Goal: Task Accomplishment & Management: Manage account settings

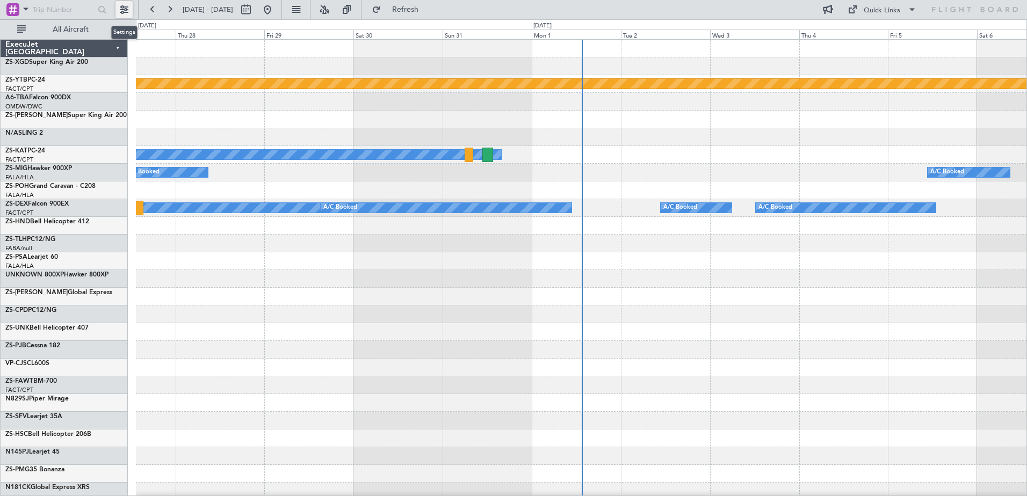
click at [126, 6] on button at bounding box center [123, 9] width 17 height 17
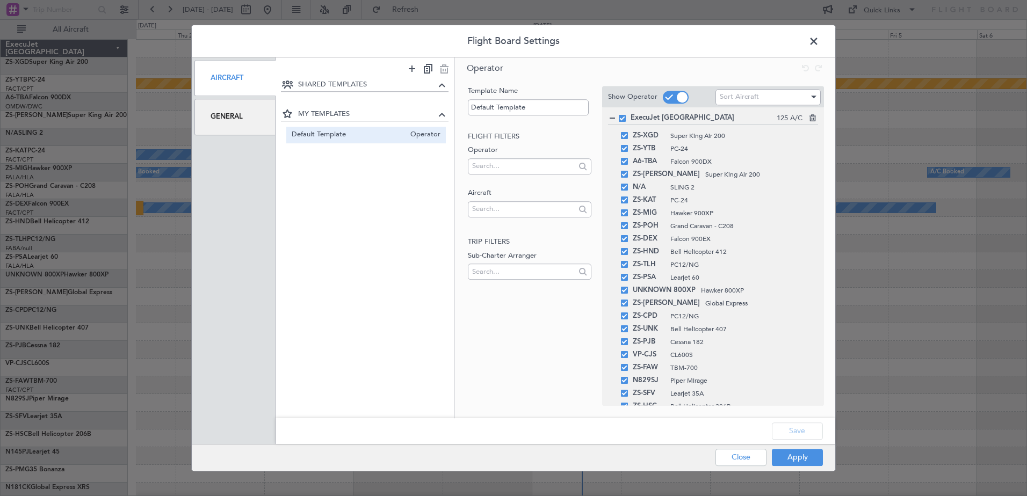
click at [227, 115] on div "General" at bounding box center [234, 117] width 81 height 36
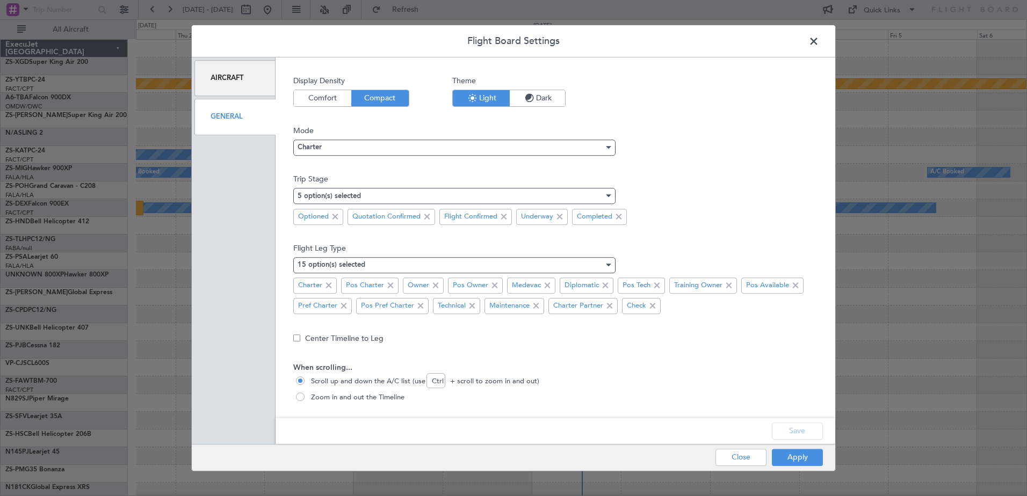
click at [552, 101] on span "Dark" at bounding box center [537, 98] width 55 height 16
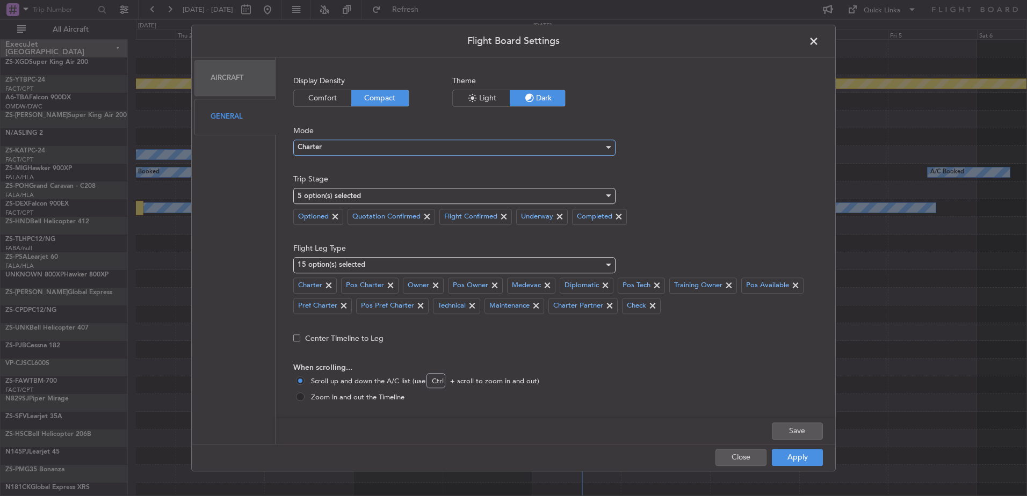
click at [610, 148] on div at bounding box center [608, 147] width 5 height 3
click at [425, 183] on span "Ops" at bounding box center [454, 185] width 313 height 16
click at [620, 213] on span at bounding box center [618, 217] width 13 height 13
click at [431, 216] on span at bounding box center [427, 217] width 13 height 13
click at [338, 214] on span at bounding box center [335, 217] width 13 height 13
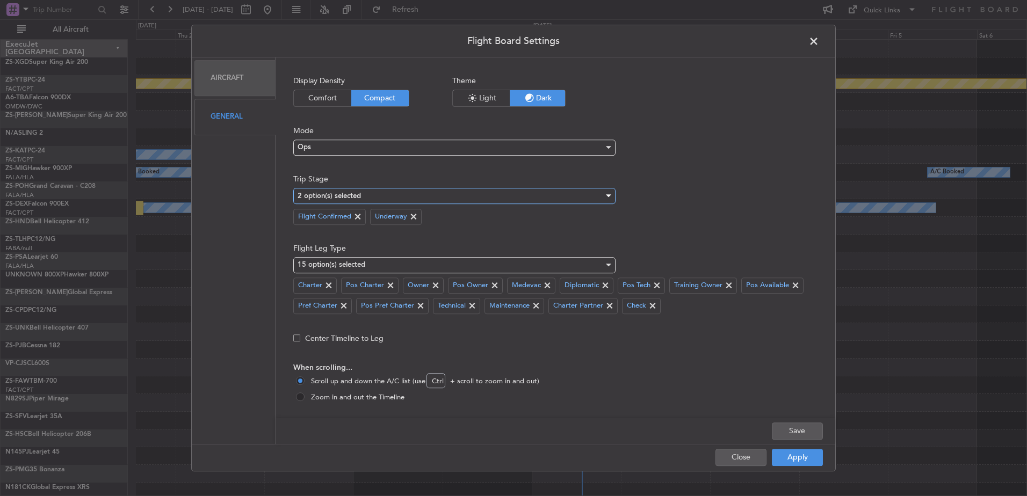
click at [607, 193] on div at bounding box center [608, 196] width 8 height 9
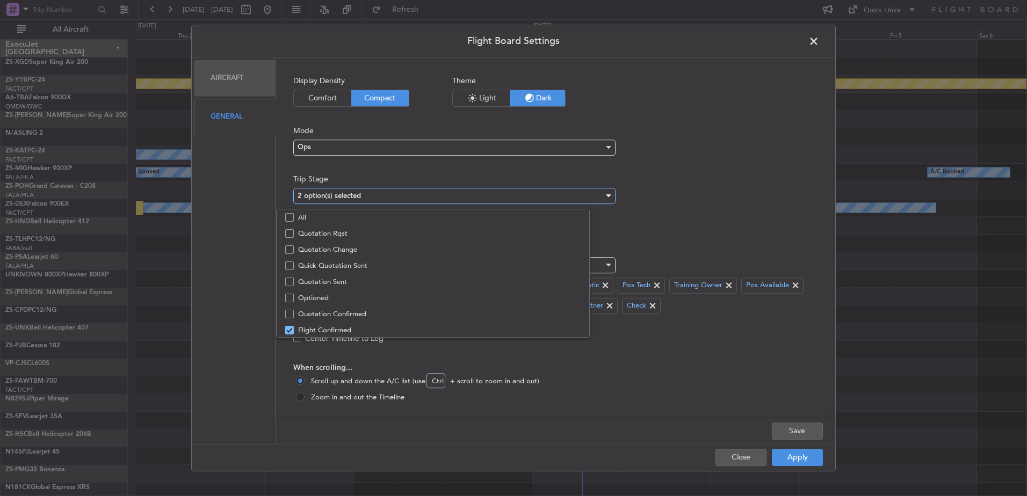
scroll to position [33, 0]
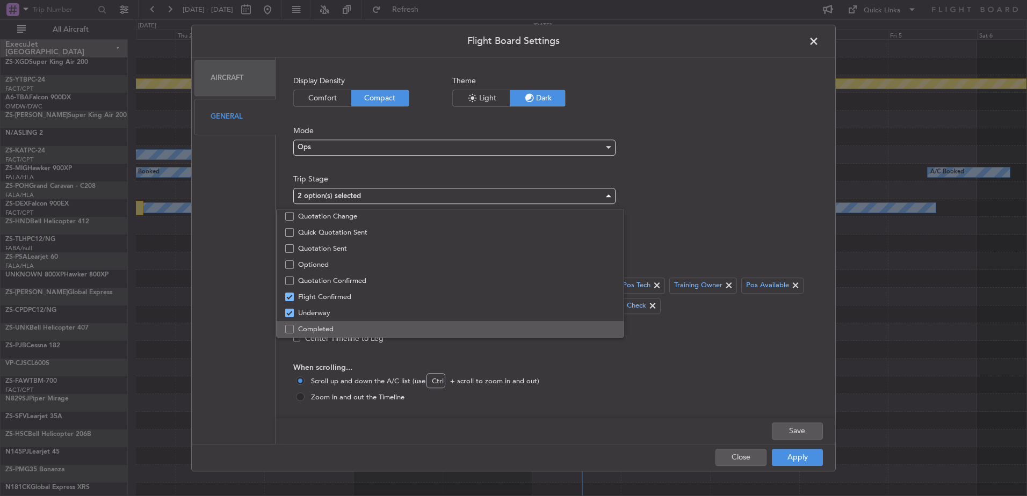
click at [292, 330] on mat-pseudo-checkbox at bounding box center [289, 329] width 9 height 9
click at [683, 240] on div at bounding box center [513, 248] width 1027 height 496
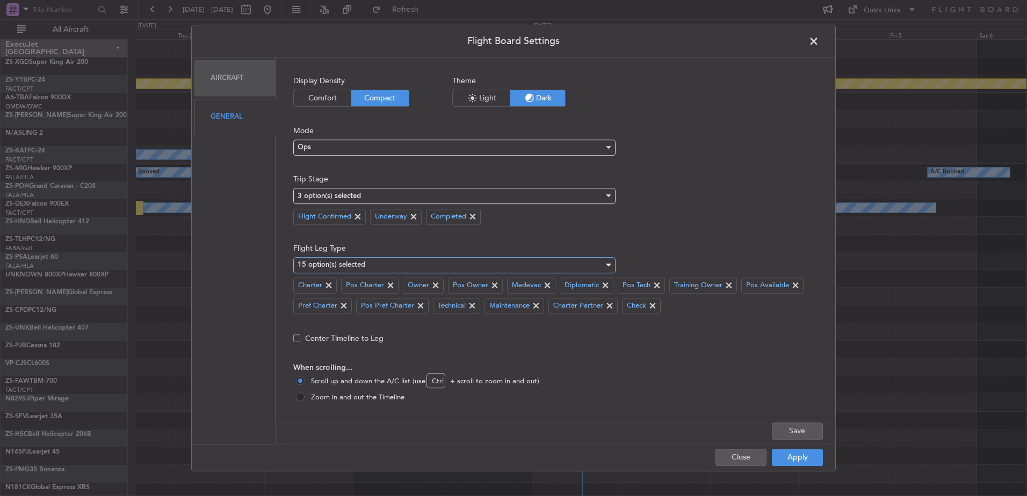
click at [609, 262] on div at bounding box center [608, 265] width 8 height 9
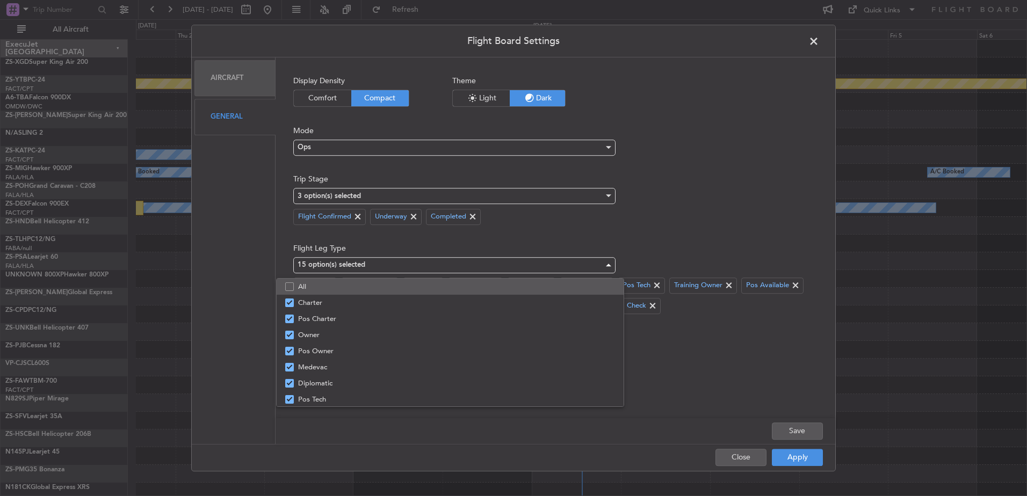
click at [289, 284] on mat-pseudo-checkbox at bounding box center [289, 287] width 9 height 9
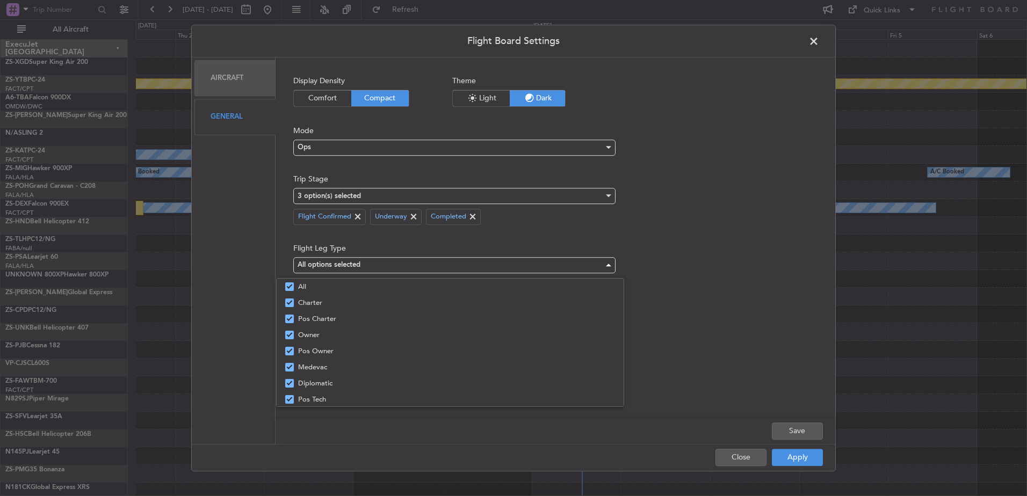
click at [714, 279] on div at bounding box center [513, 248] width 1027 height 496
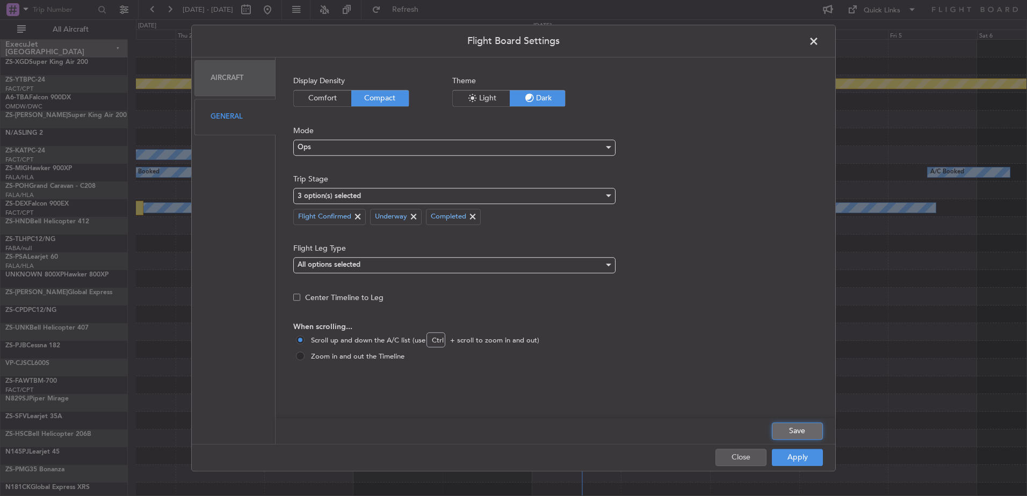
click at [784, 432] on button "Save" at bounding box center [797, 431] width 51 height 17
click at [218, 75] on div "Aircraft" at bounding box center [234, 78] width 81 height 36
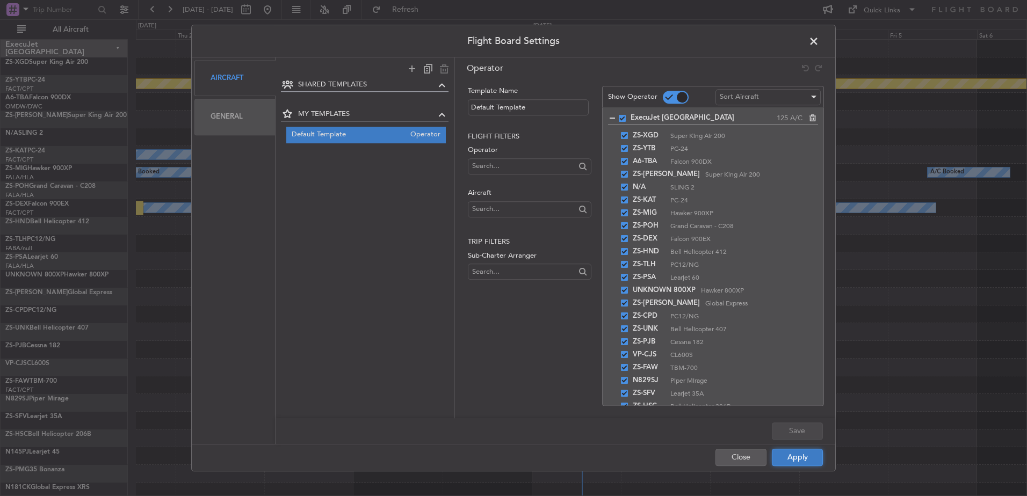
click at [778, 455] on button "Apply" at bounding box center [797, 457] width 51 height 17
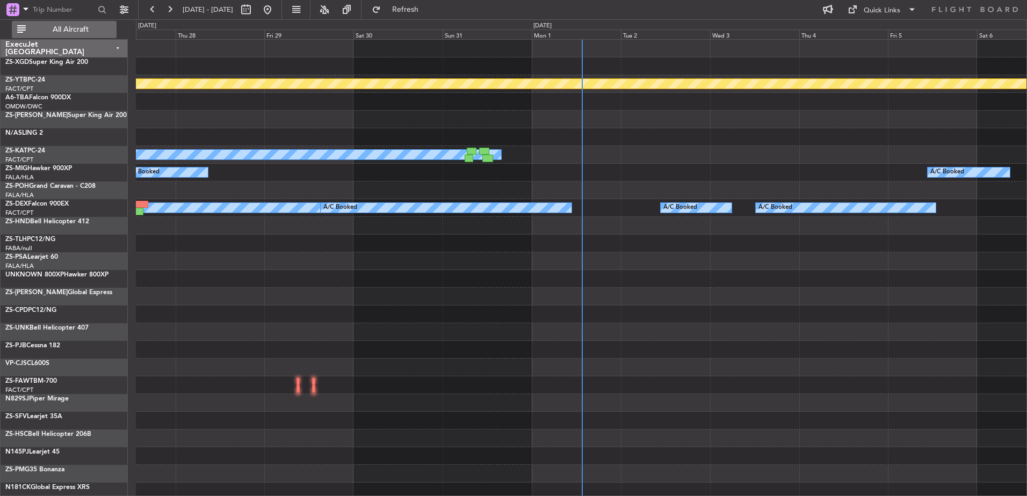
click at [49, 28] on span "All Aircraft" at bounding box center [70, 30] width 85 height 8
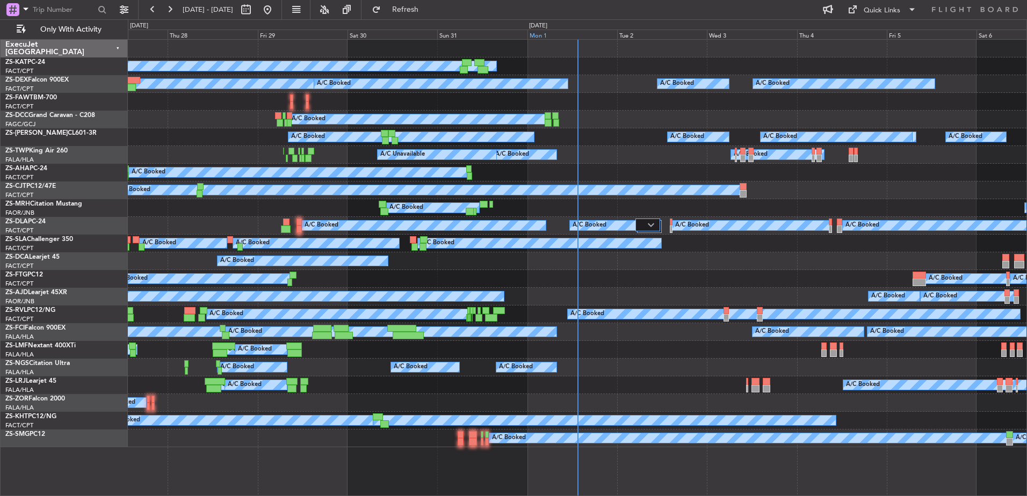
click at [542, 31] on div "Mon 1" at bounding box center [572, 35] width 90 height 10
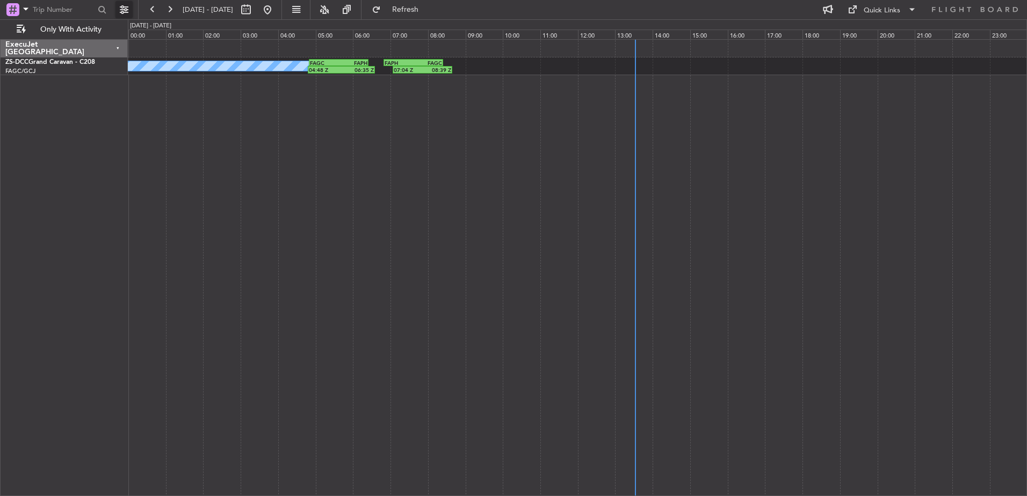
click at [121, 6] on button at bounding box center [123, 9] width 17 height 17
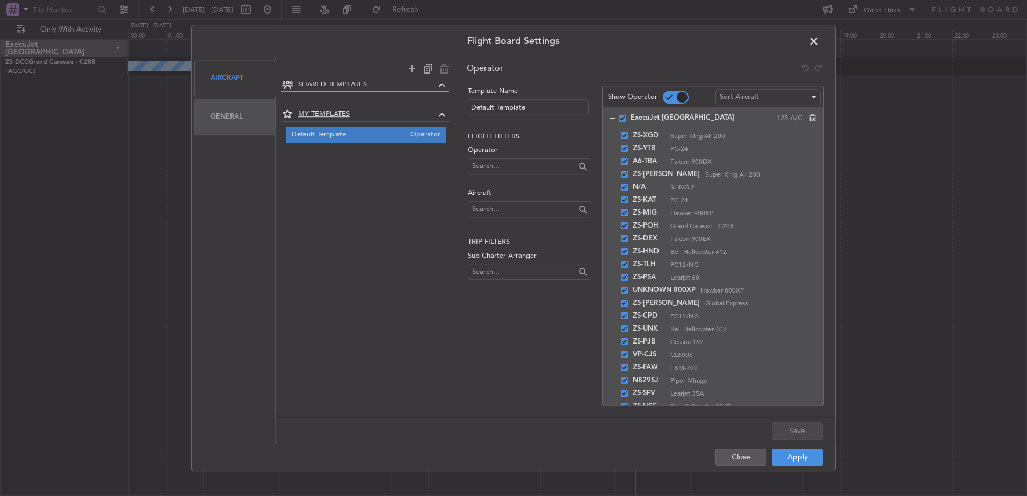
click at [350, 115] on span "MY TEMPLATES" at bounding box center [367, 114] width 138 height 11
drag, startPoint x: 356, startPoint y: 114, endPoint x: 366, endPoint y: 105, distance: 13.3
click at [359, 111] on span "MY TEMPLATES" at bounding box center [367, 114] width 138 height 11
click at [374, 83] on span "SHARED TEMPLATES" at bounding box center [367, 84] width 138 height 11
click at [363, 85] on span "SHARED TEMPLATES" at bounding box center [367, 84] width 138 height 11
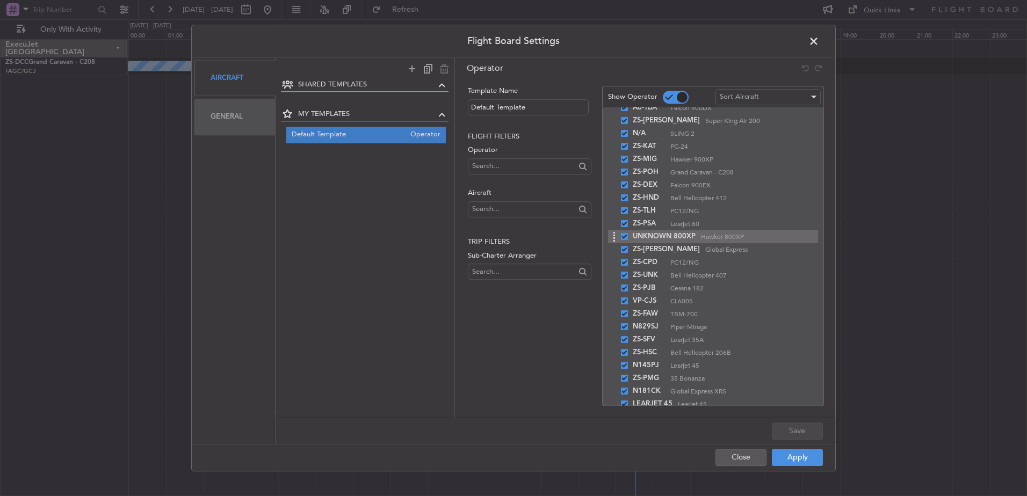
scroll to position [0, 0]
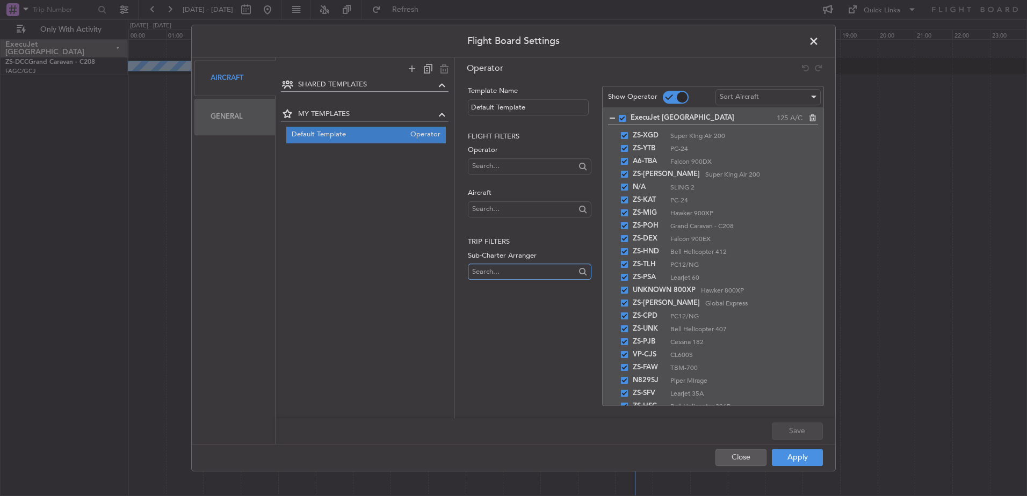
click at [502, 273] on input "text" at bounding box center [523, 272] width 103 height 16
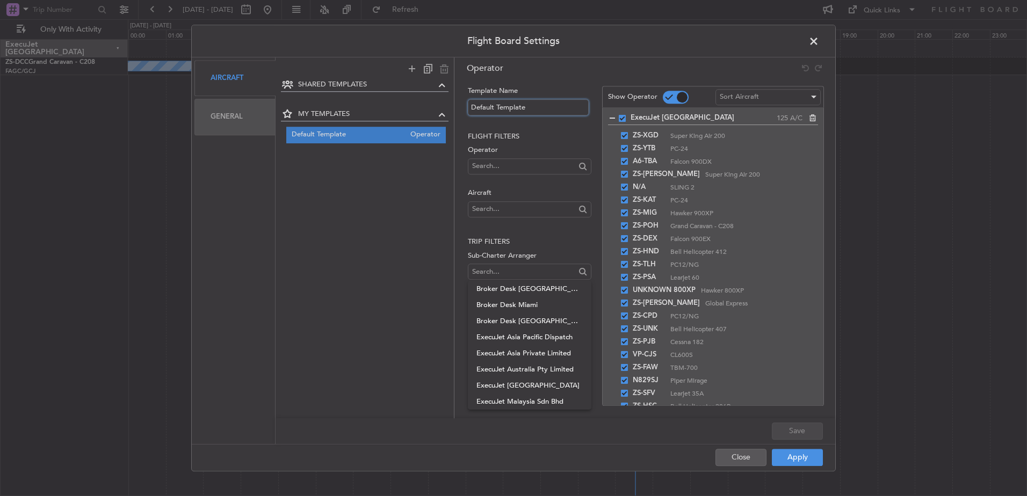
click at [533, 104] on input "Default Template" at bounding box center [528, 107] width 121 height 16
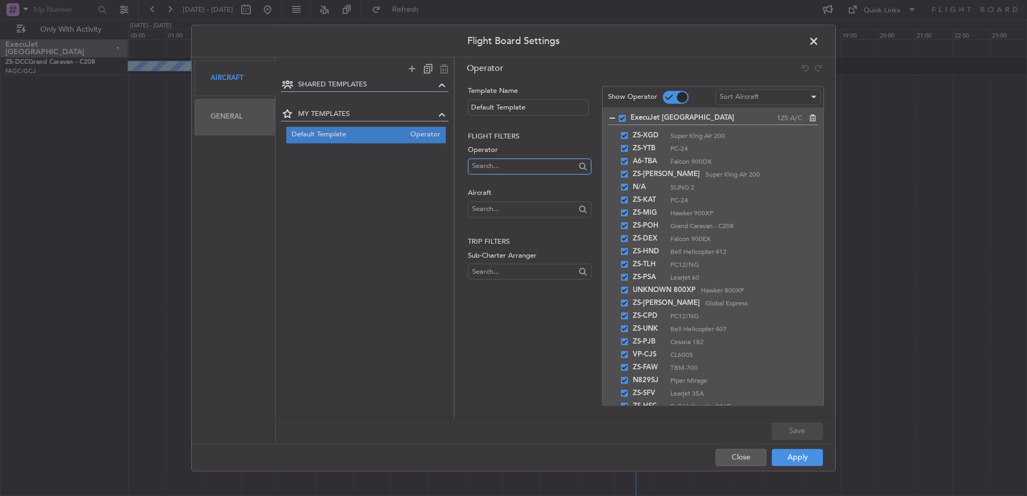
click at [530, 165] on input "text" at bounding box center [523, 166] width 103 height 16
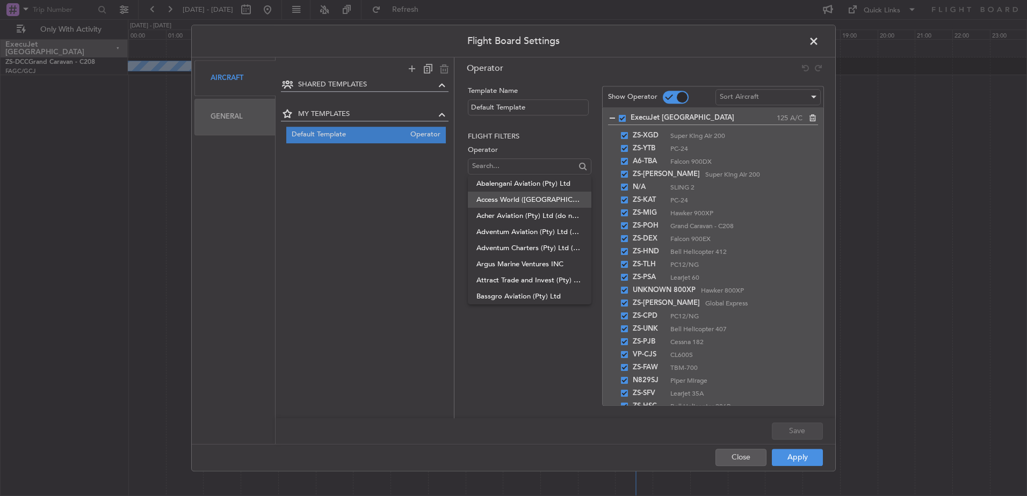
click at [505, 196] on span "Access World ([GEOGRAPHIC_DATA]) (Pty) Ltd" at bounding box center [529, 200] width 106 height 16
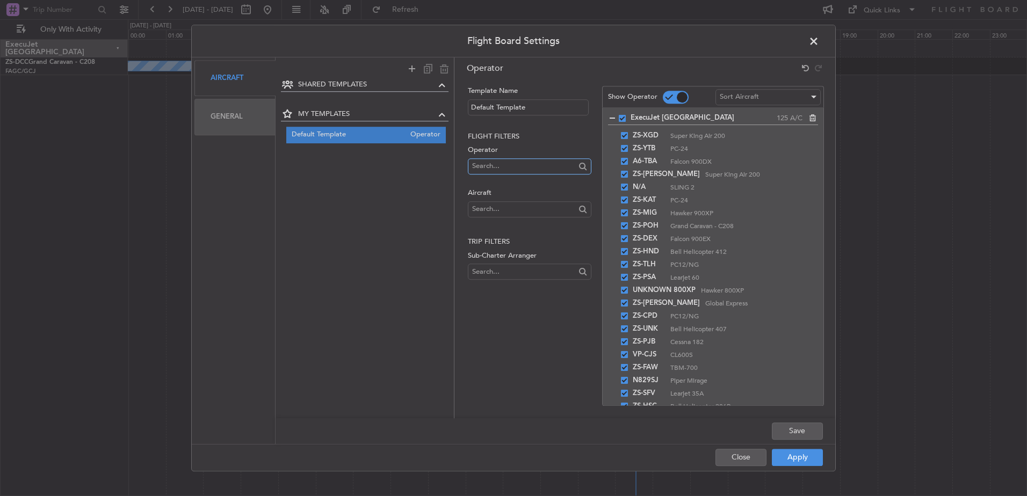
click at [495, 166] on input "text" at bounding box center [523, 166] width 103 height 16
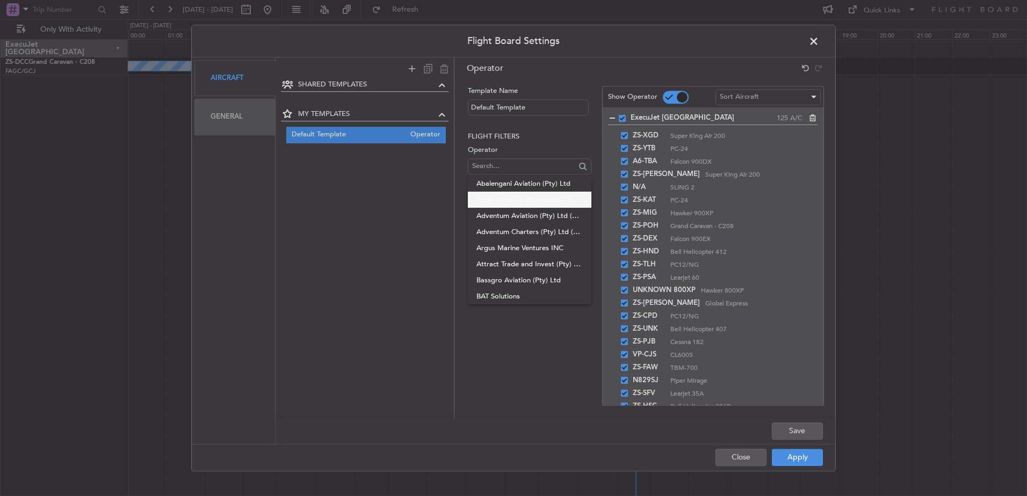
click at [517, 203] on span "Acher Aviation (Pty) Ltd (do not use)" at bounding box center [529, 200] width 106 height 16
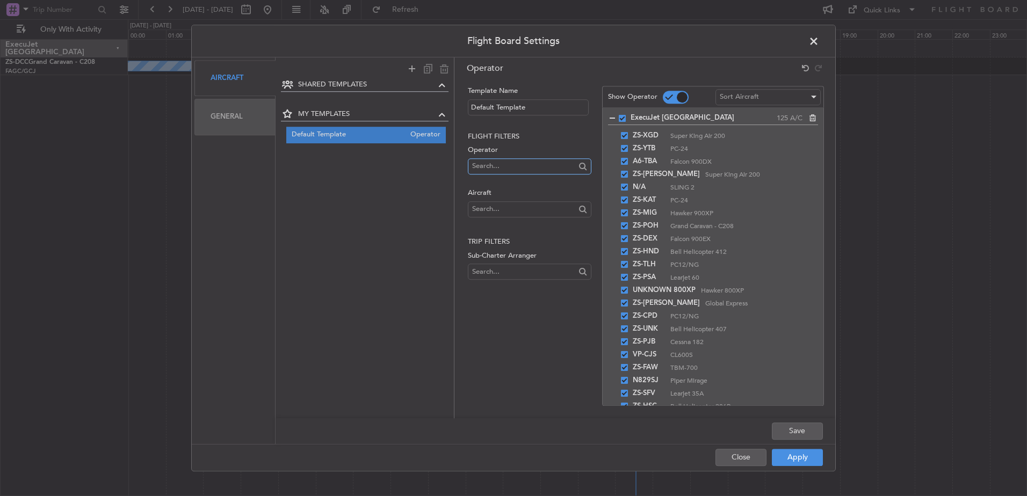
click at [506, 164] on input "text" at bounding box center [523, 166] width 103 height 16
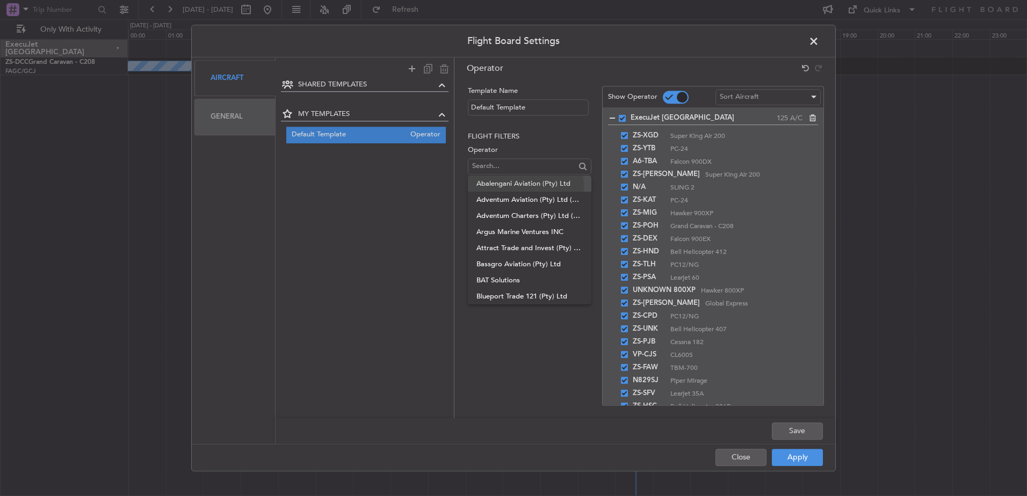
click at [505, 187] on span "Abalengani Aviation (Pty) Ltd" at bounding box center [529, 184] width 106 height 16
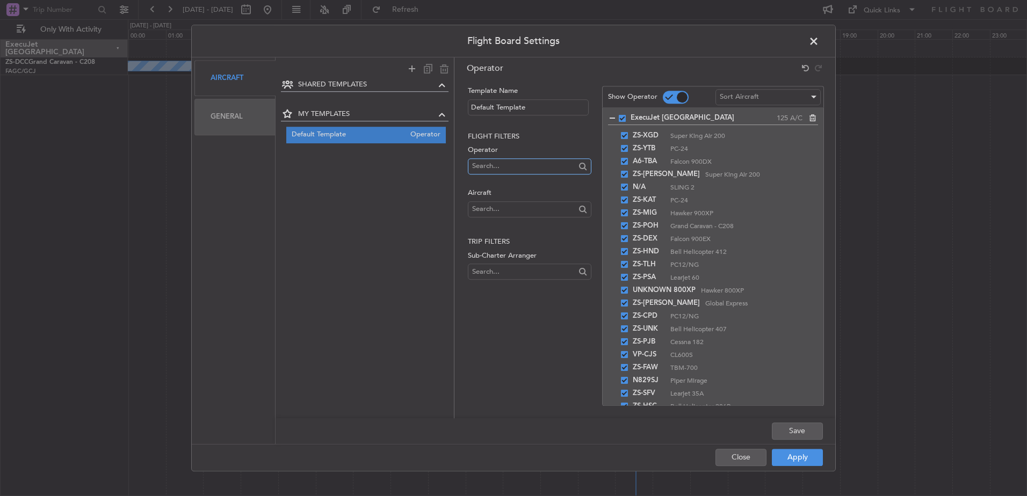
drag, startPoint x: 497, startPoint y: 164, endPoint x: 491, endPoint y: 172, distance: 9.6
click at [497, 164] on input "text" at bounding box center [523, 166] width 103 height 16
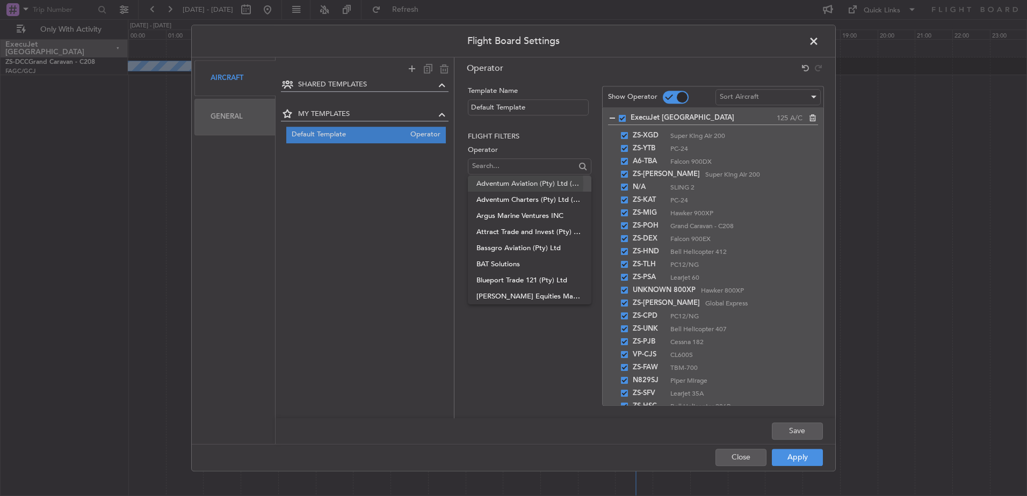
click at [497, 184] on span "Adventum Aviation (Pty) Ltd (ZS-KHT)" at bounding box center [529, 184] width 106 height 16
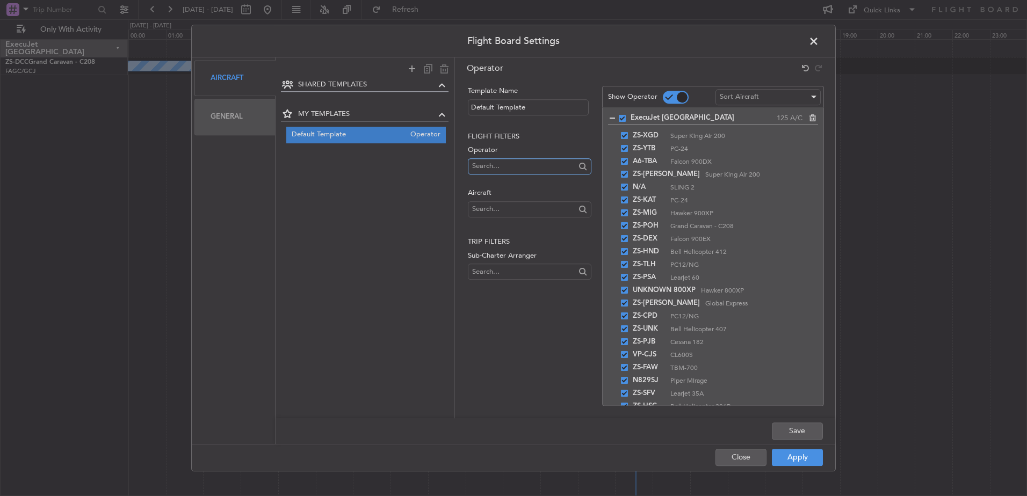
click at [494, 164] on input "text" at bounding box center [523, 166] width 103 height 16
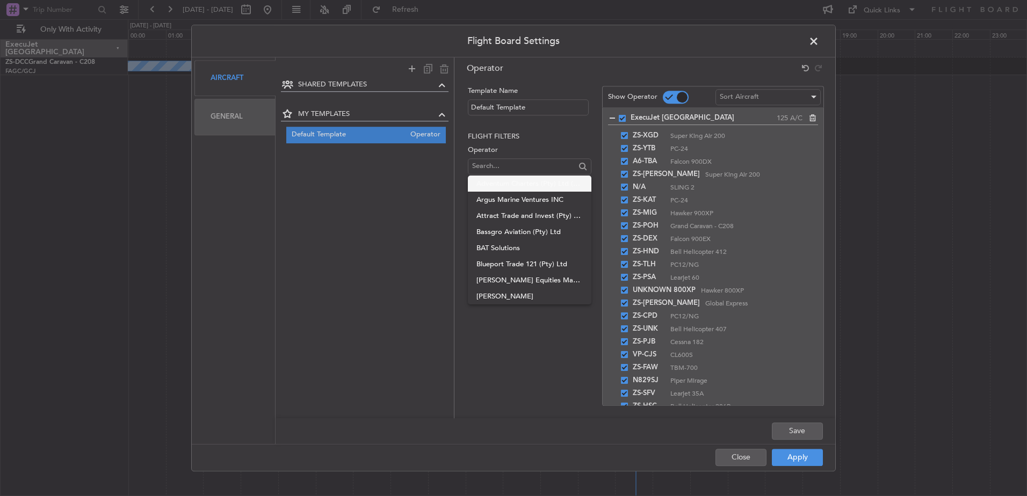
click at [497, 183] on span "Adventum Charters (Pty) Ltd (ZS-TTH)" at bounding box center [529, 184] width 106 height 16
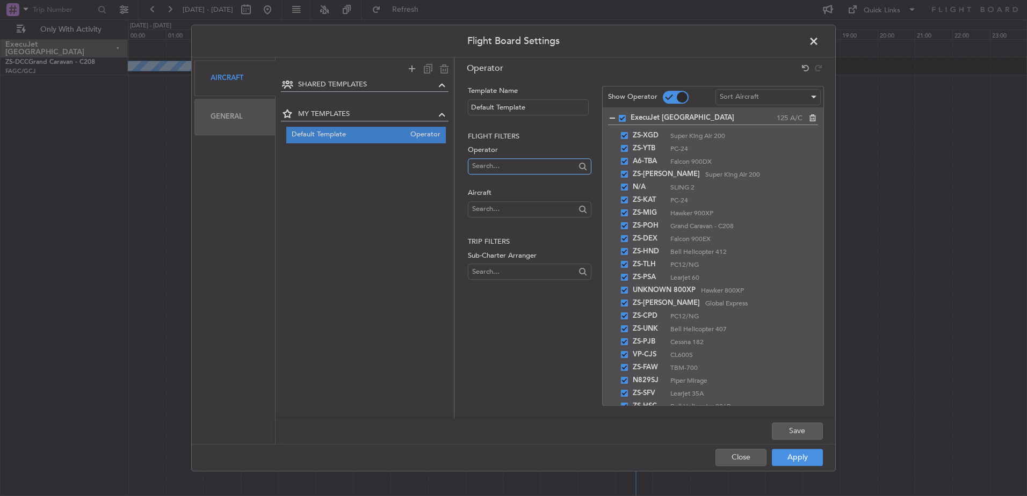
click at [497, 169] on input "text" at bounding box center [523, 166] width 103 height 16
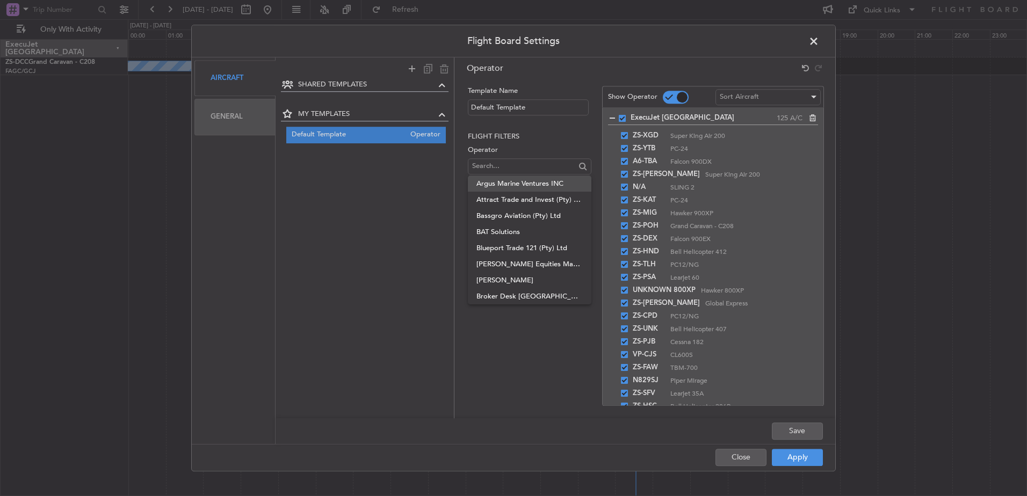
click at [499, 183] on span "Argus Marine Ventures INC" at bounding box center [529, 184] width 106 height 16
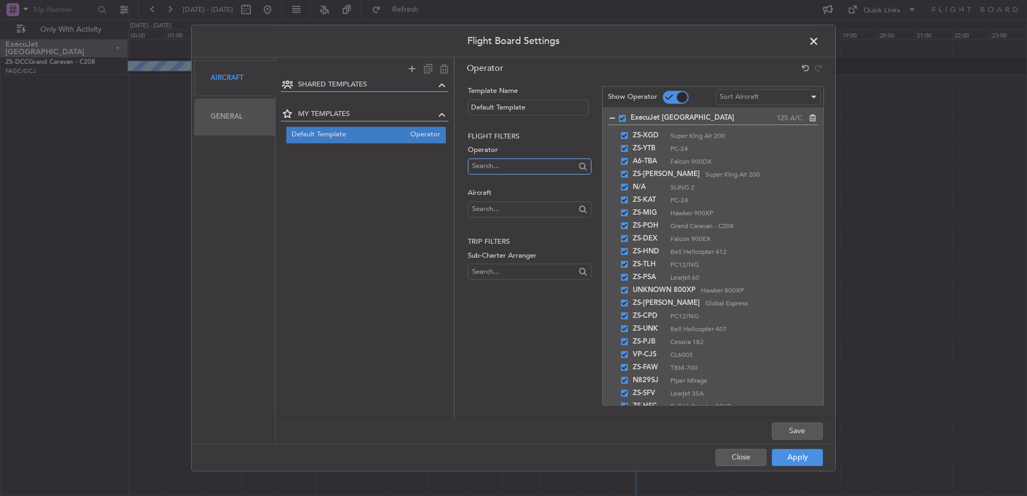
click at [498, 166] on input "text" at bounding box center [523, 166] width 103 height 16
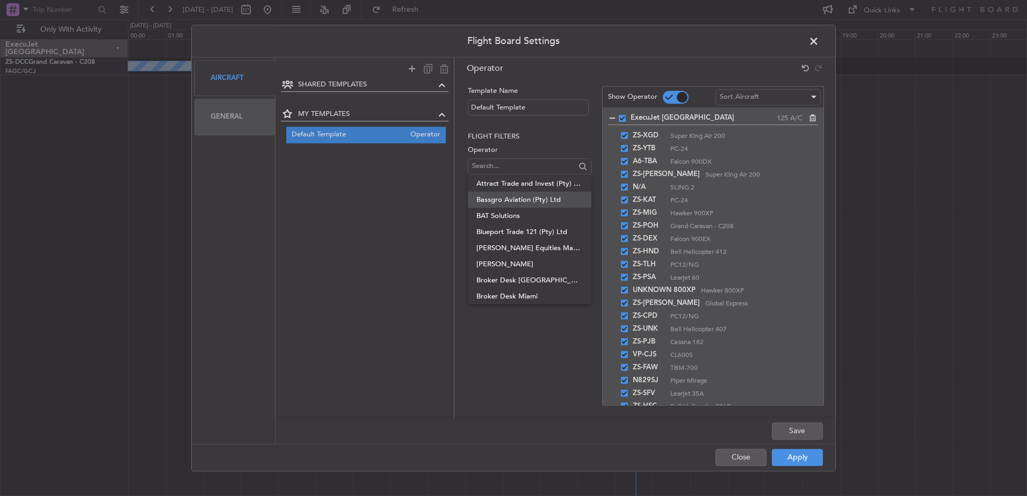
click at [500, 197] on span "Bassgro Aviation (Pty) Ltd" at bounding box center [529, 200] width 106 height 16
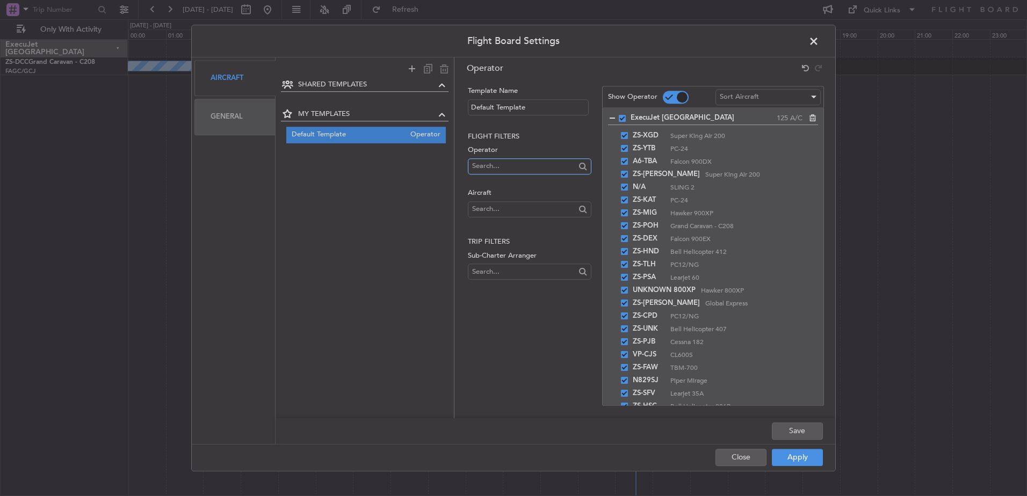
click at [502, 166] on input "text" at bounding box center [523, 166] width 103 height 16
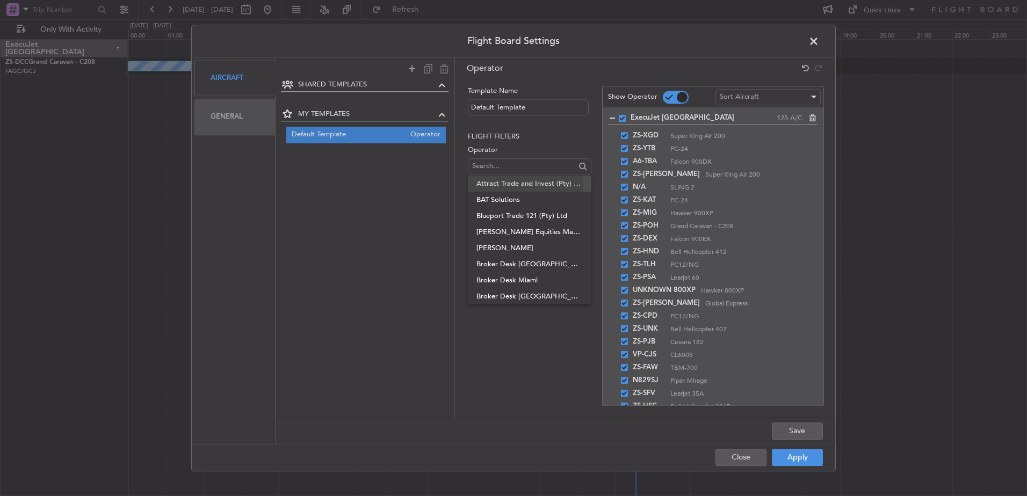
click at [502, 184] on span "Attract Trade and Invest (Pty) Ltd" at bounding box center [529, 184] width 106 height 16
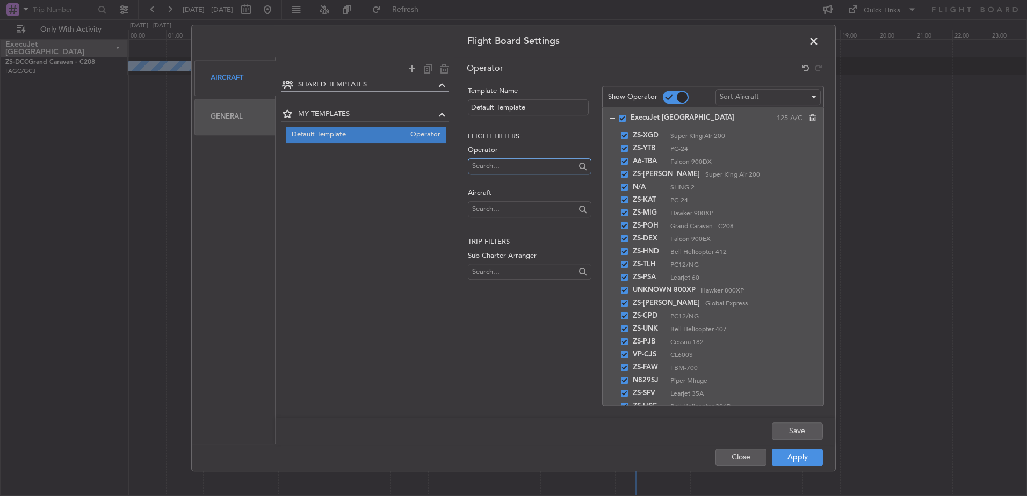
click at [503, 167] on input "text" at bounding box center [523, 166] width 103 height 16
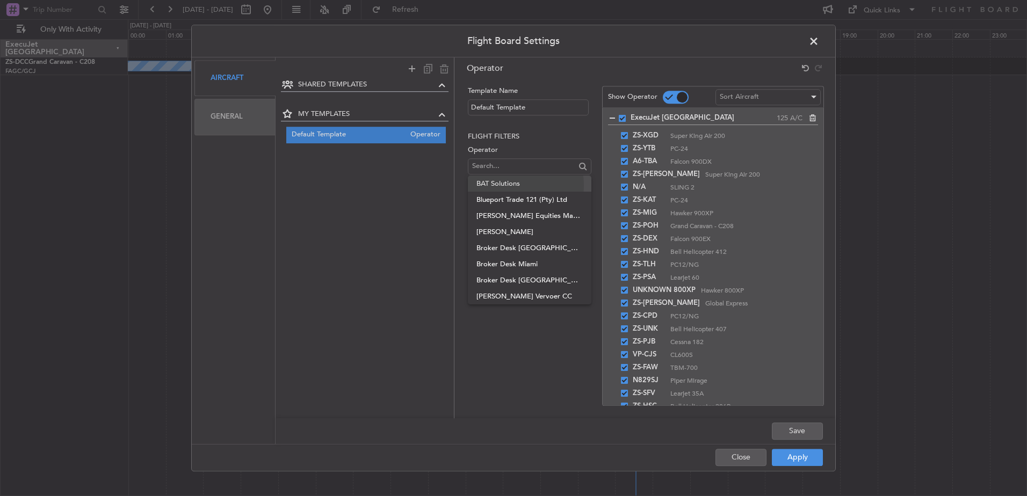
click at [504, 185] on span "BAT Solutions" at bounding box center [529, 184] width 106 height 16
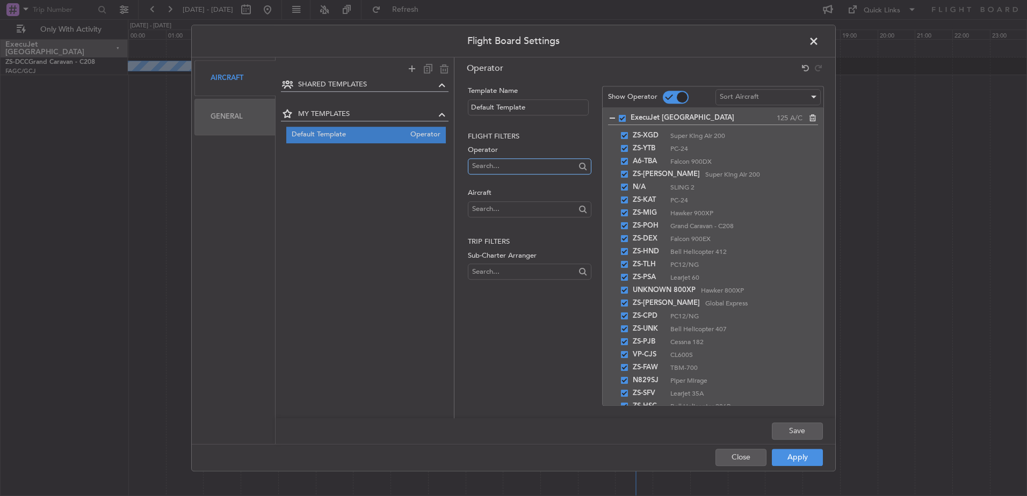
click at [504, 170] on input "text" at bounding box center [523, 166] width 103 height 16
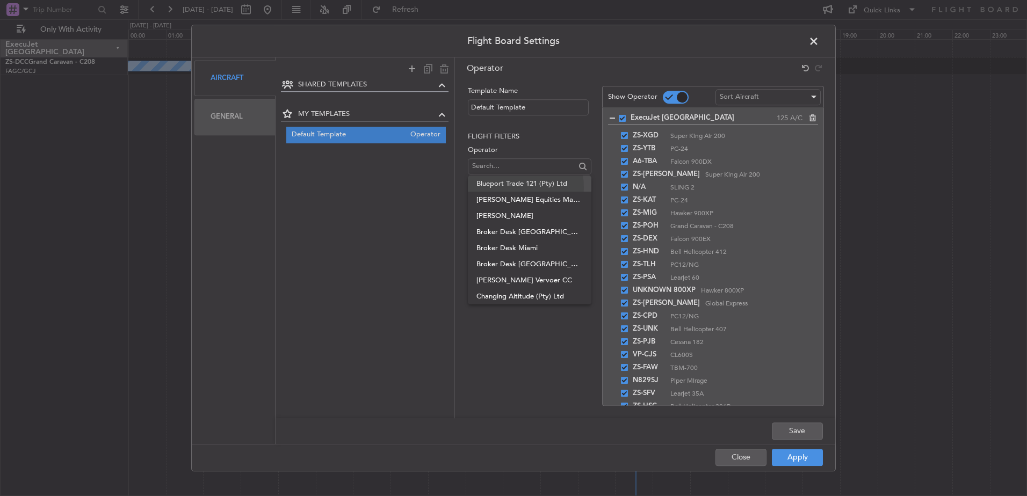
click at [504, 187] on span "Blueport Trade 121 (Pty) Ltd" at bounding box center [529, 184] width 106 height 16
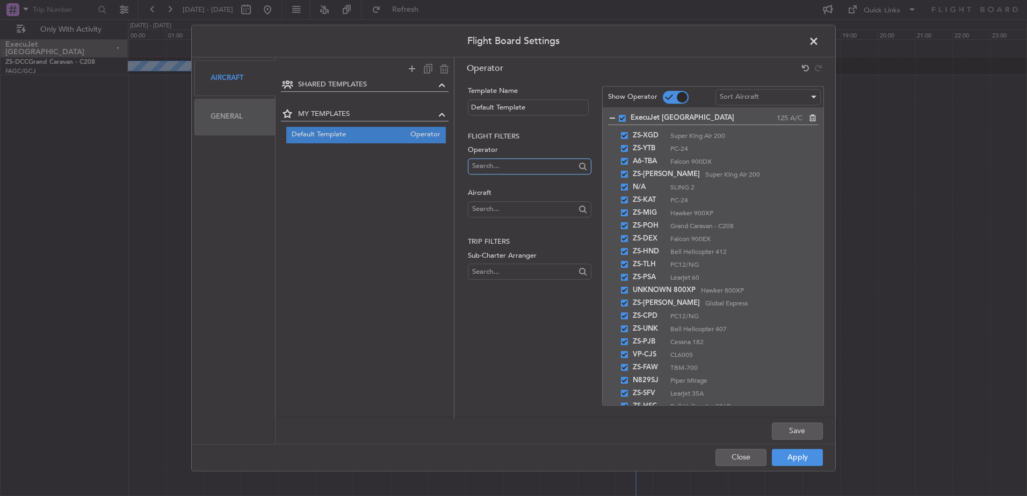
click at [504, 167] on input "text" at bounding box center [523, 166] width 103 height 16
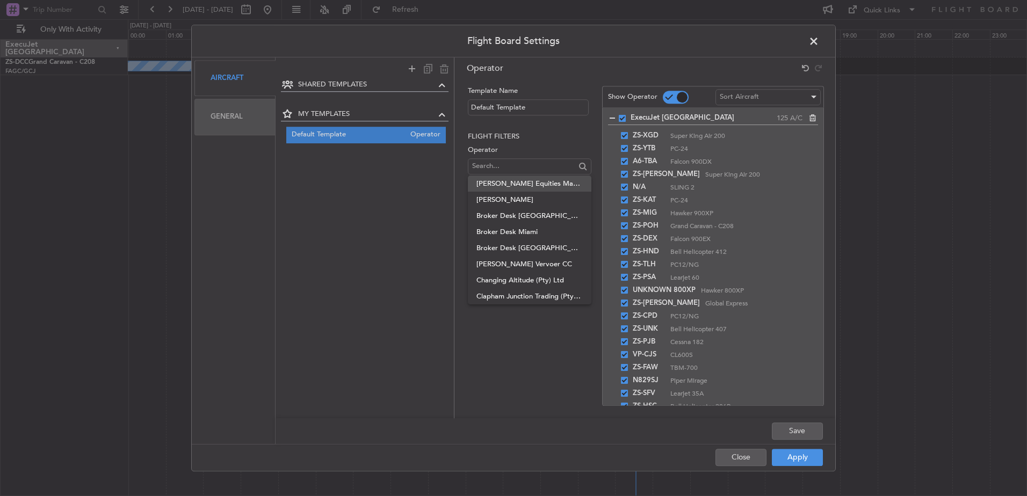
click at [504, 179] on span "[PERSON_NAME] Equities Management Limited" at bounding box center [529, 184] width 106 height 16
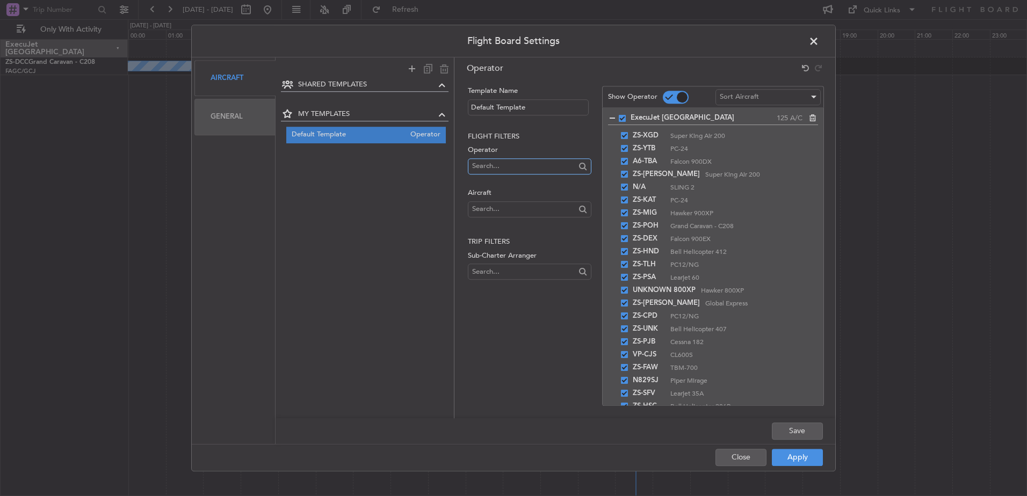
click at [506, 166] on input "text" at bounding box center [523, 166] width 103 height 16
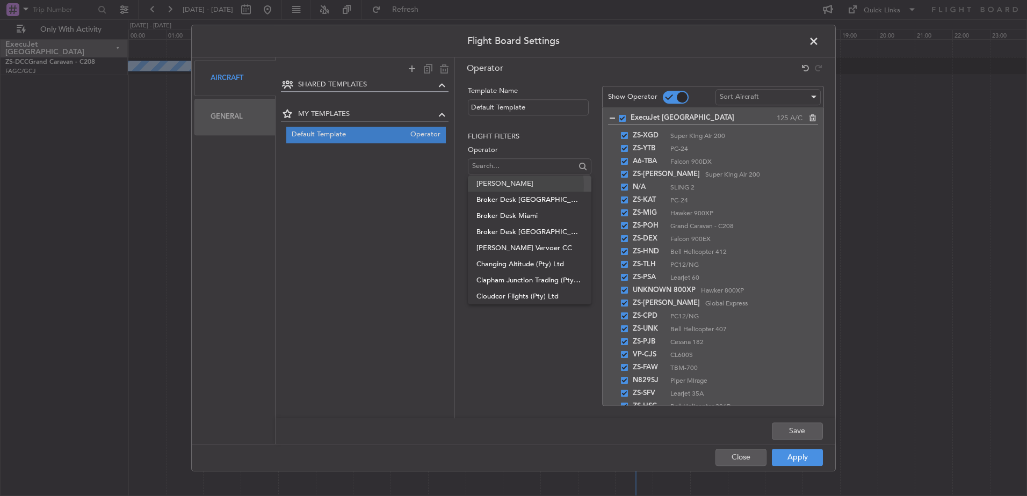
click at [504, 185] on span "[PERSON_NAME]" at bounding box center [529, 184] width 106 height 16
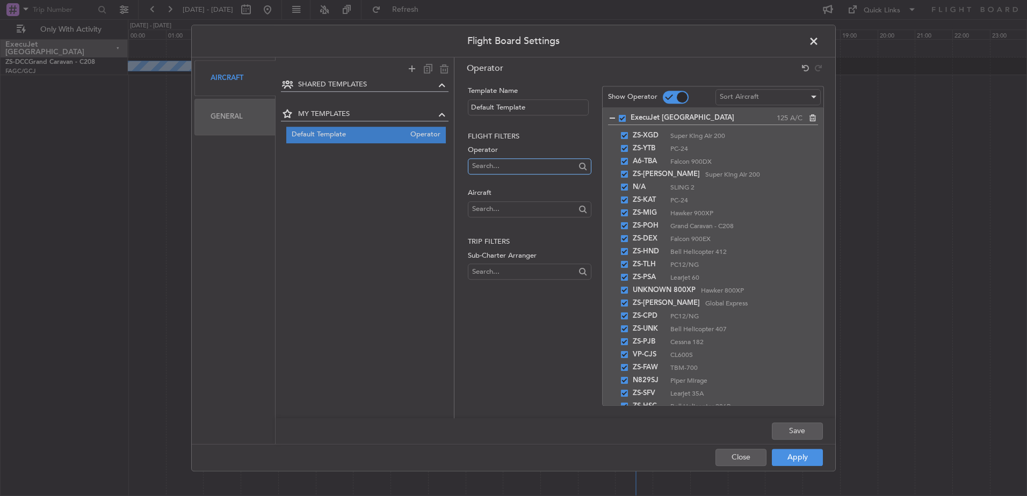
click at [508, 169] on input "text" at bounding box center [523, 166] width 103 height 16
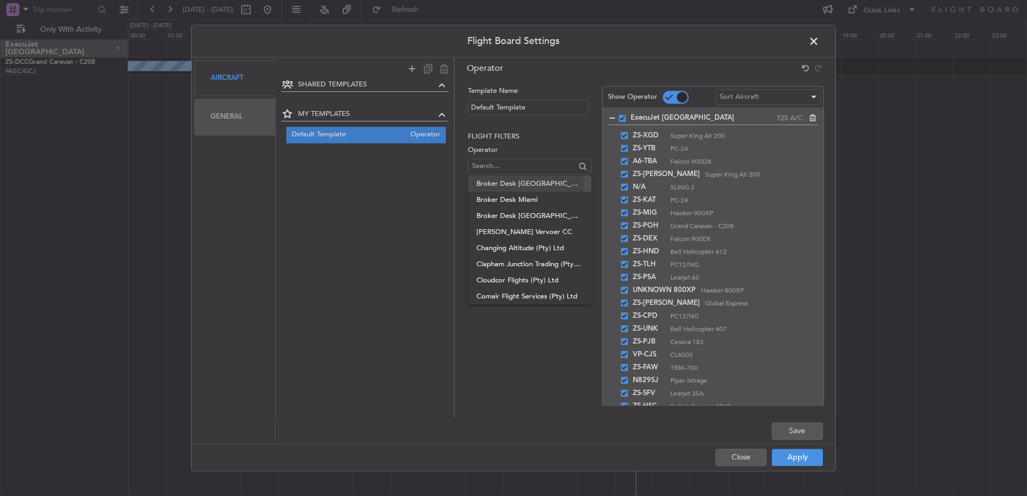
click at [507, 182] on span "Broker Desk [GEOGRAPHIC_DATA]" at bounding box center [529, 184] width 106 height 16
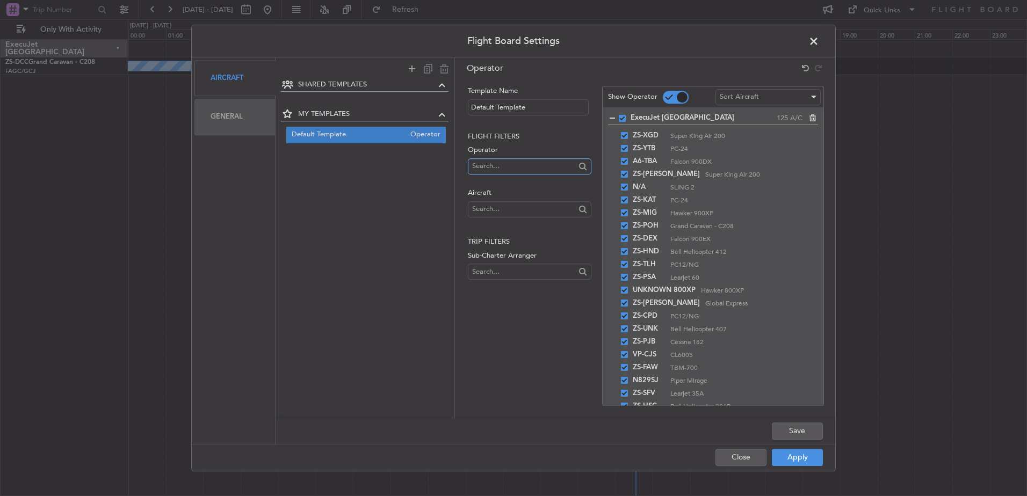
click at [507, 164] on input "text" at bounding box center [523, 166] width 103 height 16
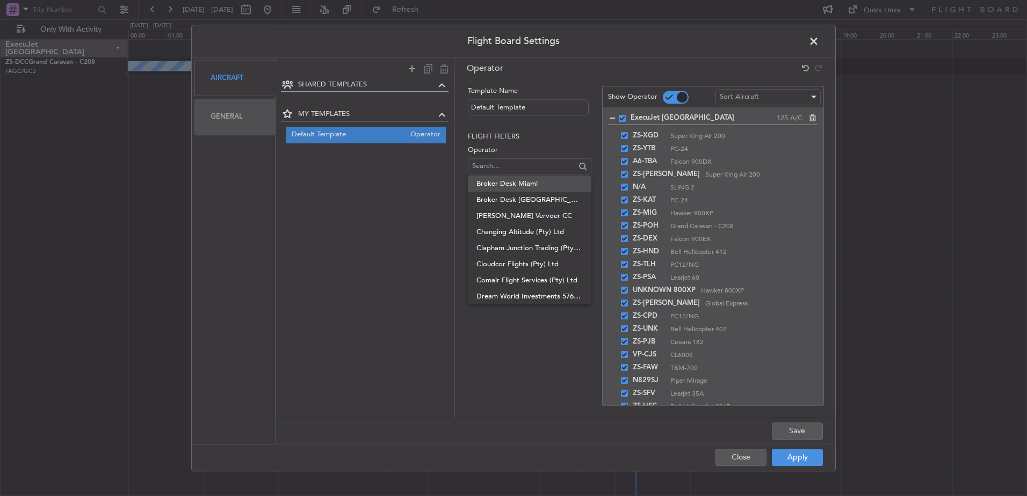
click at [503, 177] on span "Broker Desk Miami" at bounding box center [529, 184] width 106 height 16
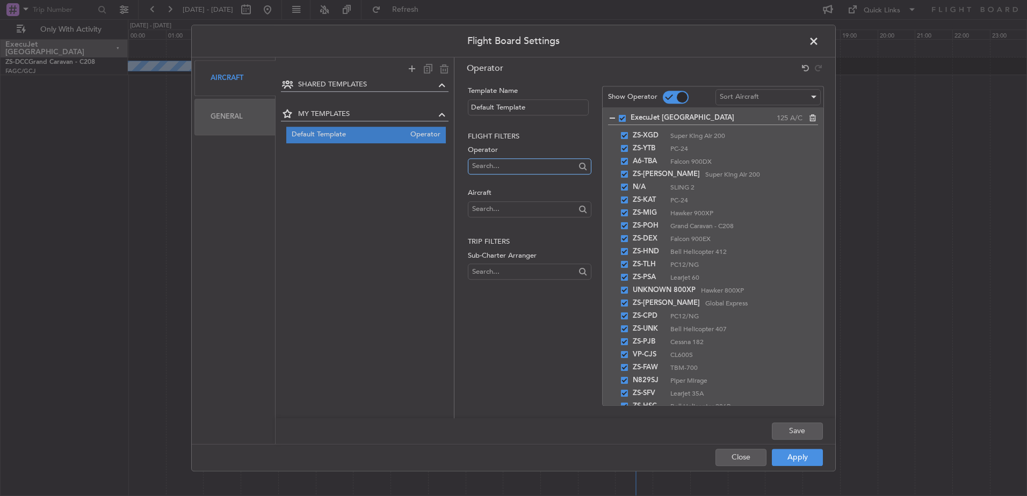
click at [503, 162] on input "text" at bounding box center [523, 166] width 103 height 16
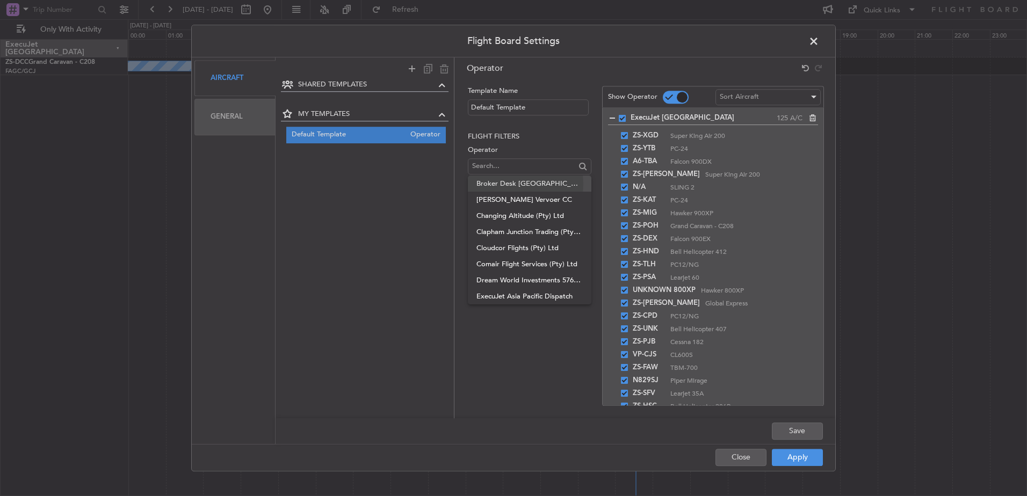
click at [503, 184] on span "Broker Desk [GEOGRAPHIC_DATA]" at bounding box center [529, 184] width 106 height 16
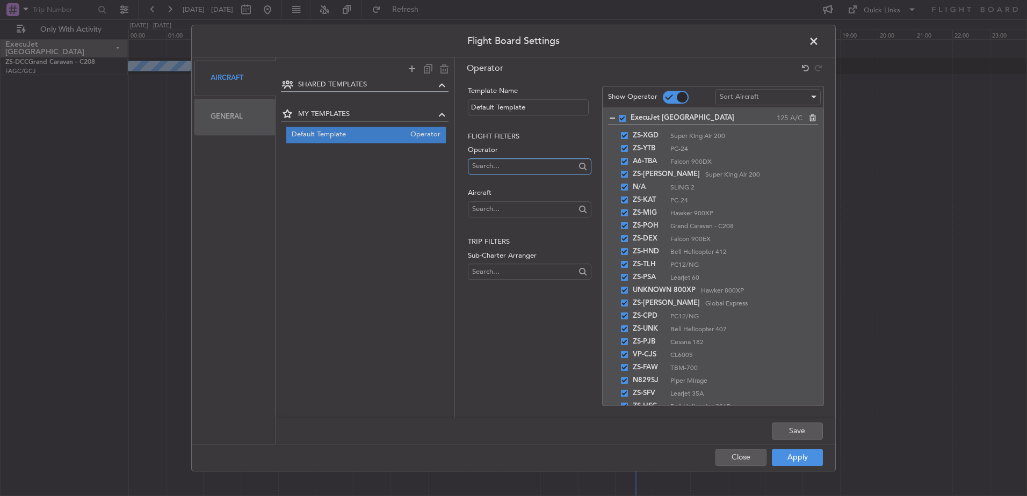
click at [502, 166] on input "text" at bounding box center [523, 166] width 103 height 16
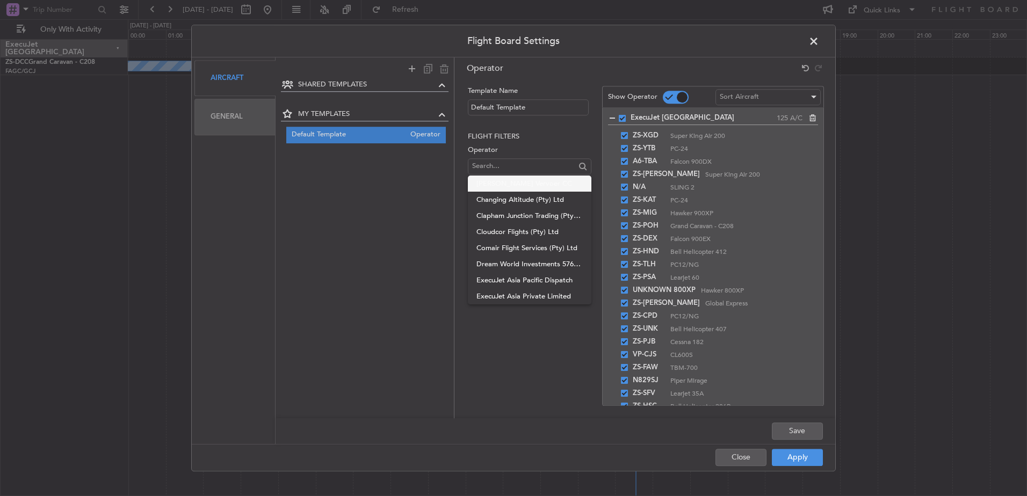
click at [499, 178] on span "[PERSON_NAME] Vervoer CC" at bounding box center [529, 184] width 106 height 16
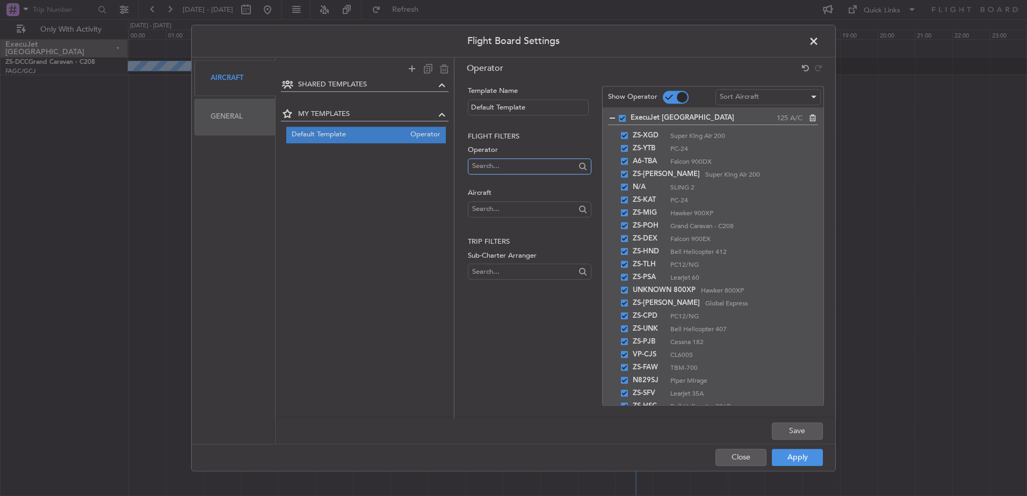
click at [500, 166] on input "text" at bounding box center [523, 166] width 103 height 16
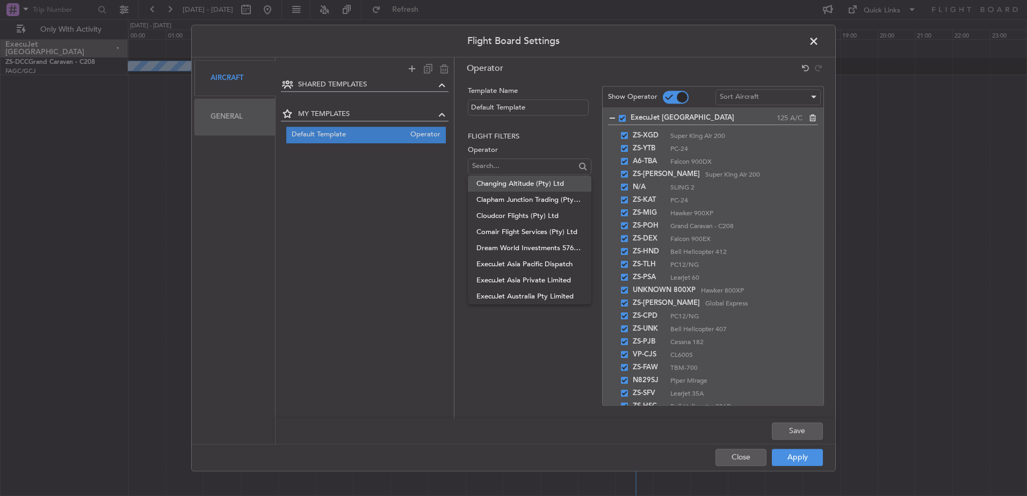
click at [500, 178] on span "Changing Altitude (Pty) Ltd" at bounding box center [529, 184] width 106 height 16
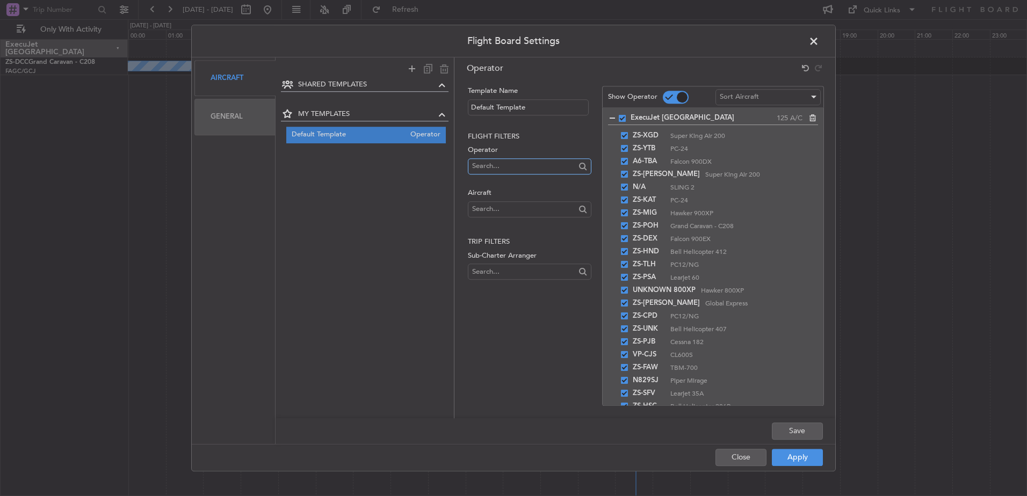
click at [500, 161] on input "text" at bounding box center [523, 166] width 103 height 16
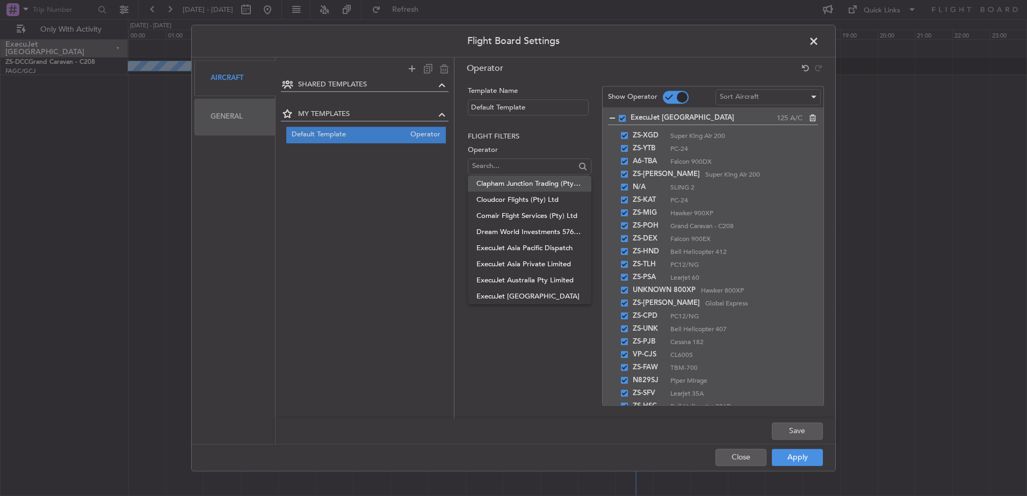
click at [499, 181] on span "Clapham Junction Trading (Pty) Ltd" at bounding box center [529, 184] width 106 height 16
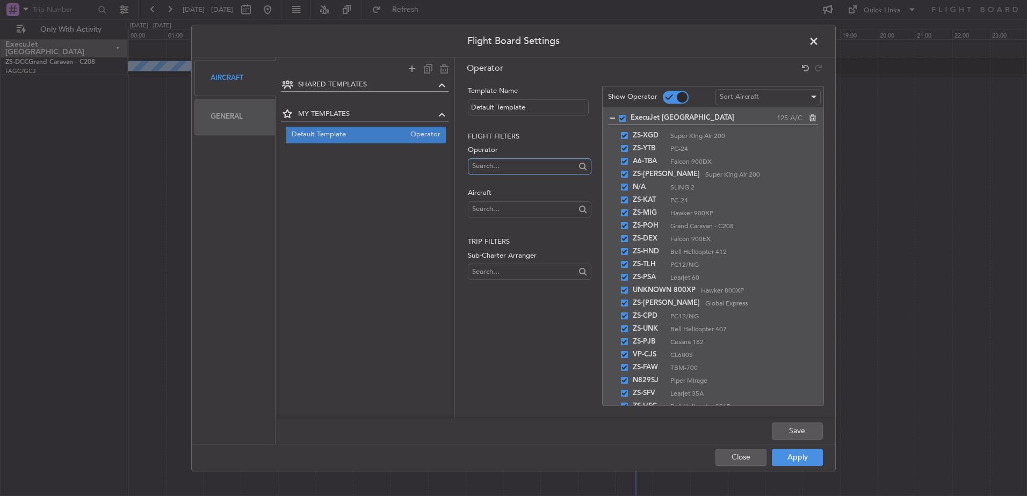
click at [509, 171] on input "text" at bounding box center [523, 166] width 103 height 16
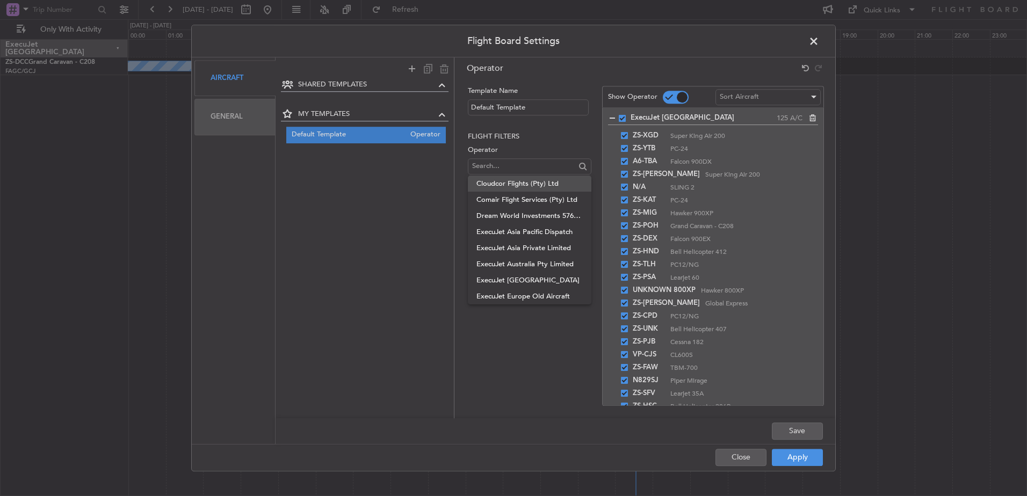
click at [514, 187] on span "Cloudcor Flights (Pty) Ltd" at bounding box center [529, 184] width 106 height 16
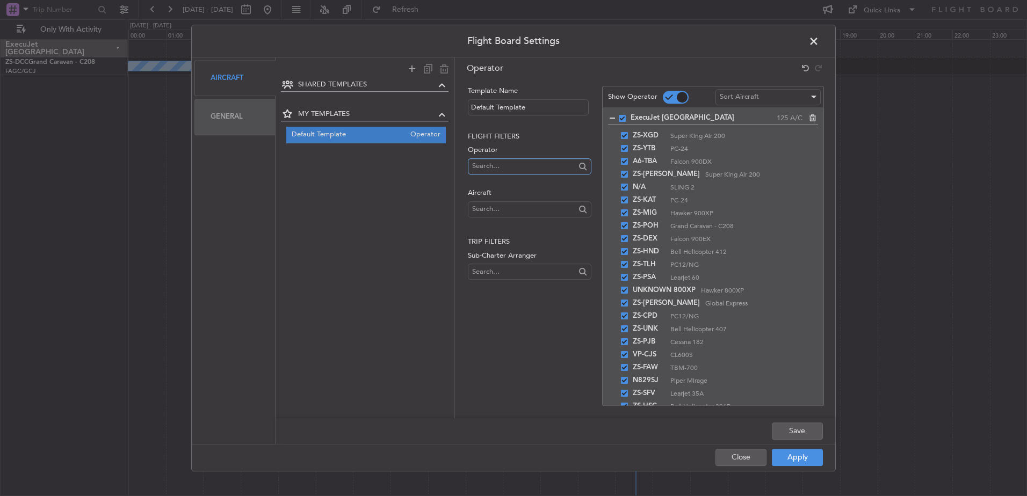
click at [523, 167] on input "text" at bounding box center [523, 166] width 103 height 16
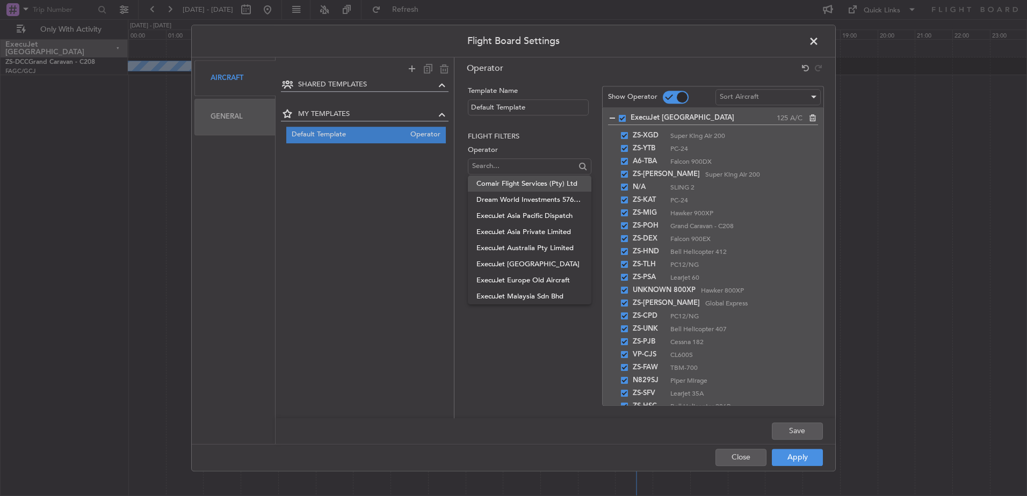
click at [513, 185] on span "Comair Flight Services (Pty) Ltd" at bounding box center [529, 184] width 106 height 16
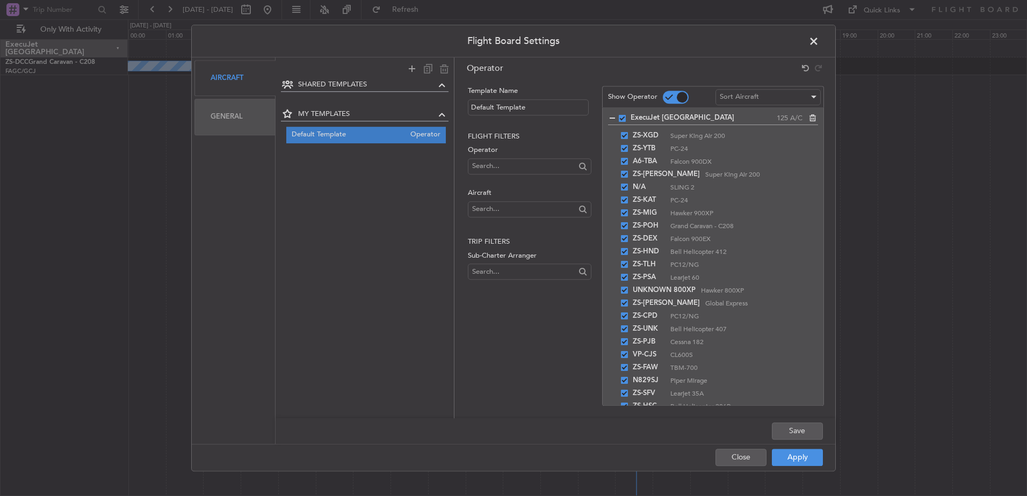
click at [507, 156] on div "Operator" at bounding box center [529, 161] width 123 height 33
click at [507, 168] on input "text" at bounding box center [523, 166] width 103 height 16
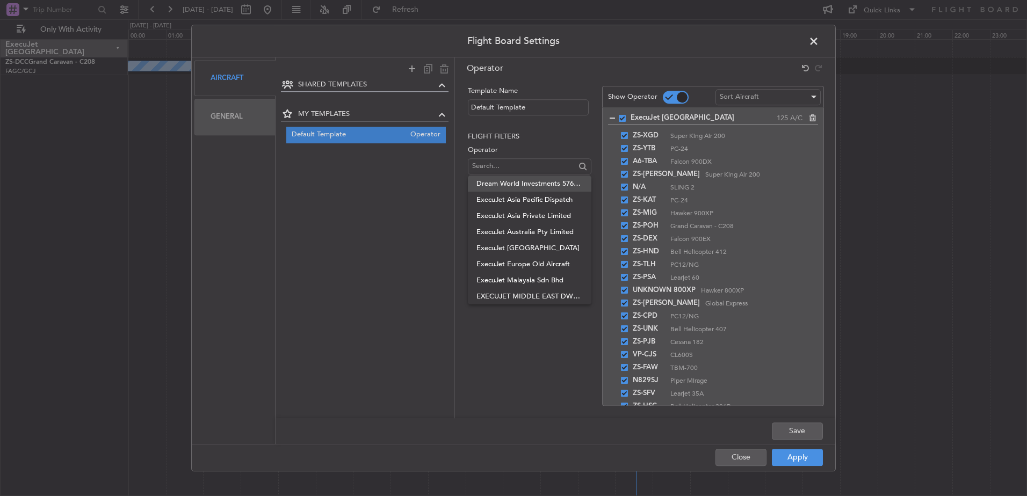
click at [506, 179] on span "Dream World Investments 576 (Pty) Ltd." at bounding box center [529, 184] width 106 height 16
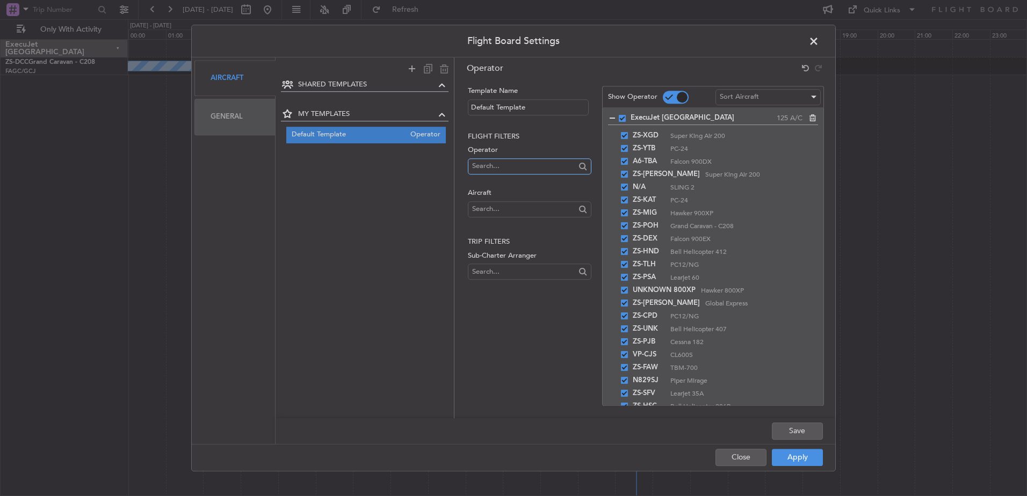
click at [507, 165] on input "text" at bounding box center [523, 166] width 103 height 16
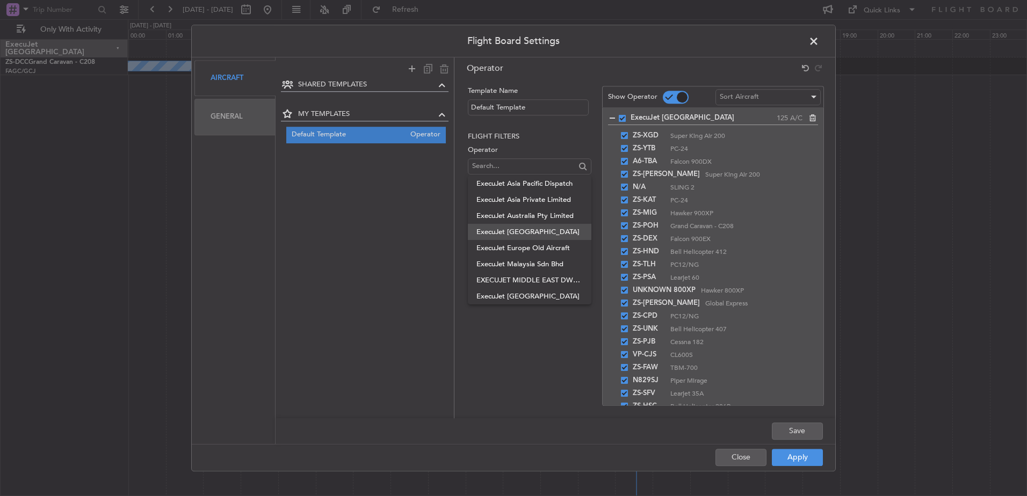
click at [503, 229] on span "ExecuJet [GEOGRAPHIC_DATA]" at bounding box center [529, 232] width 106 height 16
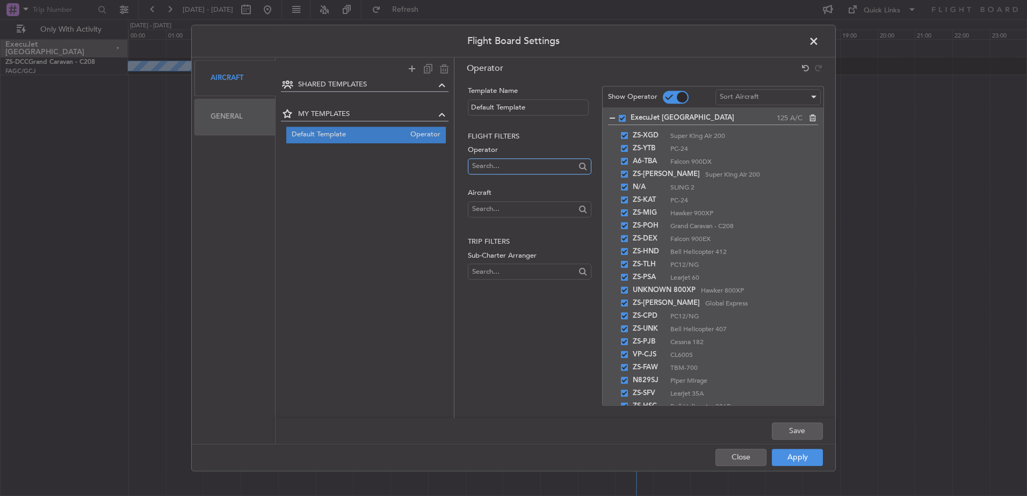
click at [509, 165] on input "text" at bounding box center [523, 166] width 103 height 16
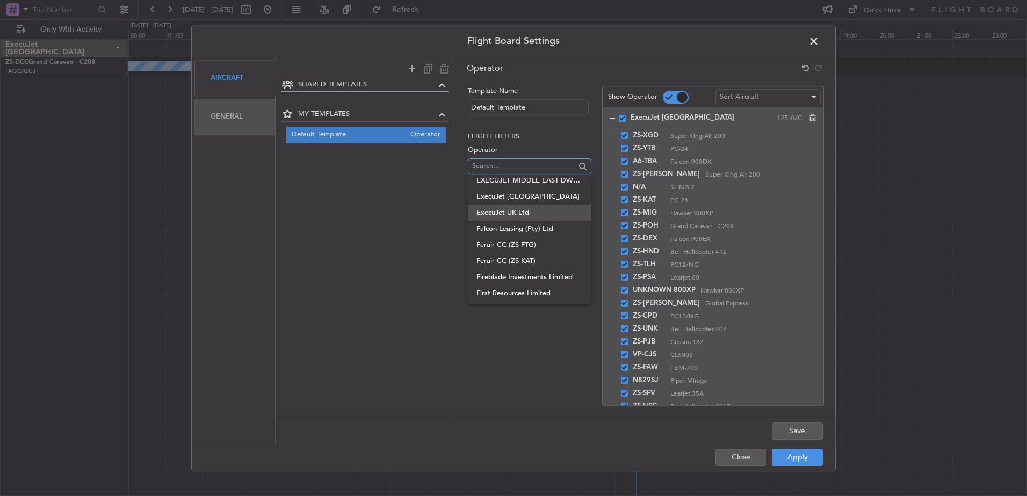
scroll to position [107, 0]
click at [505, 208] on span "Falcon Leasing (Pty) Ltd" at bounding box center [529, 205] width 106 height 16
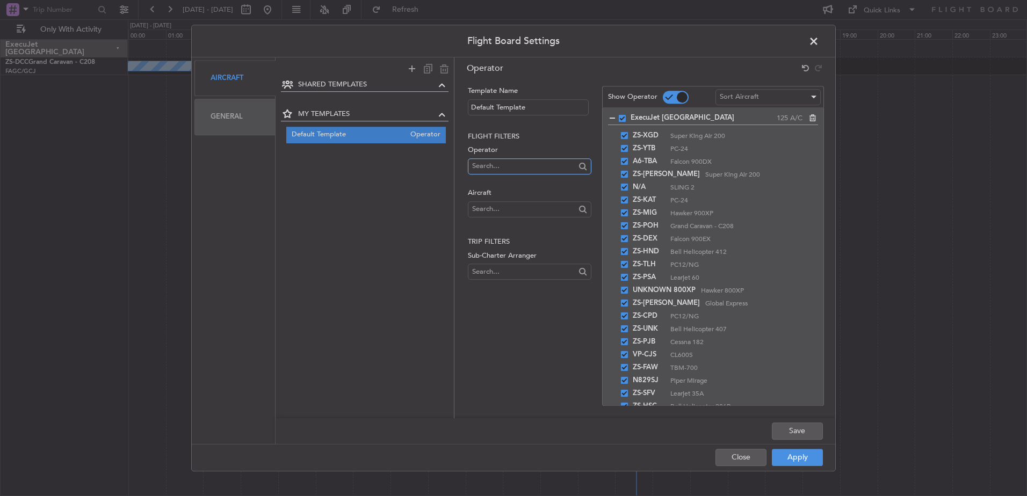
click at [509, 168] on input "text" at bounding box center [523, 166] width 103 height 16
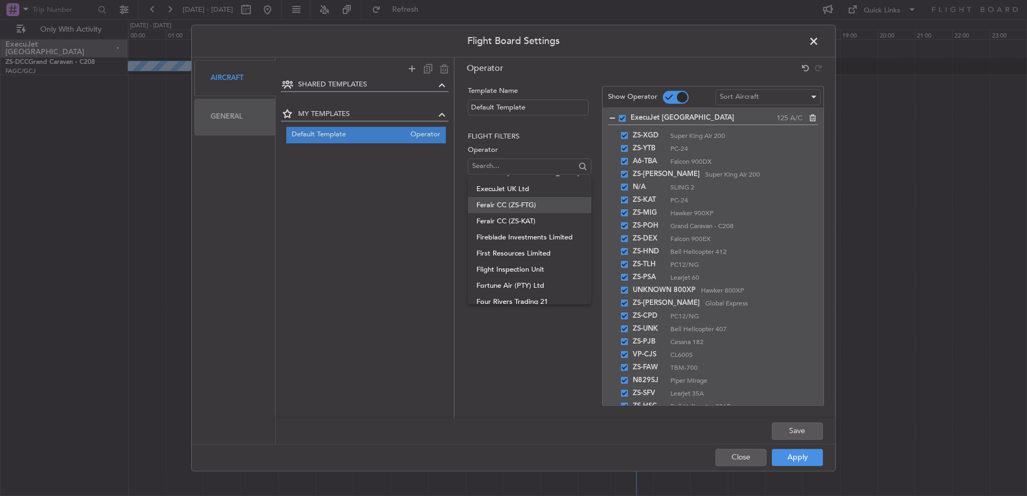
click at [507, 207] on span "Ferair CC (ZS-FTG)" at bounding box center [529, 205] width 106 height 16
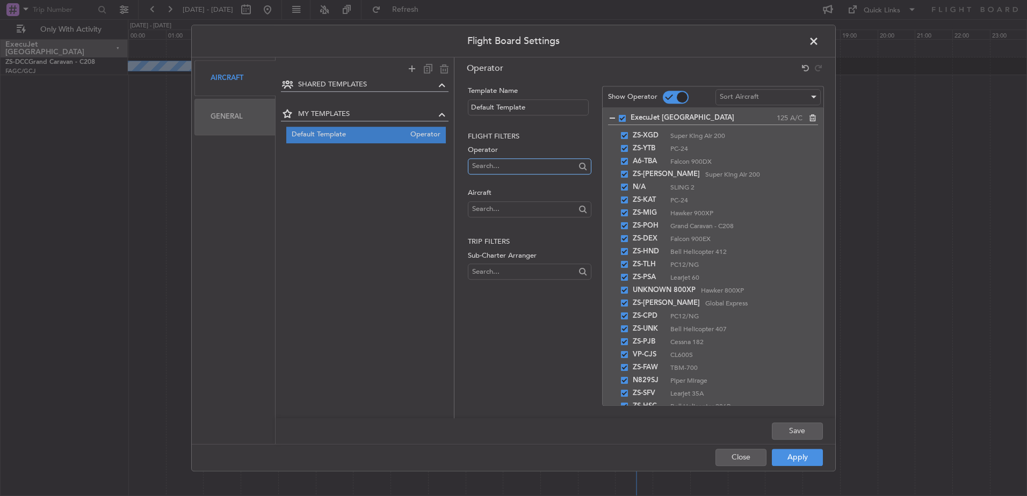
click at [510, 165] on input "text" at bounding box center [523, 166] width 103 height 16
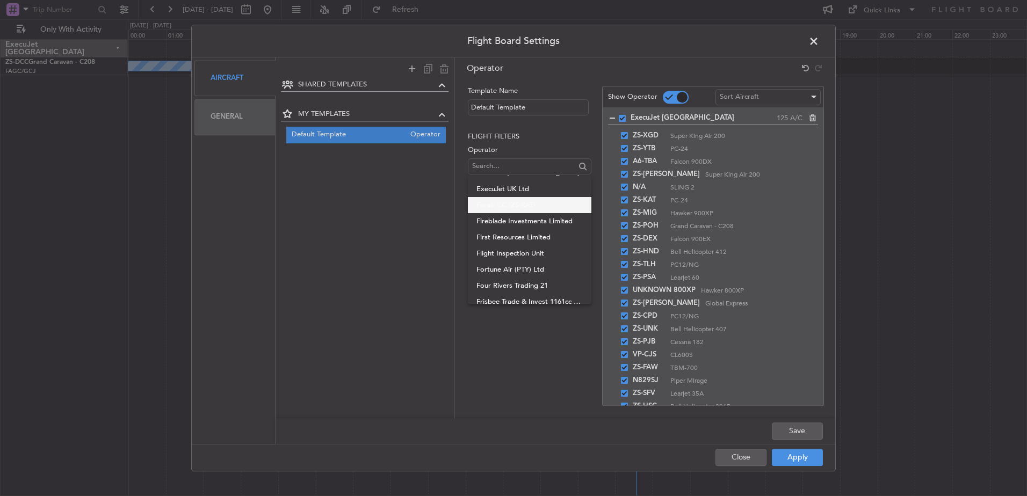
click at [507, 200] on span "Ferair CC (ZS-KAT)" at bounding box center [529, 205] width 106 height 16
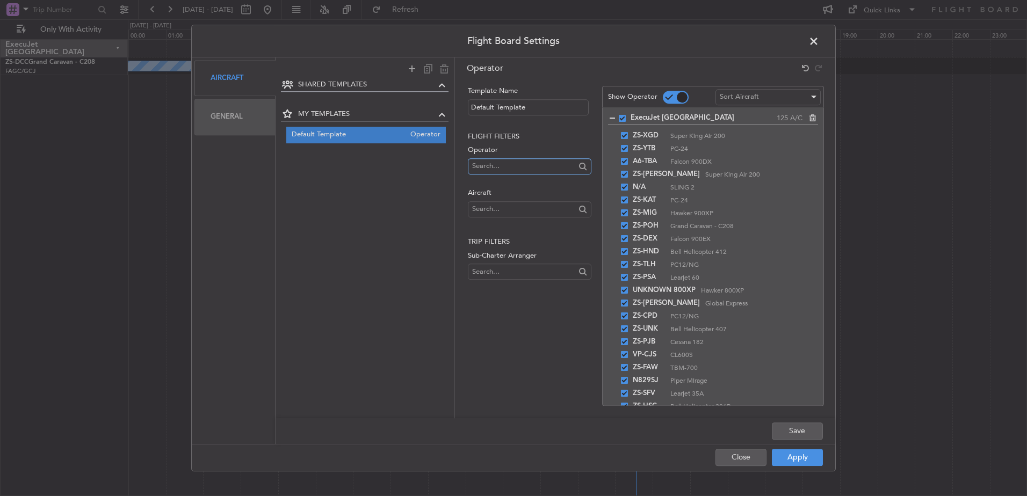
click at [511, 165] on input "text" at bounding box center [523, 166] width 103 height 16
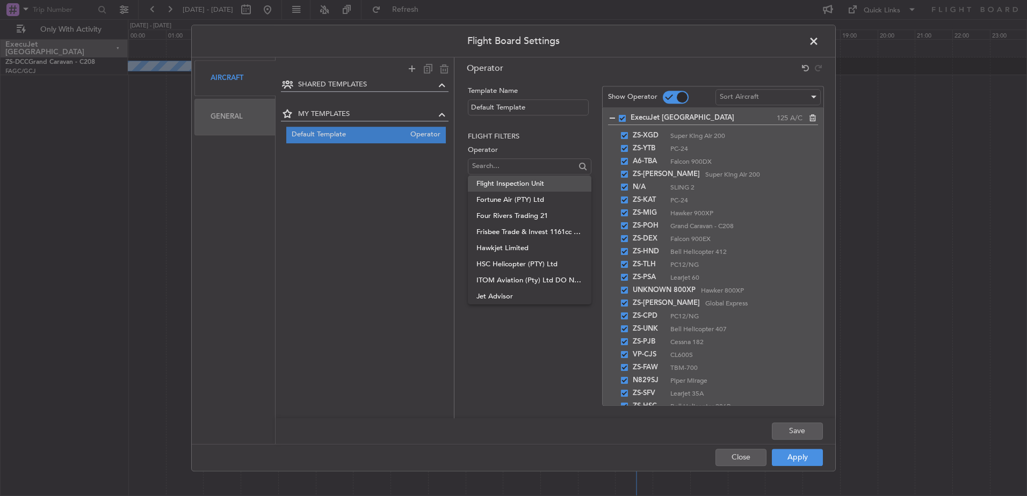
click at [507, 184] on span "Flight Inspection Unit" at bounding box center [529, 184] width 106 height 16
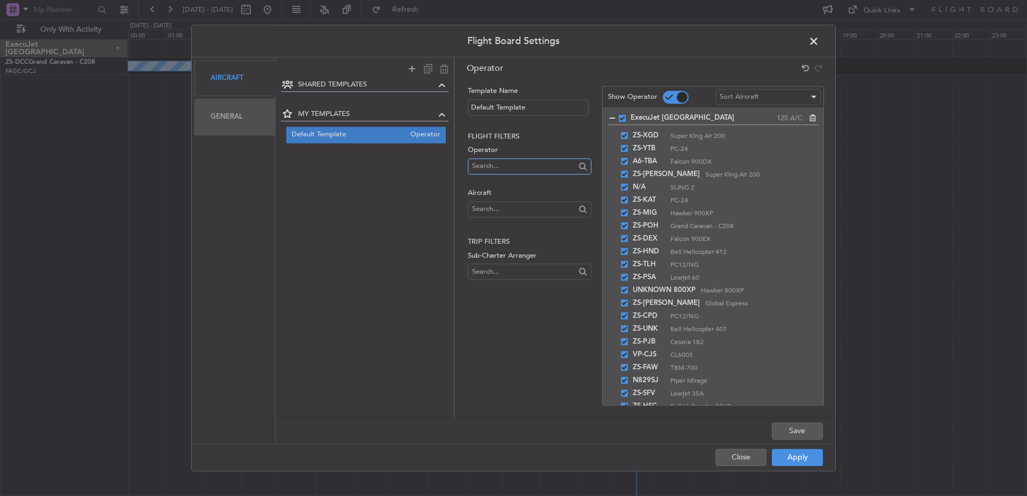
click at [505, 168] on input "text" at bounding box center [523, 166] width 103 height 16
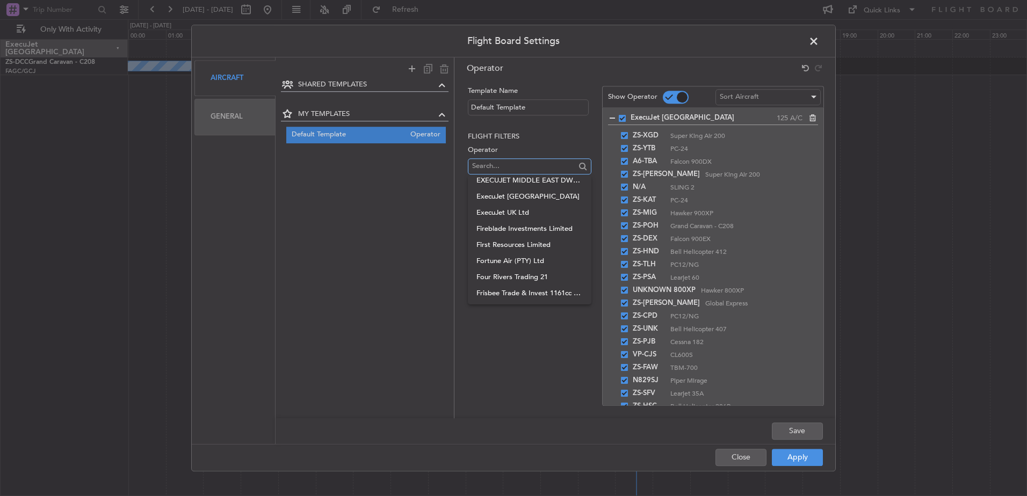
scroll to position [107, 0]
click at [505, 202] on span "Fireblade Investments Limited" at bounding box center [529, 205] width 106 height 16
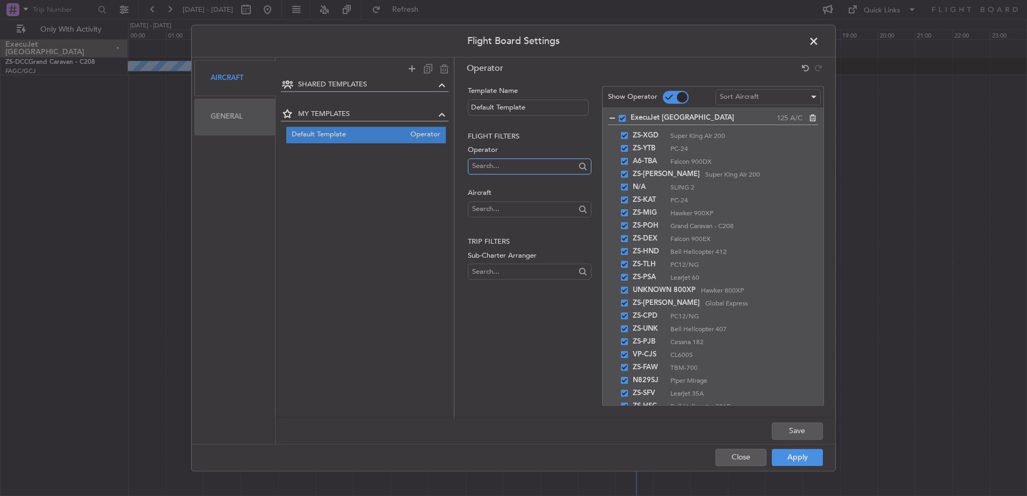
click at [509, 169] on input "text" at bounding box center [523, 166] width 103 height 16
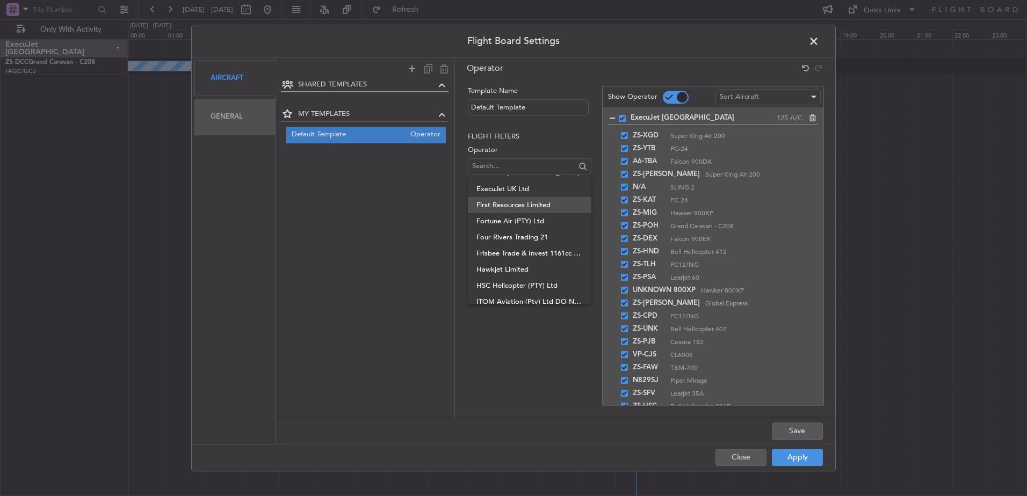
click at [508, 204] on span "First Resources Limited" at bounding box center [529, 205] width 106 height 16
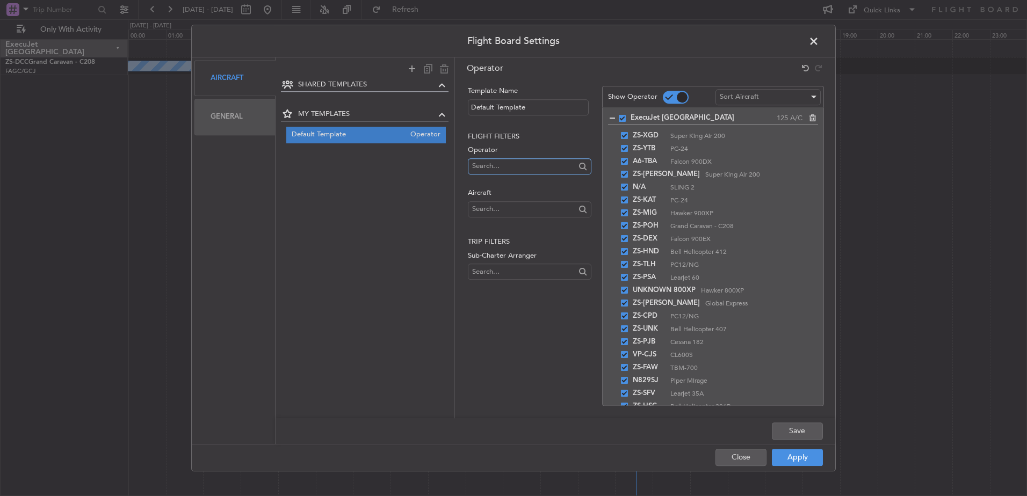
click at [506, 159] on input "text" at bounding box center [523, 166] width 103 height 16
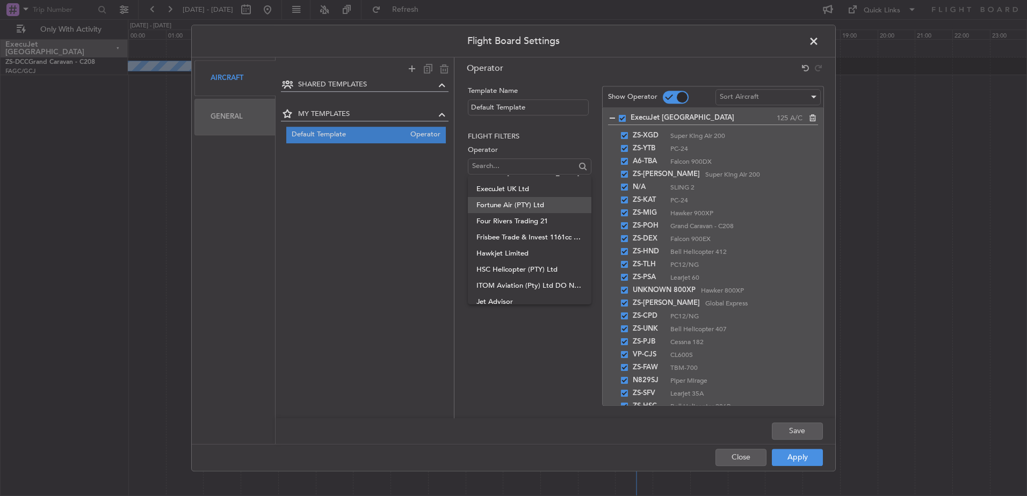
click at [510, 205] on span "Fortune Air (PTY) Ltd" at bounding box center [529, 205] width 106 height 16
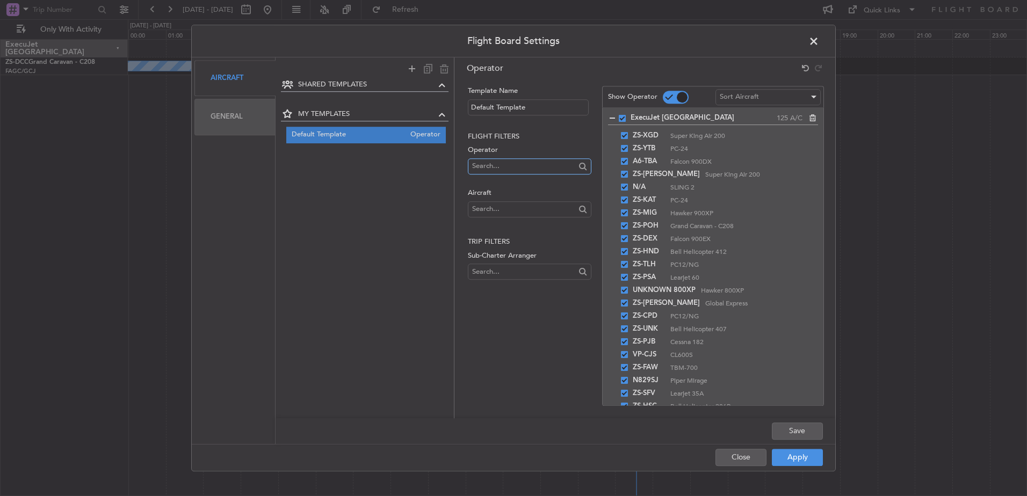
click at [499, 163] on input "text" at bounding box center [523, 166] width 103 height 16
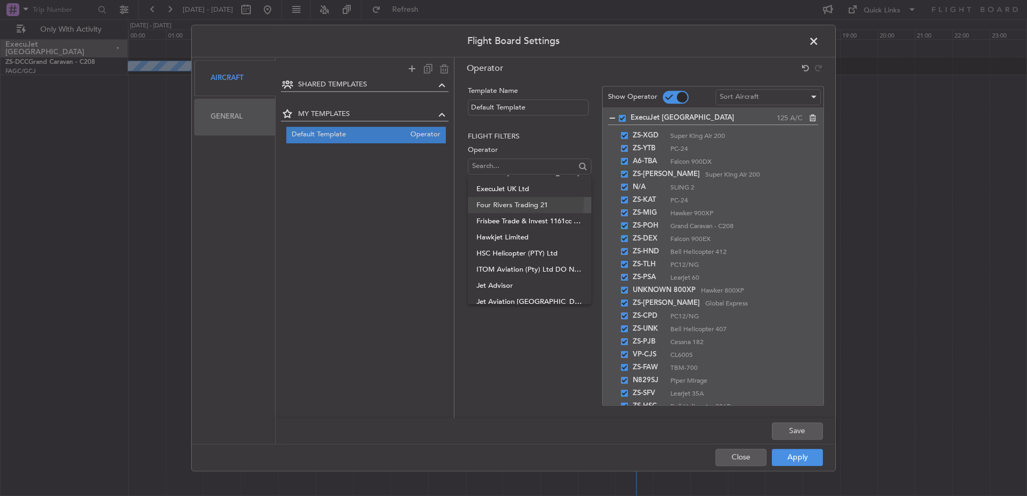
click at [503, 202] on span "Four Rivers Trading 21" at bounding box center [529, 205] width 106 height 16
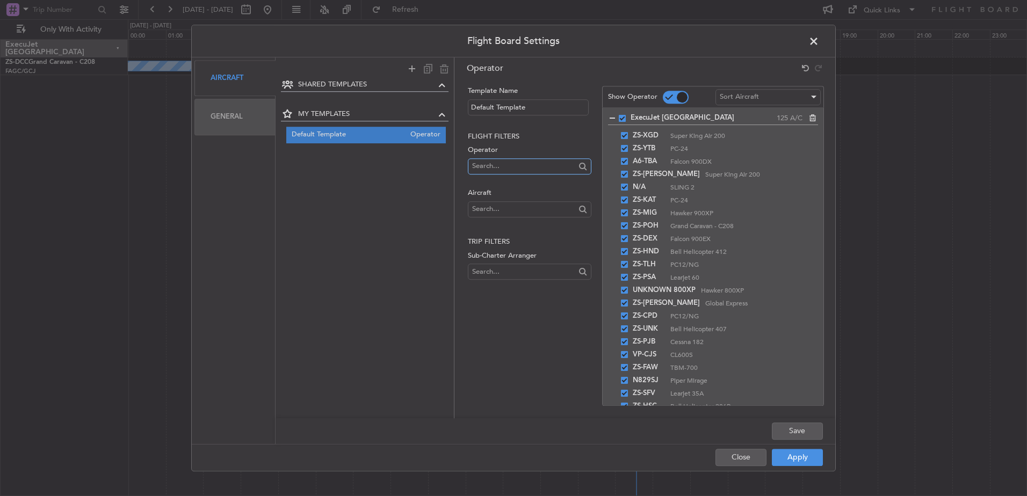
click at [503, 168] on input "text" at bounding box center [523, 166] width 103 height 16
click at [505, 205] on span "Frisbee Trade & Invest 1161cc t/a Frisbee Aviation" at bounding box center [529, 205] width 106 height 16
click at [501, 165] on input "text" at bounding box center [523, 166] width 103 height 16
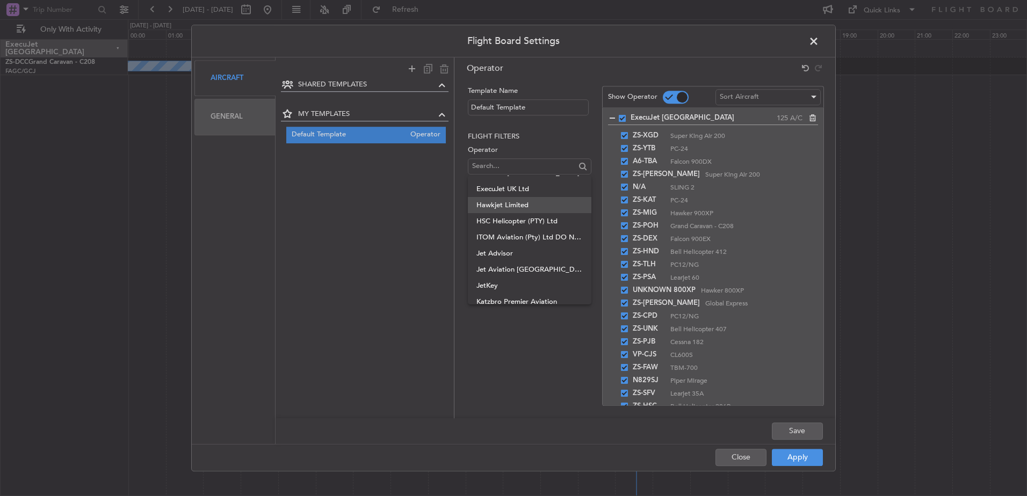
click at [504, 207] on span "Hawkjet Limited" at bounding box center [529, 205] width 106 height 16
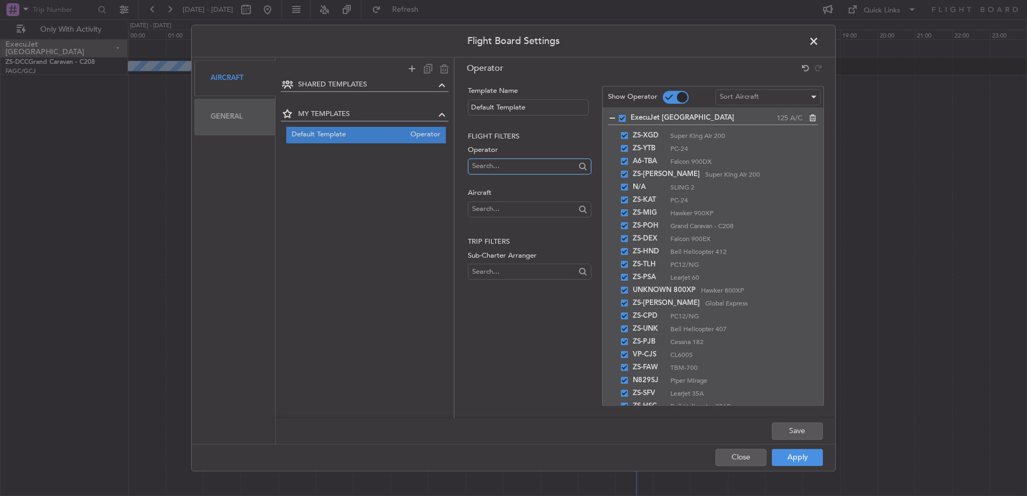
click at [495, 163] on input "text" at bounding box center [523, 166] width 103 height 16
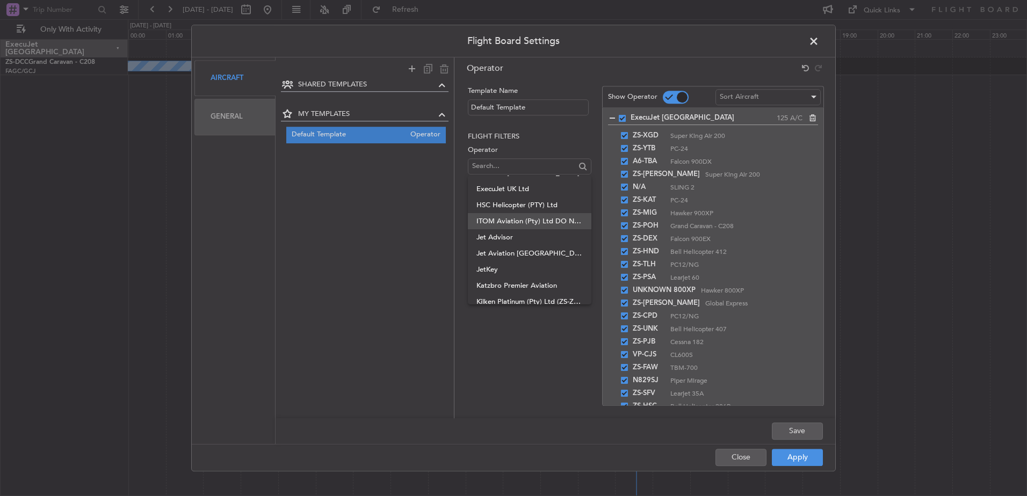
click at [496, 215] on span "ITOM Aviation (Pty) Ltd DO NOT USE" at bounding box center [529, 221] width 106 height 16
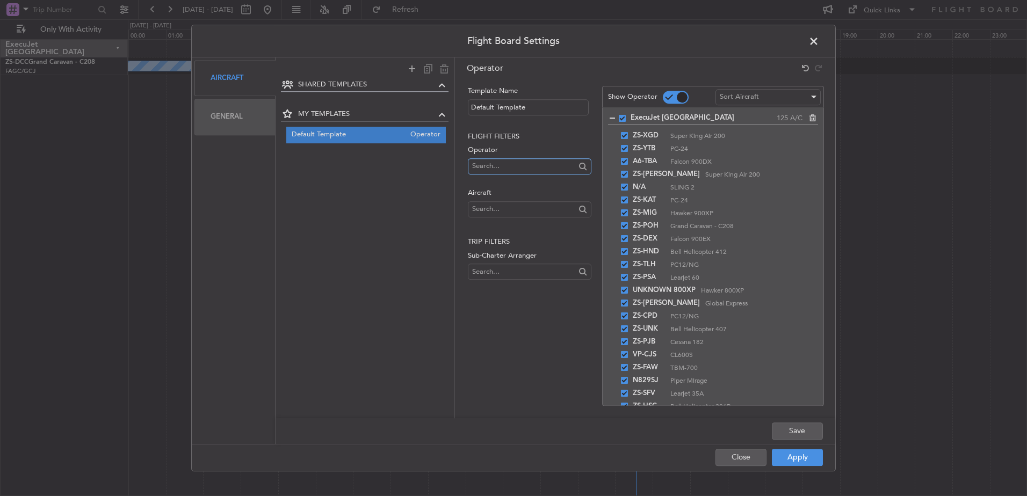
scroll to position [0, 0]
click at [488, 164] on input "text" at bounding box center [523, 166] width 103 height 16
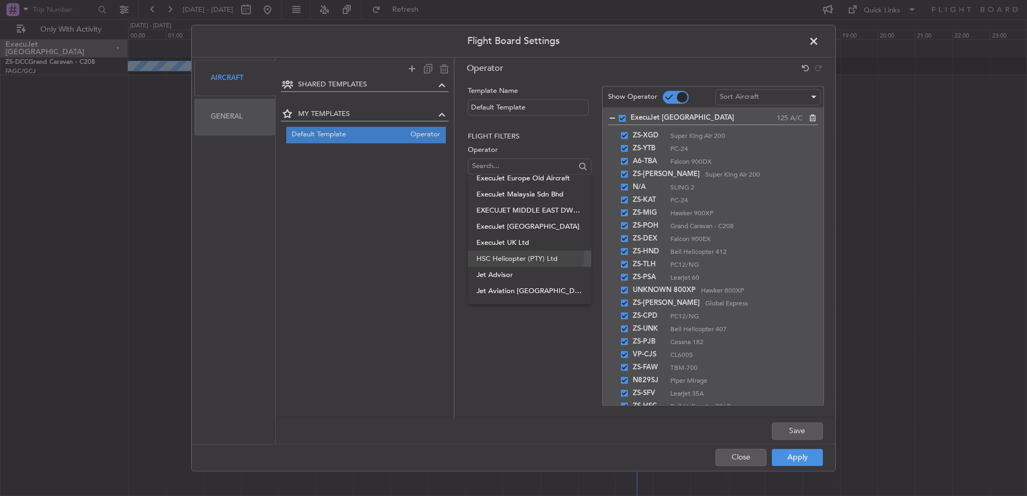
click at [501, 257] on span "HSC Helicopter (PTY) Ltd" at bounding box center [529, 259] width 106 height 16
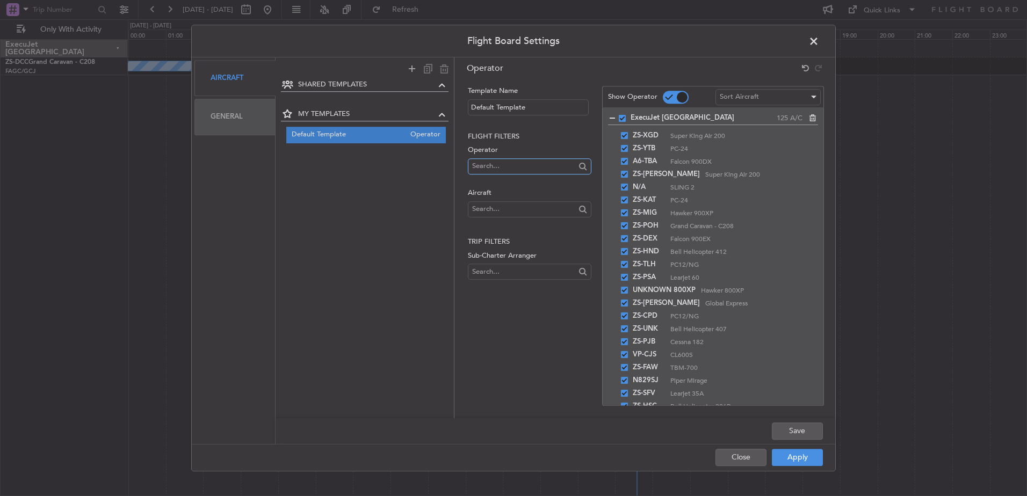
click at [499, 168] on input "text" at bounding box center [523, 166] width 103 height 16
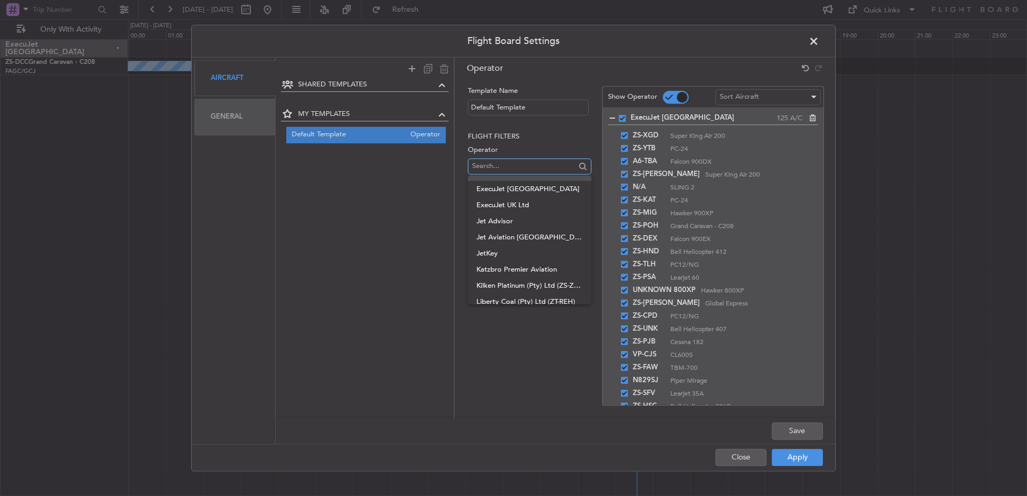
scroll to position [107, 0]
click at [508, 209] on span "Jet Advisor" at bounding box center [529, 205] width 106 height 16
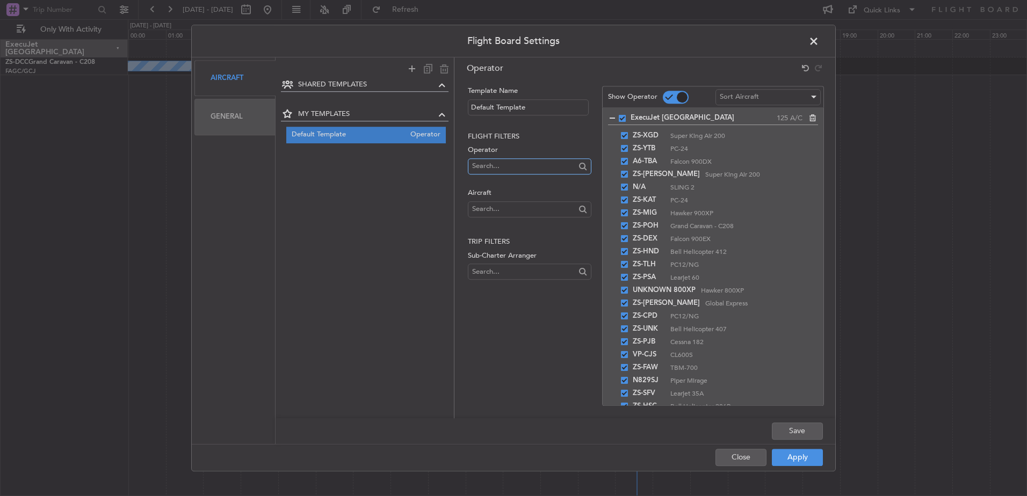
click at [510, 165] on input "text" at bounding box center [523, 166] width 103 height 16
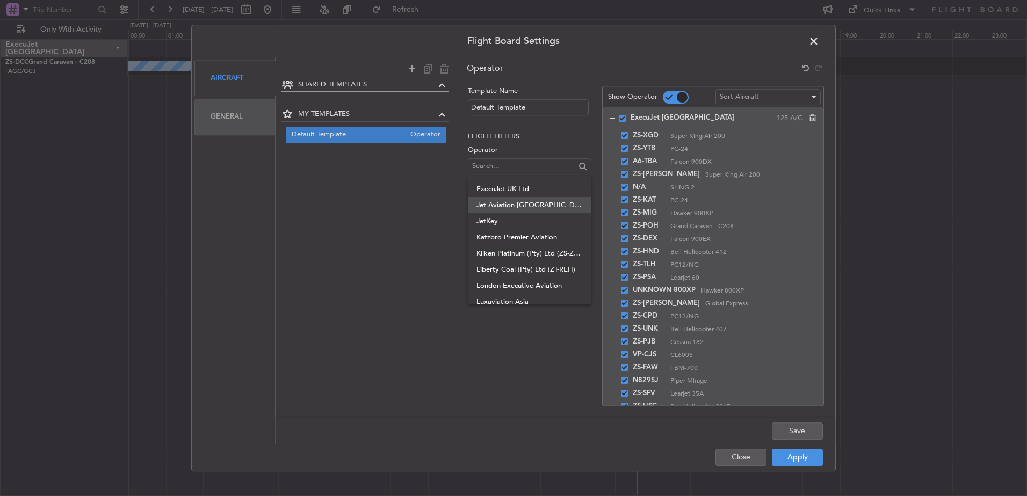
click at [506, 209] on span "Jet Aviation [GEOGRAPHIC_DATA] AG" at bounding box center [529, 205] width 106 height 16
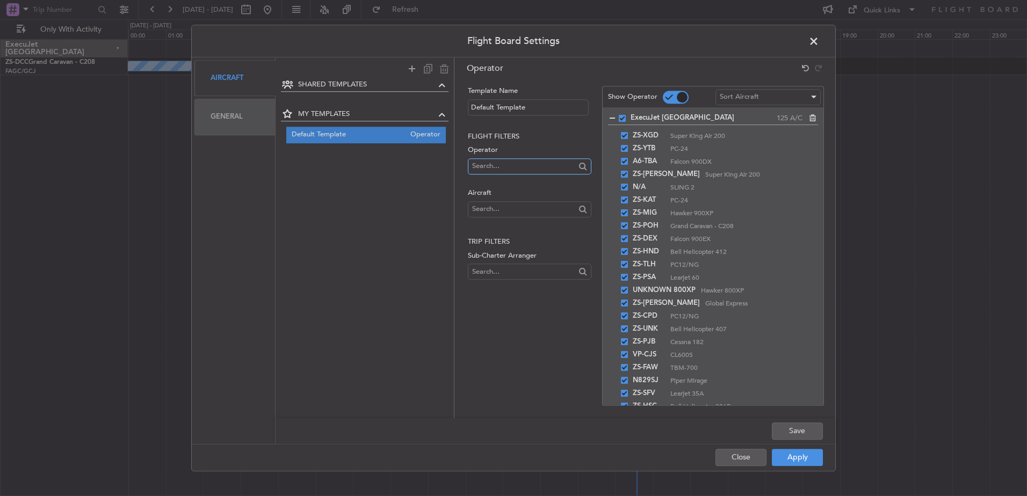
click at [507, 170] on input "text" at bounding box center [523, 166] width 103 height 16
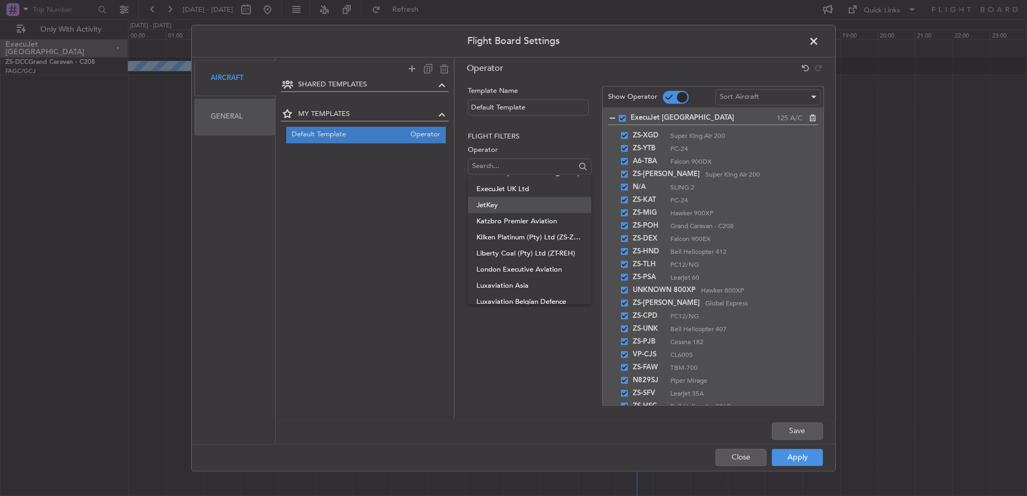
click at [505, 209] on span "JetKey" at bounding box center [529, 205] width 106 height 16
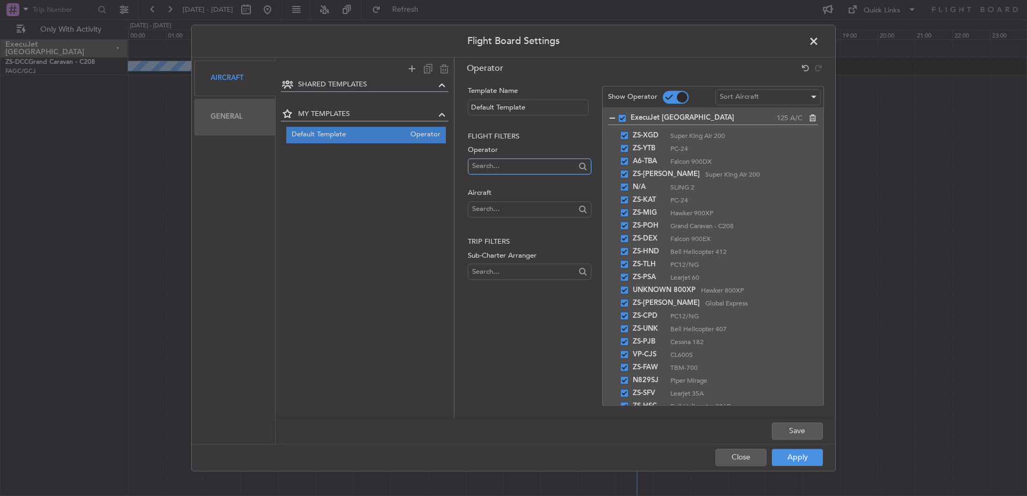
click at [504, 171] on input "text" at bounding box center [523, 166] width 103 height 16
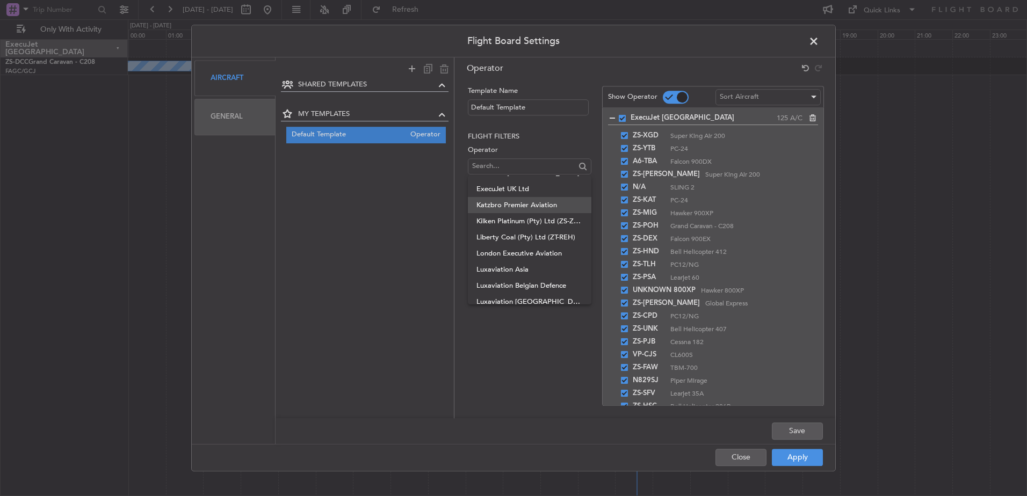
click at [498, 208] on span "Katzbro Premier Aviation" at bounding box center [529, 205] width 106 height 16
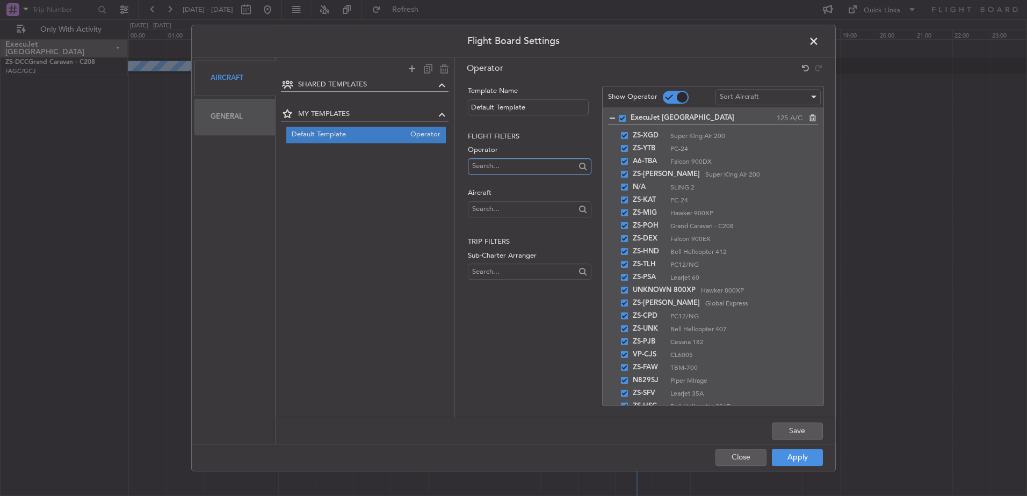
click at [505, 158] on input "text" at bounding box center [523, 166] width 103 height 16
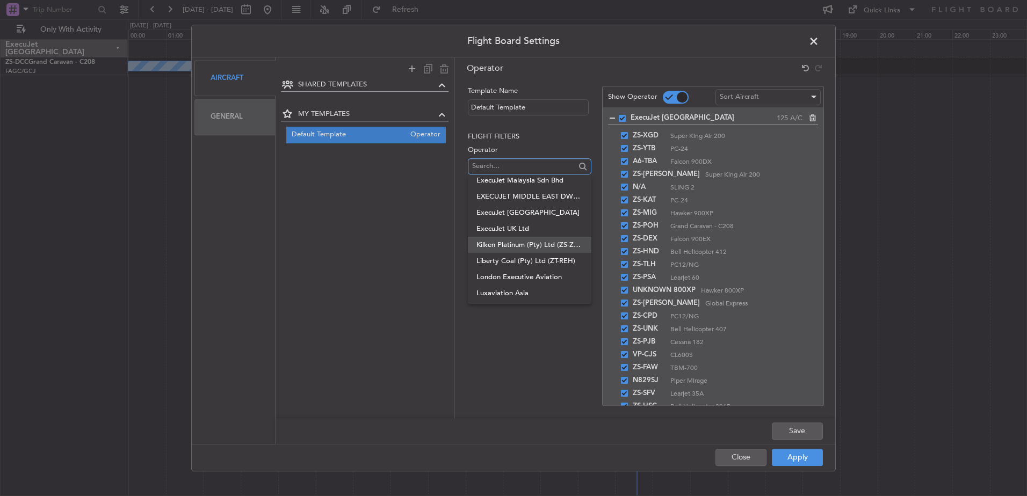
scroll to position [54, 0]
click at [500, 254] on span "Kilken Platinum (Pty) Ltd (ZS-ZAM)" at bounding box center [529, 259] width 106 height 16
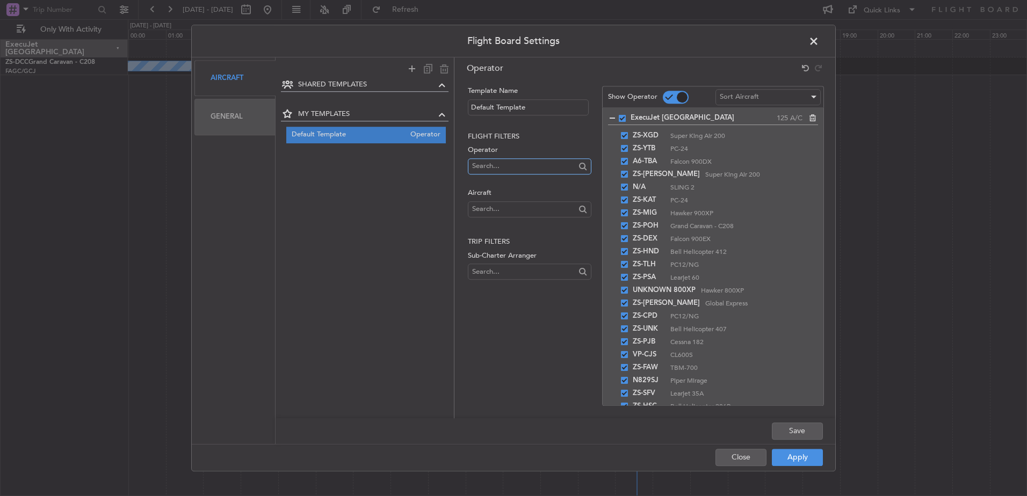
click at [508, 167] on input "text" at bounding box center [523, 166] width 103 height 16
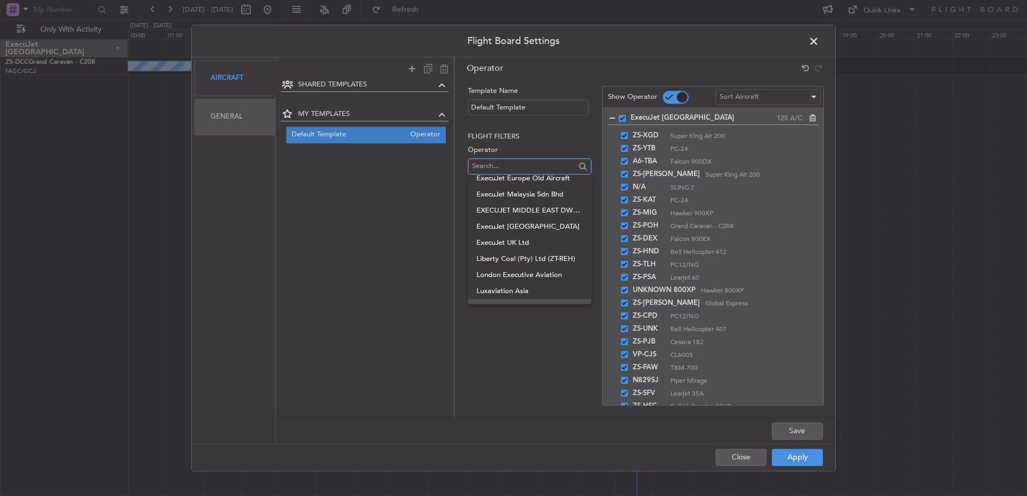
scroll to position [107, 0]
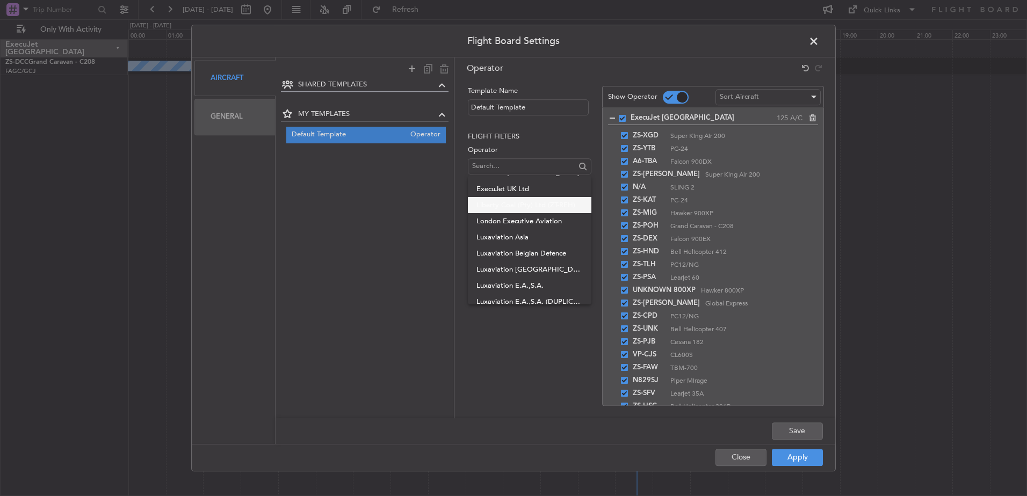
click at [501, 207] on span "Liberty Coal (Pty) Ltd (ZT-REH)" at bounding box center [529, 205] width 106 height 16
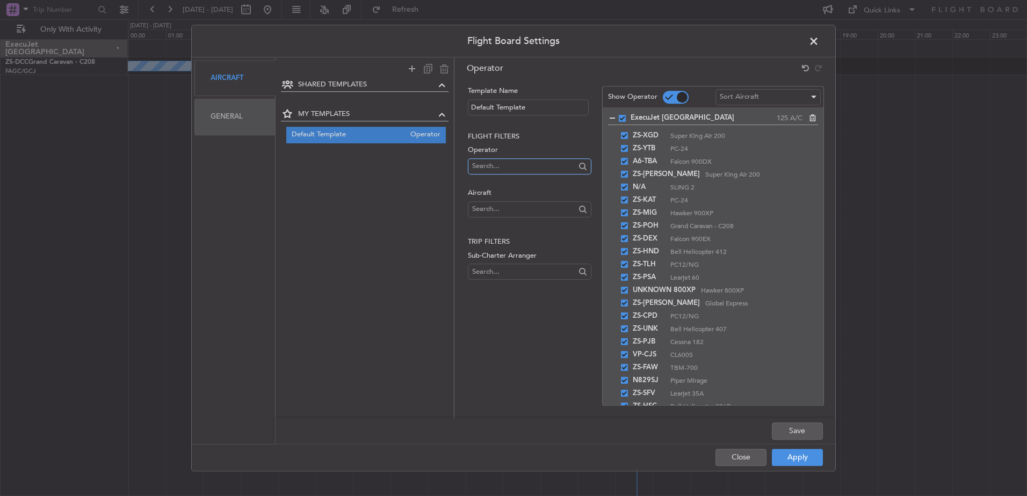
click at [520, 163] on input "text" at bounding box center [523, 166] width 103 height 16
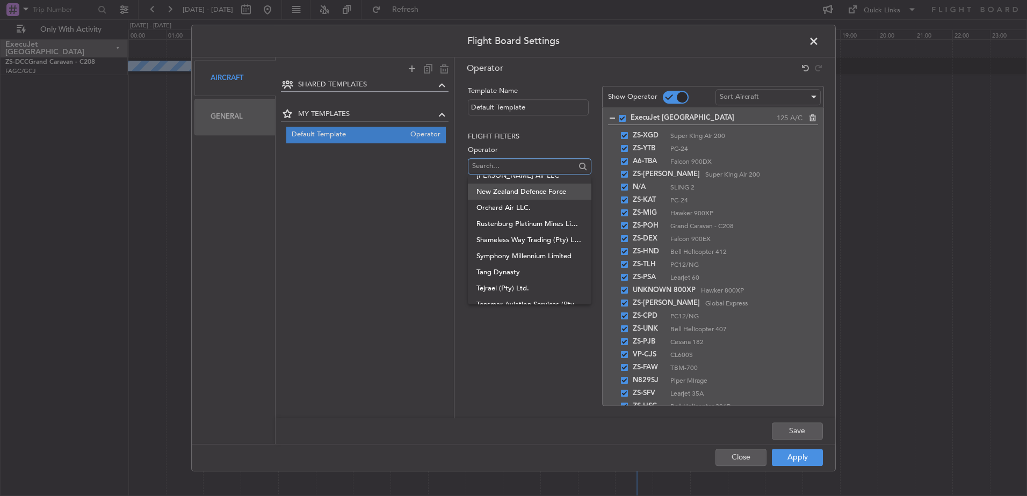
scroll to position [376, 0]
click at [515, 210] on span "Rustenburg Platinum Mines Limited" at bounding box center [529, 210] width 106 height 16
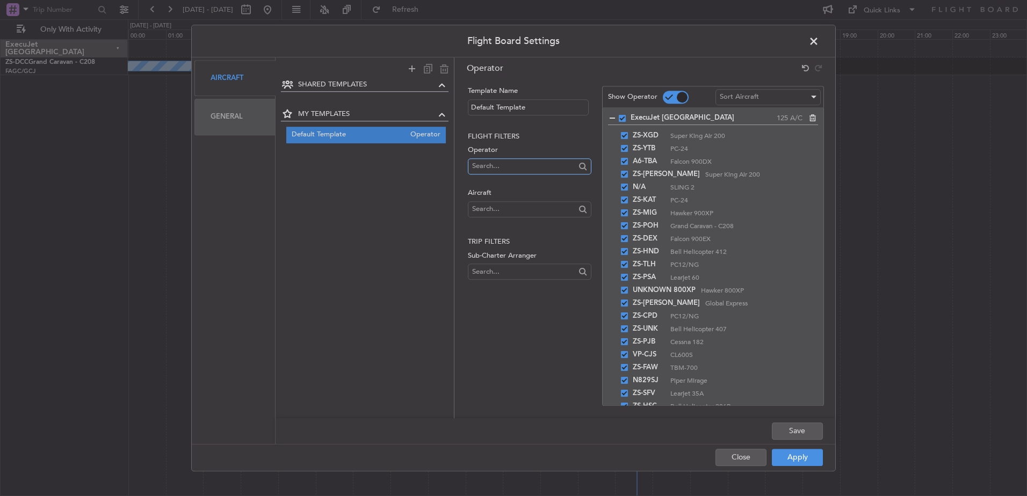
scroll to position [0, 0]
click at [515, 161] on input "text" at bounding box center [523, 166] width 103 height 16
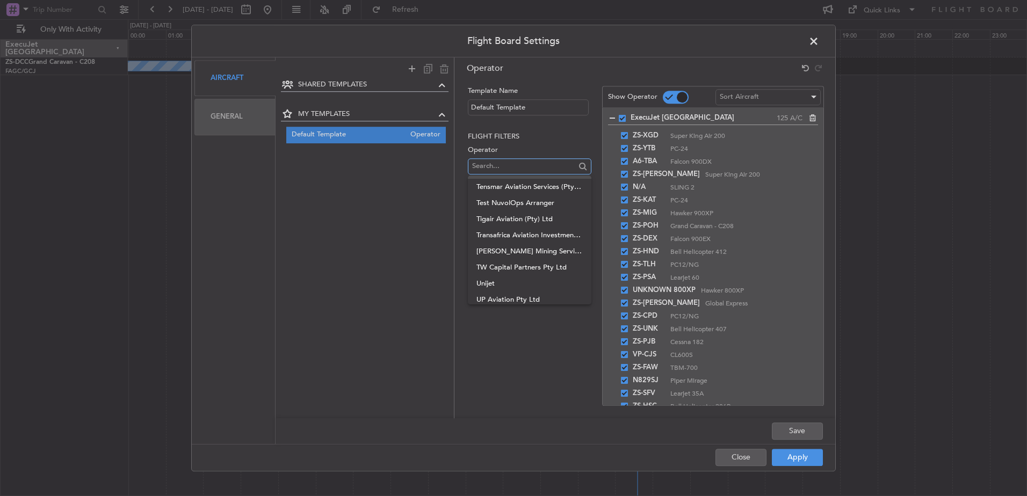
scroll to position [483, 0]
click at [518, 231] on span "[PERSON_NAME] Mining Services 2000 (Pty) Ltd" at bounding box center [529, 232] width 106 height 16
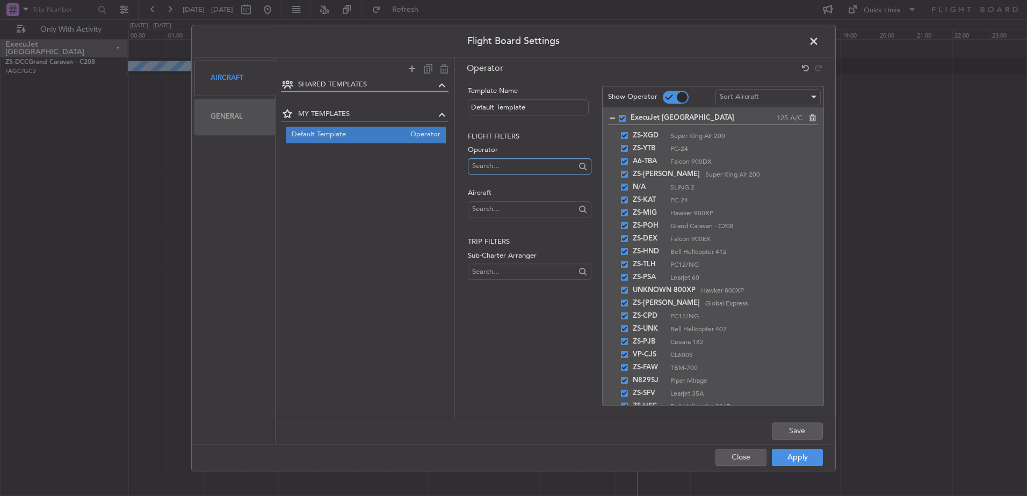
scroll to position [0, 0]
click at [521, 167] on input "text" at bounding box center [523, 166] width 103 height 16
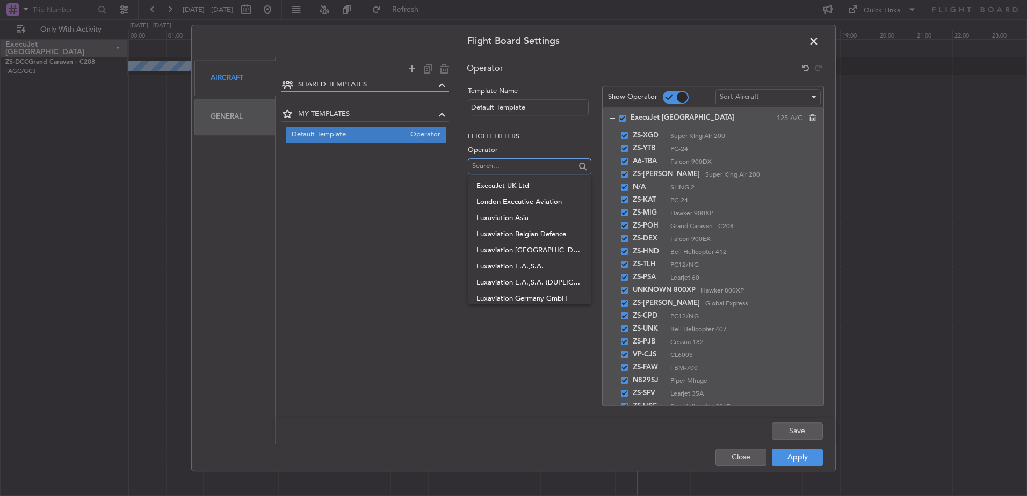
scroll to position [107, 0]
click at [547, 327] on div "Template Name Default Template Flight filters Operator Aircraft Trip filters Su…" at bounding box center [528, 235] width 125 height 299
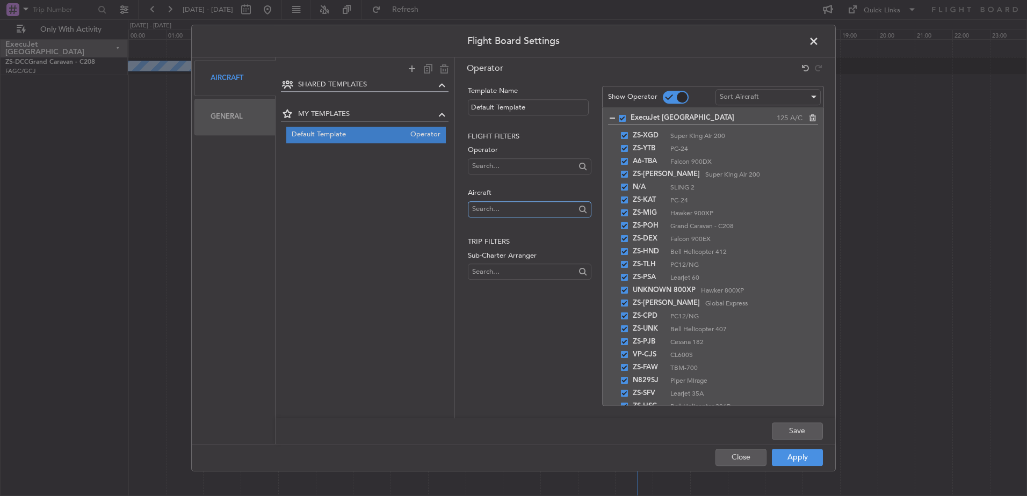
click at [519, 214] on input "text" at bounding box center [523, 209] width 103 height 16
click at [505, 319] on span "ZS-ENT" at bounding box center [529, 323] width 106 height 16
click at [506, 205] on input "text" at bounding box center [523, 209] width 103 height 16
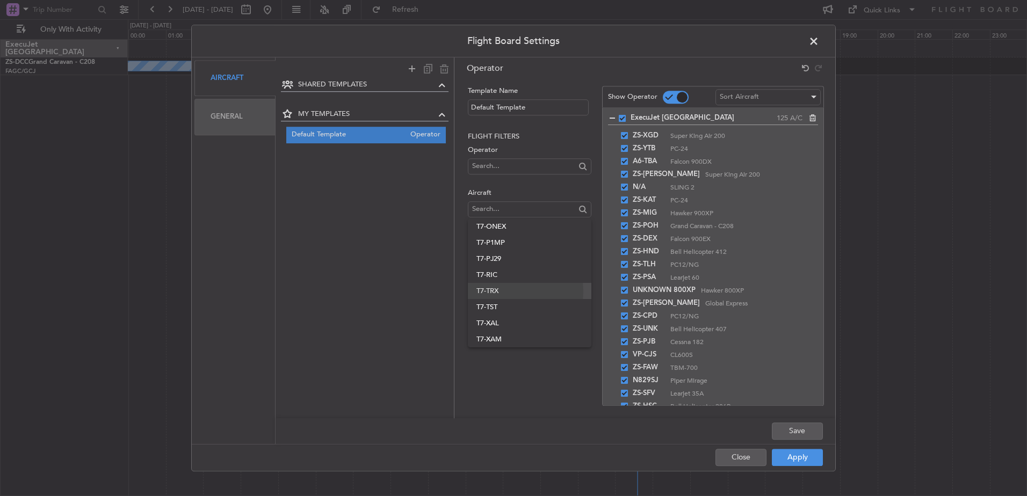
click at [497, 292] on span "T7-TRX" at bounding box center [529, 291] width 106 height 16
click at [516, 208] on input "text" at bounding box center [523, 209] width 103 height 16
click at [489, 279] on span "N53GX" at bounding box center [529, 280] width 106 height 16
click at [522, 212] on input "text" at bounding box center [523, 209] width 103 height 16
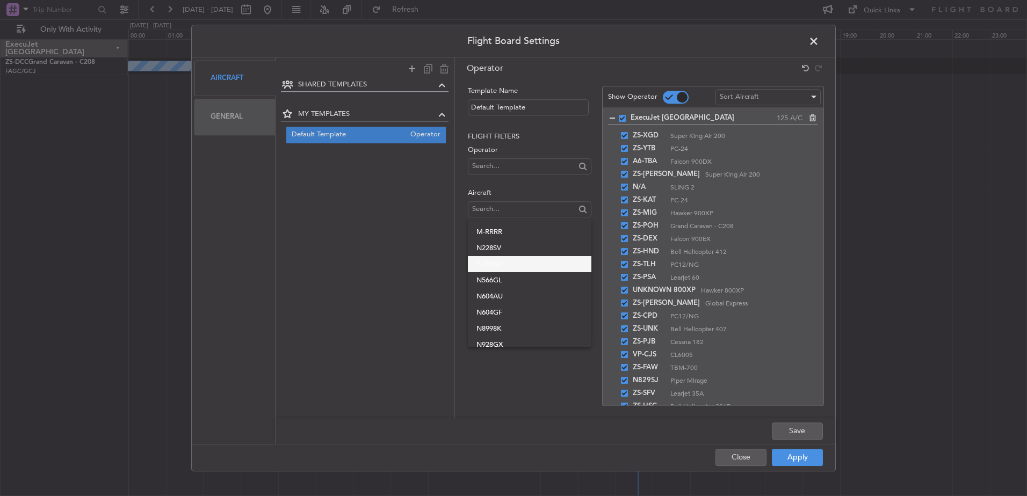
click at [497, 265] on span "N255MP" at bounding box center [529, 264] width 106 height 16
click at [502, 206] on input "text" at bounding box center [523, 209] width 103 height 16
click at [512, 376] on div "Template Name Default Template Flight filters Operator Aircraft Trip filters Su…" at bounding box center [528, 235] width 125 height 299
click at [808, 457] on button "Apply" at bounding box center [797, 457] width 51 height 17
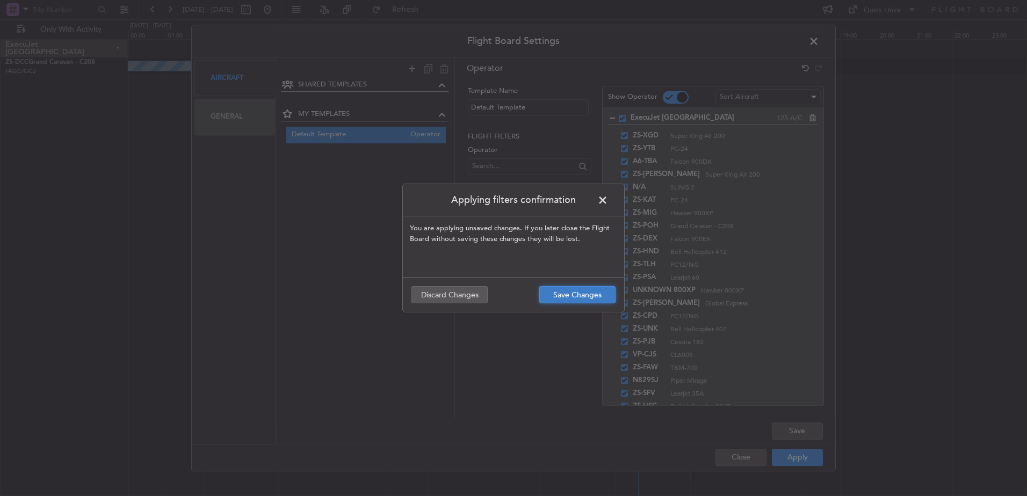
click at [584, 296] on button "Save Changes" at bounding box center [577, 294] width 76 height 17
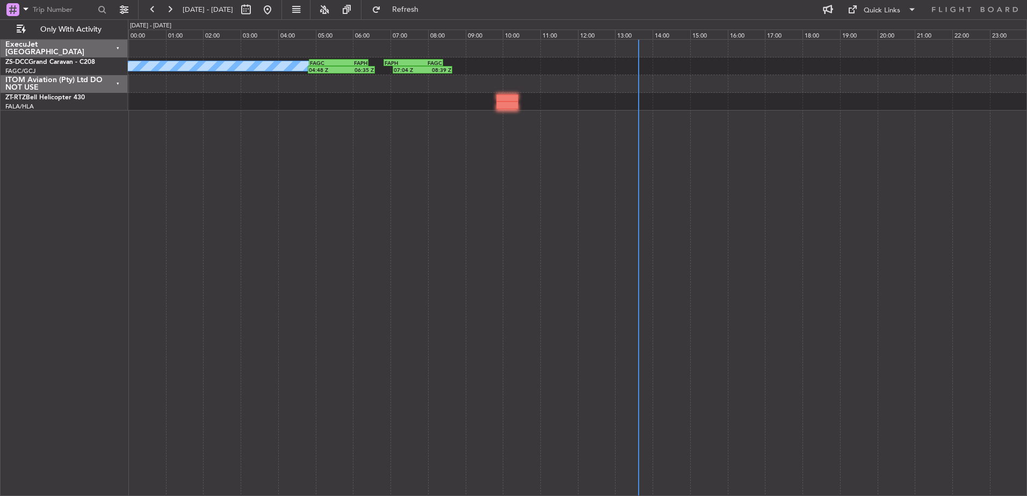
click at [115, 82] on div "ITOM Aviation (Pty) Ltd DO NOT USE" at bounding box center [64, 84] width 127 height 18
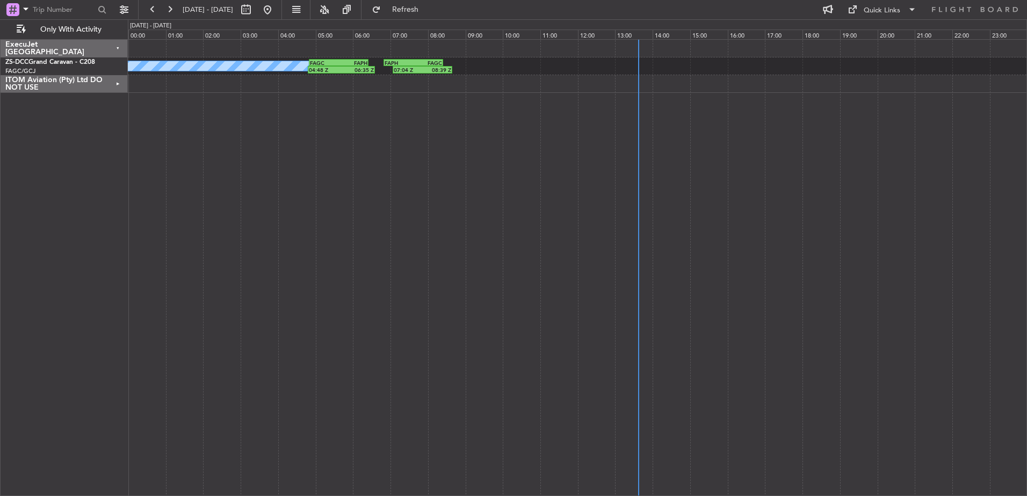
click at [116, 82] on div "ITOM Aviation (Pty) Ltd DO NOT USE" at bounding box center [64, 84] width 127 height 18
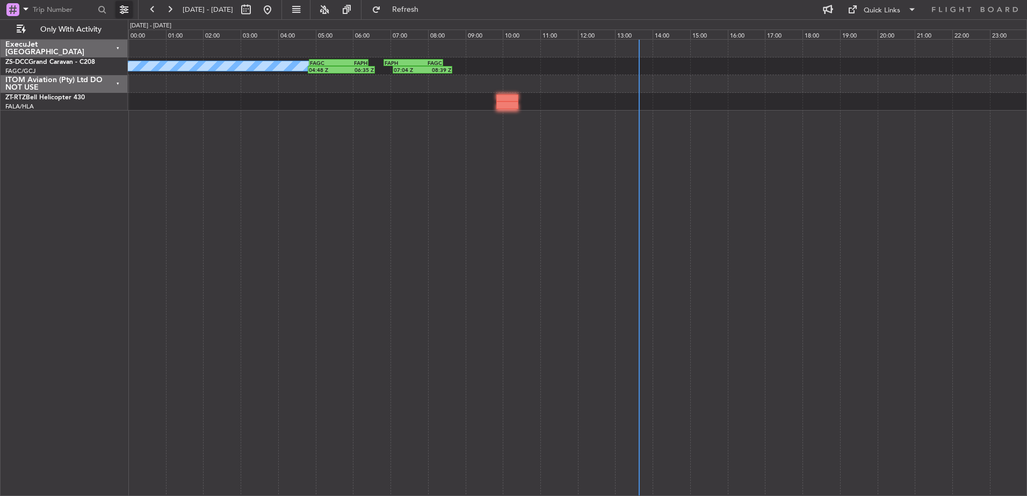
click at [126, 5] on button at bounding box center [123, 9] width 17 height 17
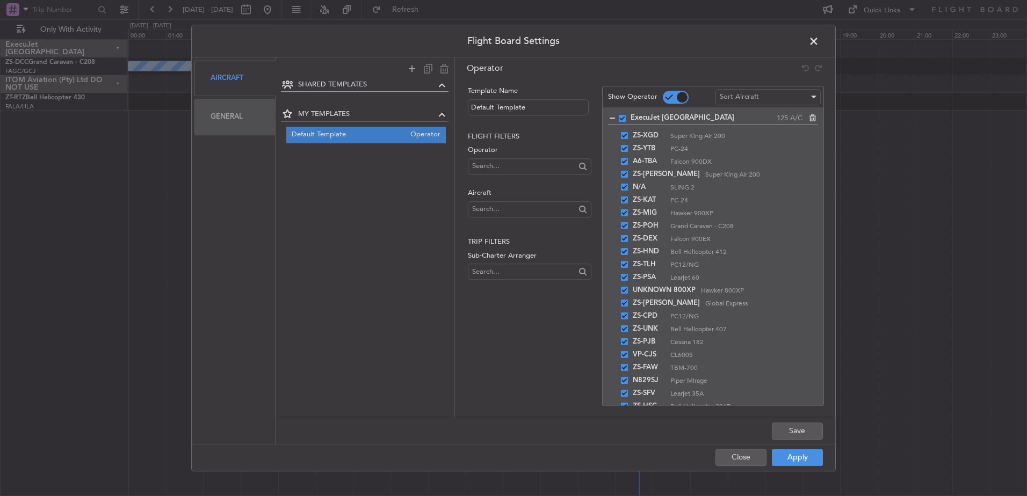
click at [212, 115] on div "General" at bounding box center [234, 117] width 81 height 36
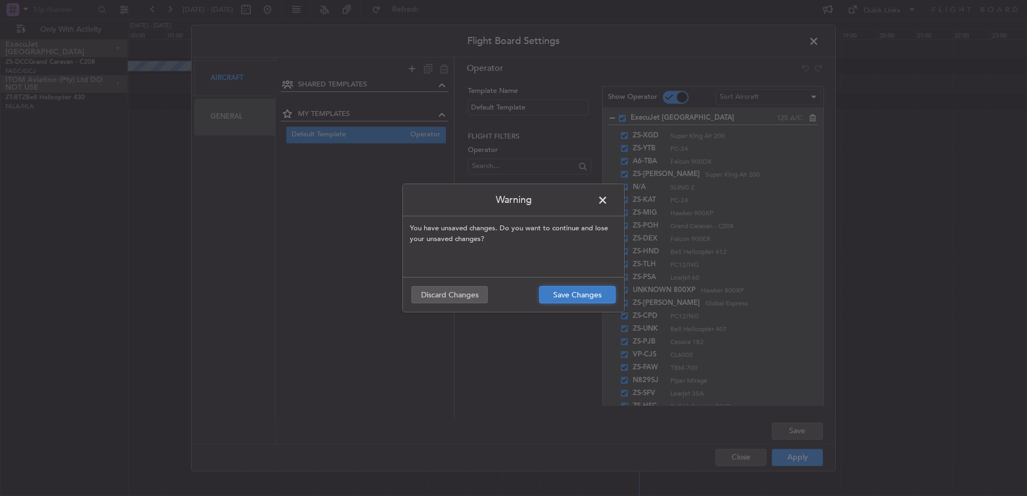
click at [581, 295] on button "Save Changes" at bounding box center [577, 294] width 76 height 17
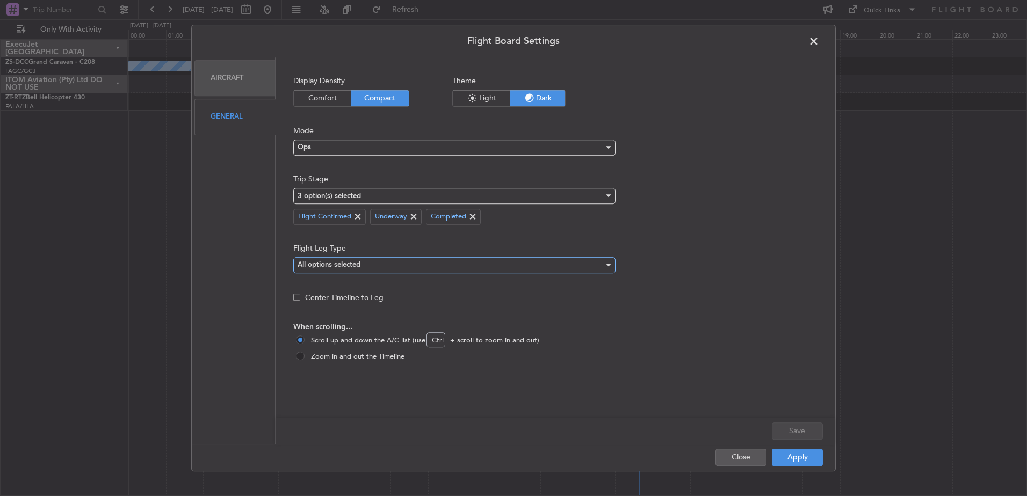
click at [421, 265] on div "All options selected" at bounding box center [451, 265] width 306 height 16
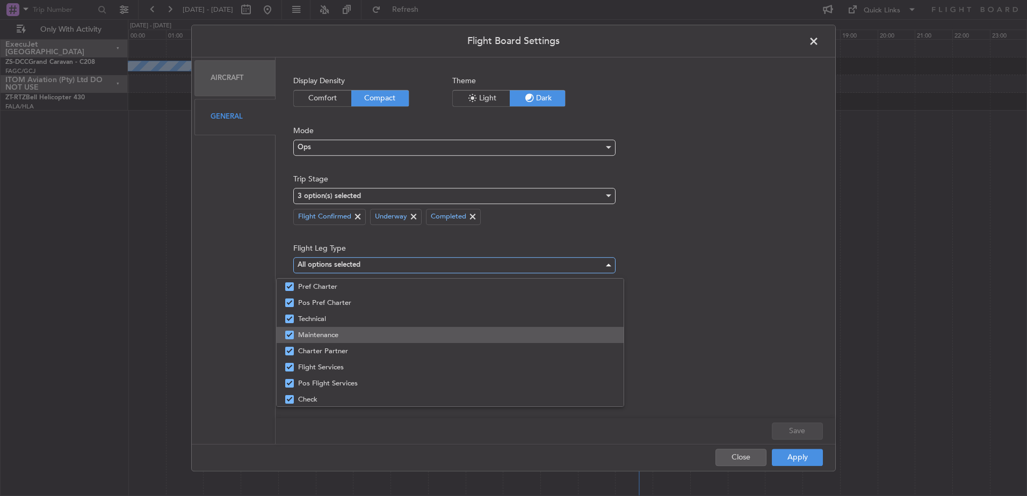
scroll to position [162, 0]
click at [711, 238] on div at bounding box center [513, 248] width 1027 height 496
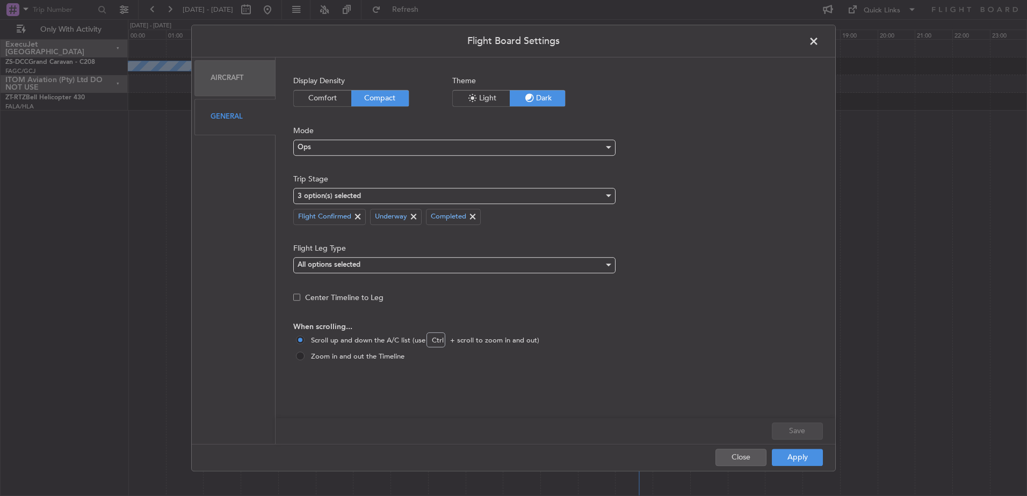
click at [224, 77] on div "Aircraft" at bounding box center [234, 78] width 81 height 36
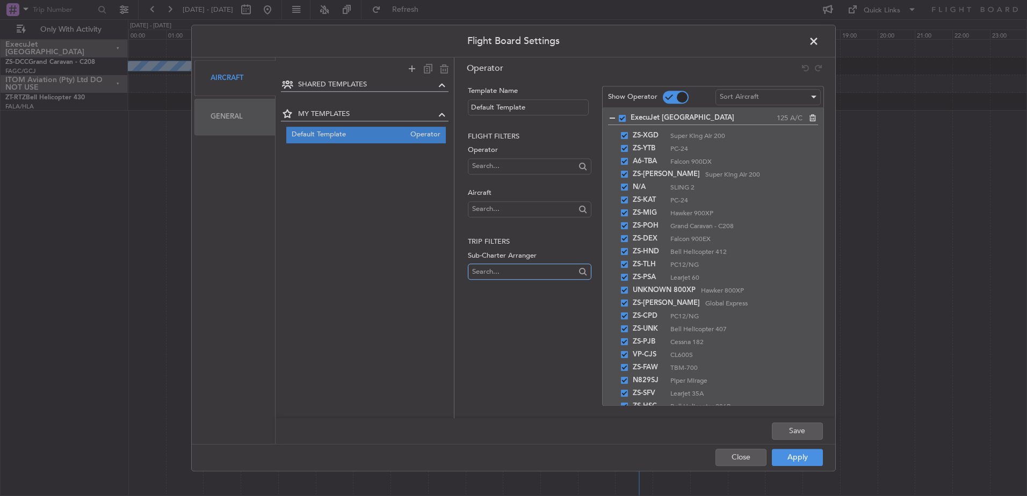
click at [520, 274] on input "text" at bounding box center [523, 272] width 103 height 16
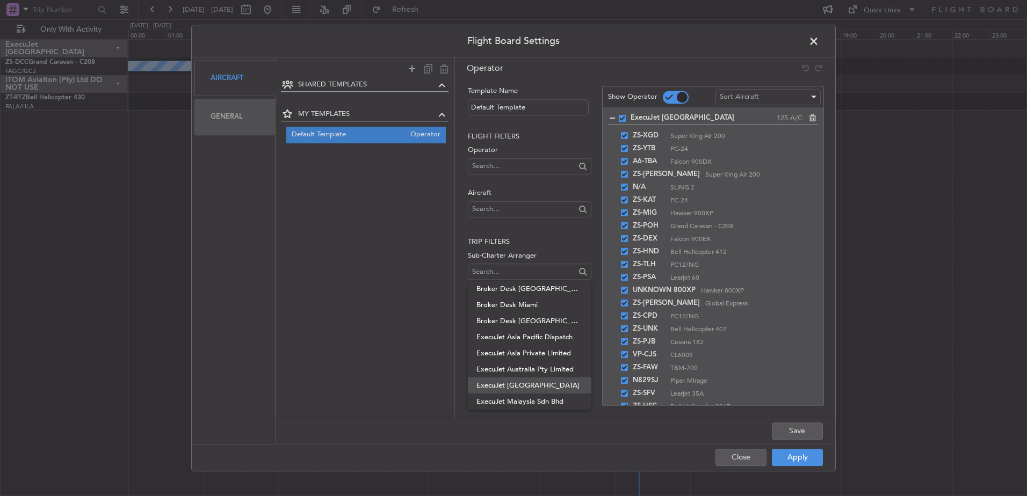
click at [516, 386] on span "ExecuJet [GEOGRAPHIC_DATA]" at bounding box center [529, 386] width 106 height 16
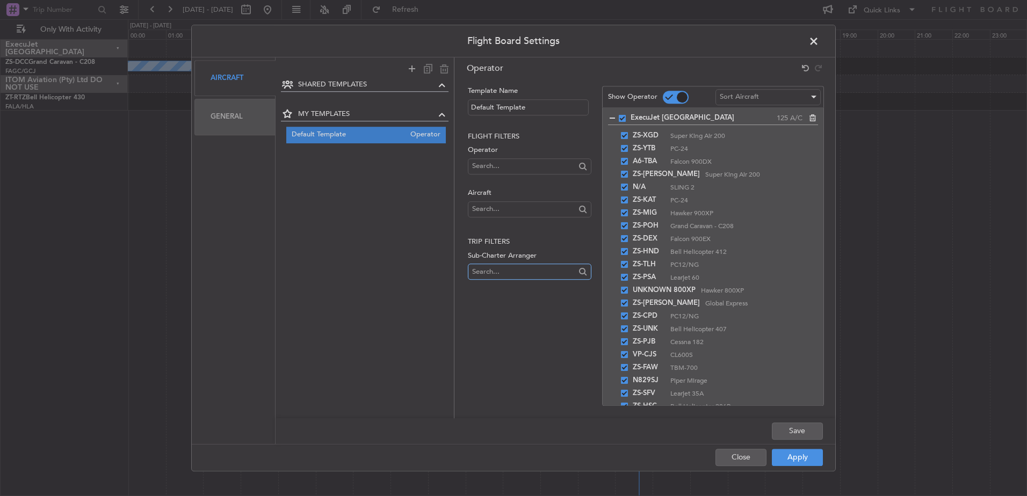
click at [524, 265] on input "text" at bounding box center [523, 272] width 103 height 16
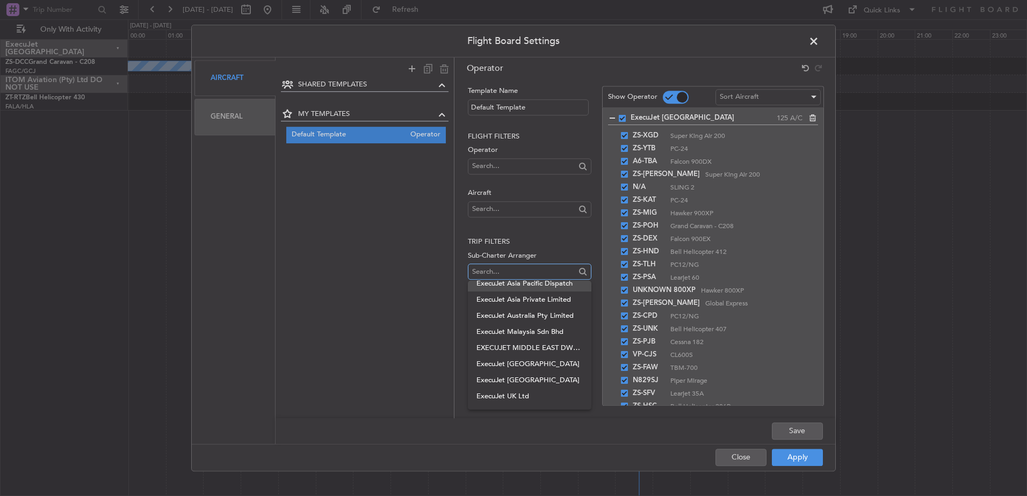
scroll to position [107, 0]
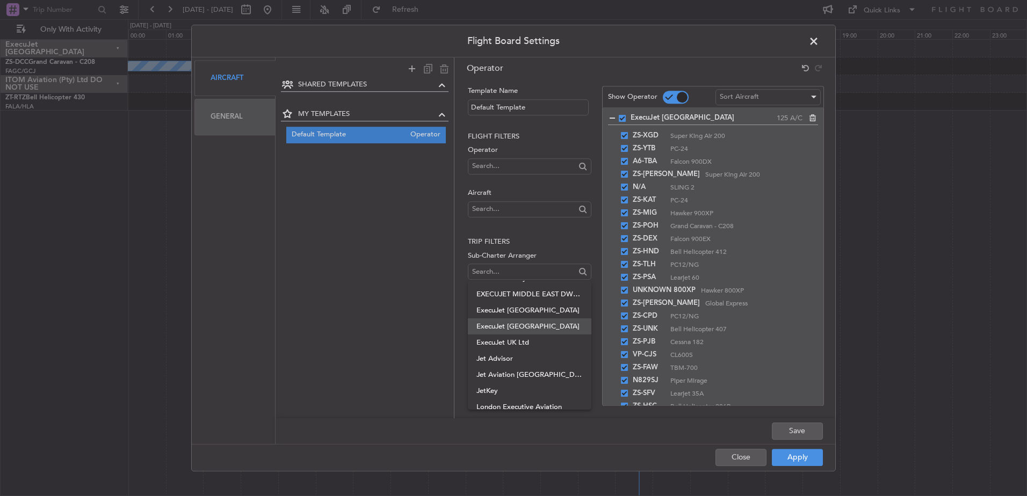
click at [524, 323] on span "ExecuJet [GEOGRAPHIC_DATA]" at bounding box center [529, 326] width 106 height 16
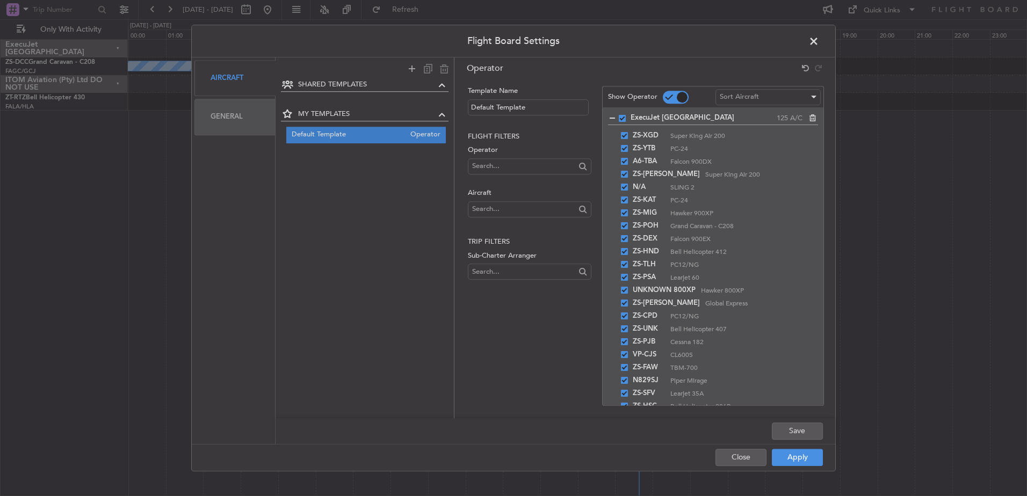
drag, startPoint x: 511, startPoint y: 259, endPoint x: 508, endPoint y: 272, distance: 12.9
click at [511, 259] on label "Sub-Charter Arranger" at bounding box center [529, 256] width 123 height 11
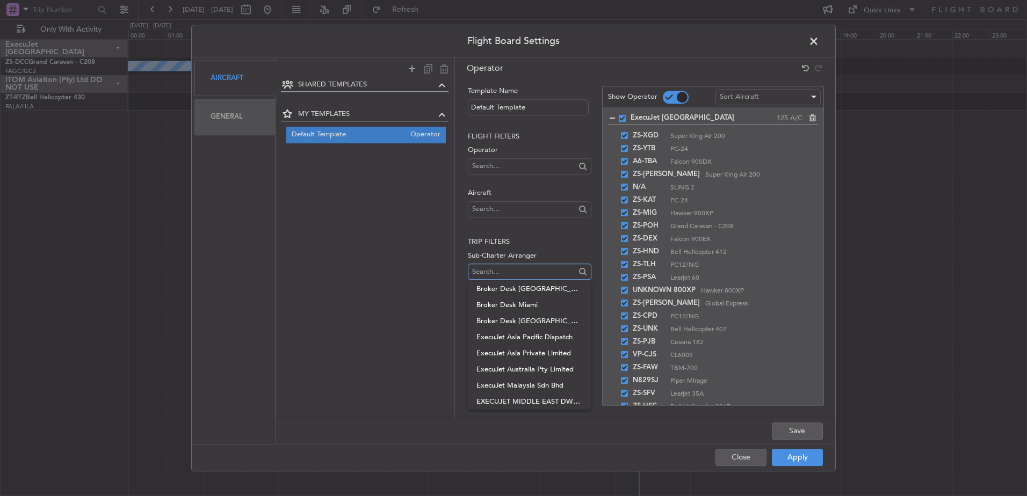
click at [507, 272] on input "text" at bounding box center [523, 272] width 103 height 16
click at [578, 238] on h2 "Trip filters" at bounding box center [529, 242] width 123 height 11
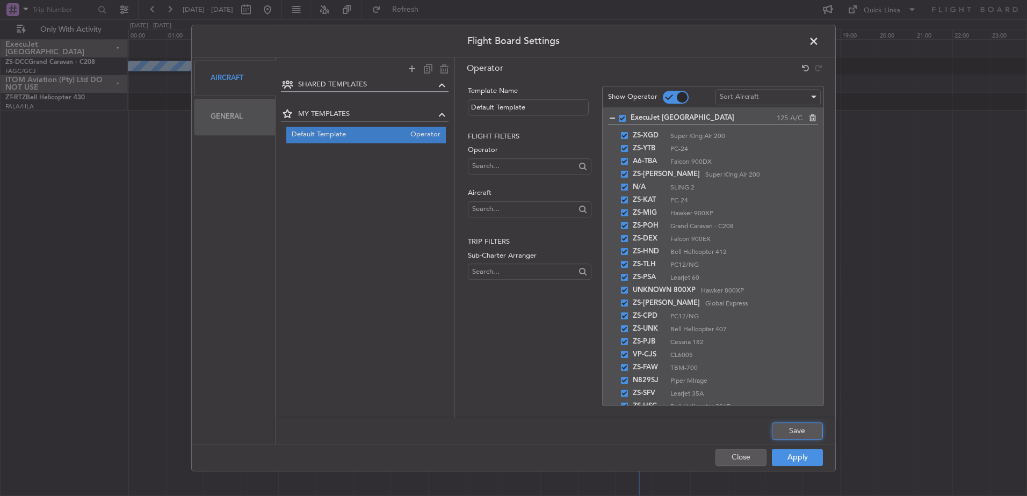
click at [782, 431] on button "Save" at bounding box center [797, 431] width 51 height 17
click at [781, 455] on button "Apply" at bounding box center [797, 457] width 51 height 17
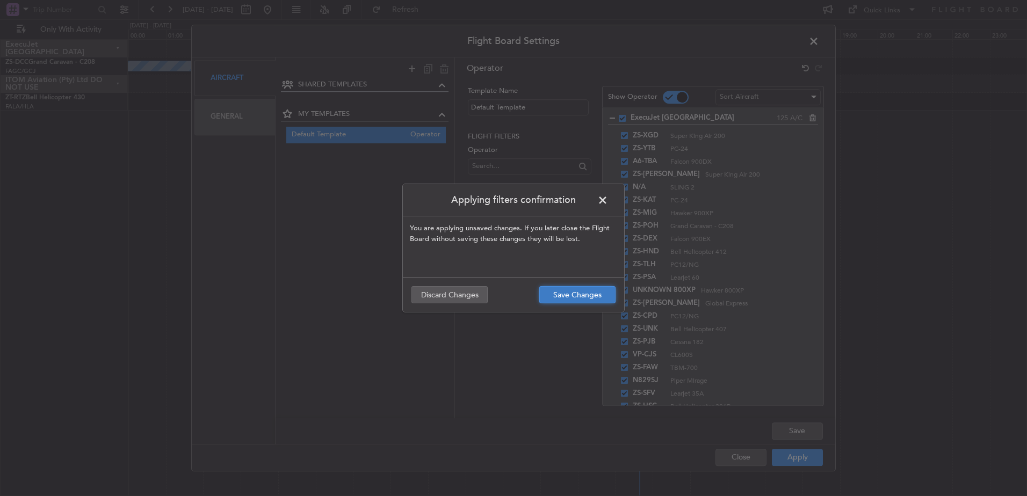
click at [577, 298] on button "Save Changes" at bounding box center [577, 294] width 76 height 17
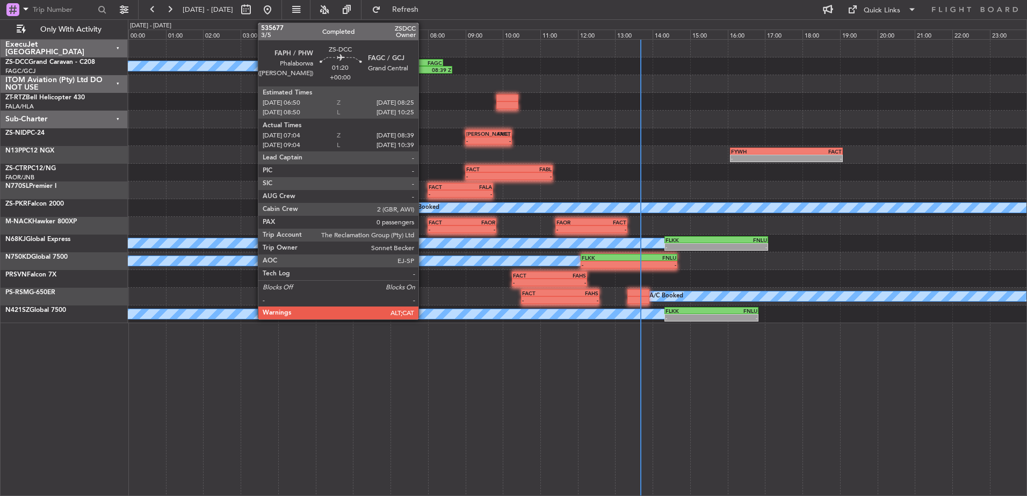
click at [423, 62] on div "FAGC" at bounding box center [428, 63] width 28 height 6
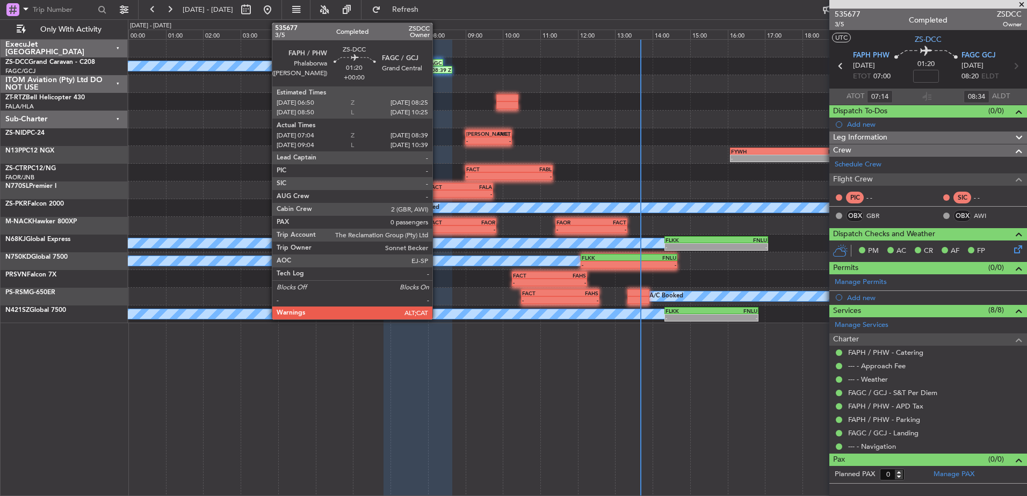
type input "09:14"
type input "10:34"
click at [841, 35] on button "LOCAL" at bounding box center [845, 38] width 27 height 10
type input "07:14"
type input "08:34"
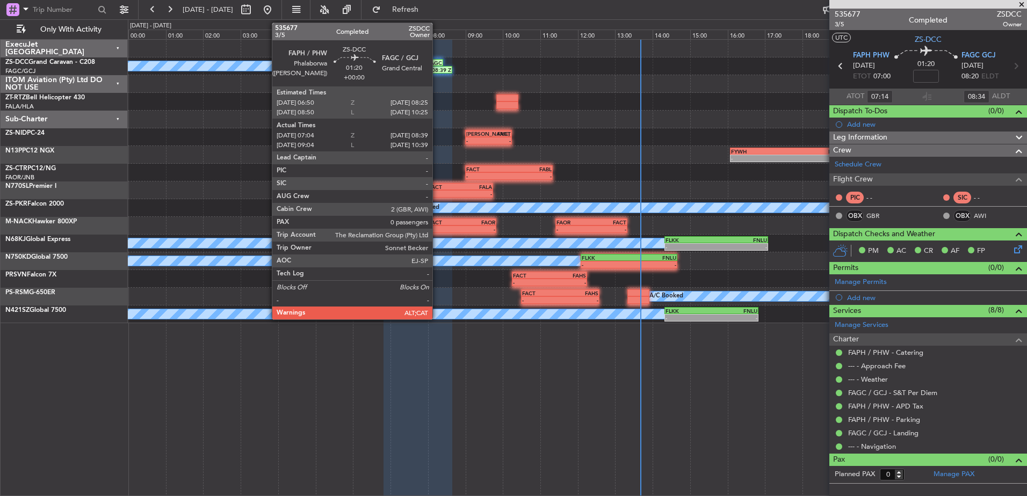
type input "09:14"
type input "10:34"
type input "07:14"
type input "08:34"
type input "09:14"
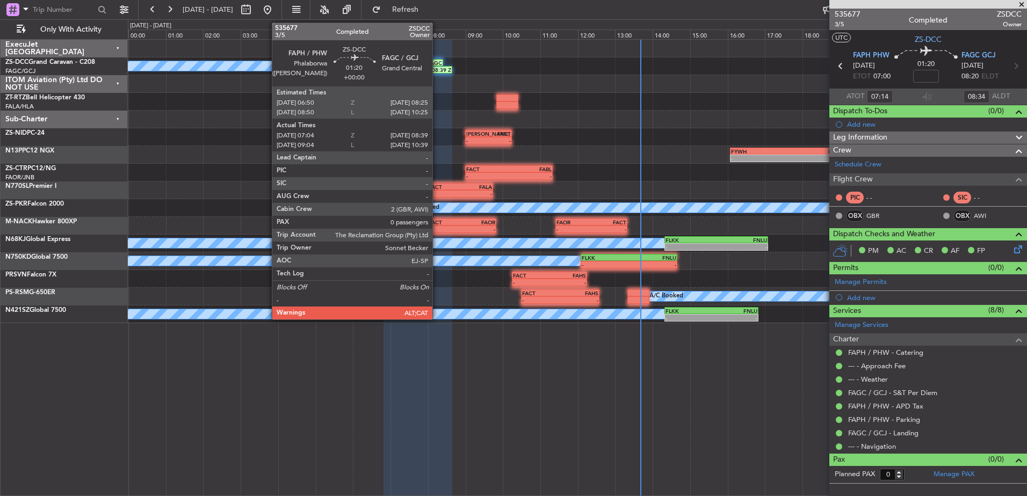
type input "10:34"
type input "07:14"
type input "08:34"
type input "09:14"
type input "10:34"
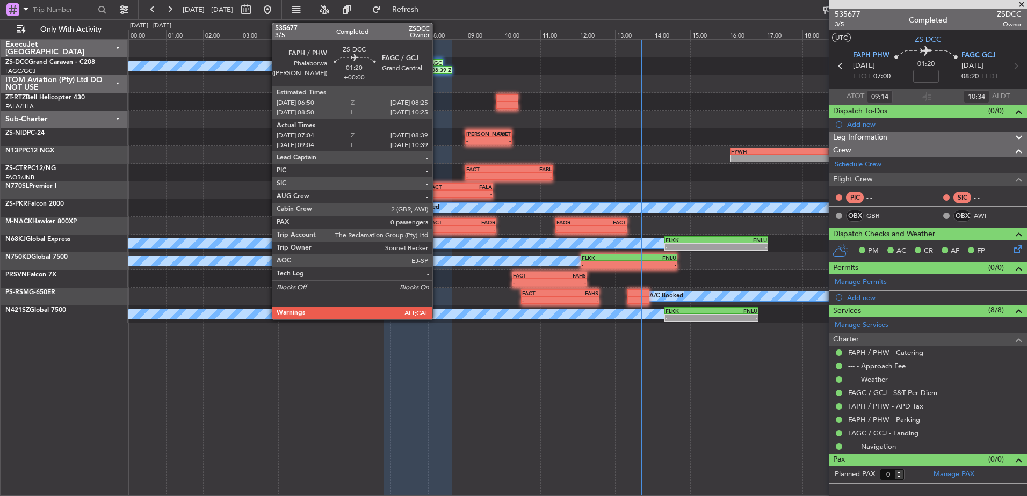
type input "07:14"
type input "08:34"
click at [1022, 3] on span at bounding box center [1021, 5] width 11 height 10
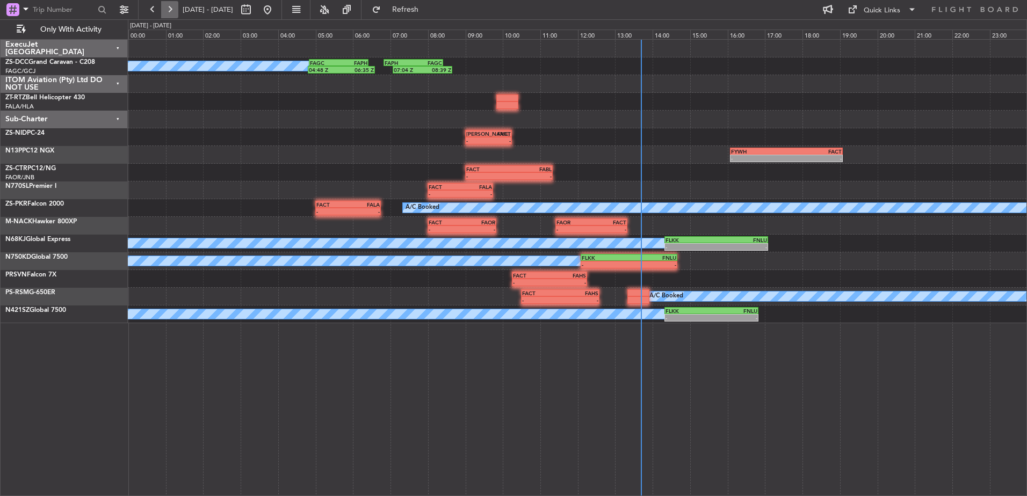
click at [174, 8] on button at bounding box center [169, 9] width 17 height 17
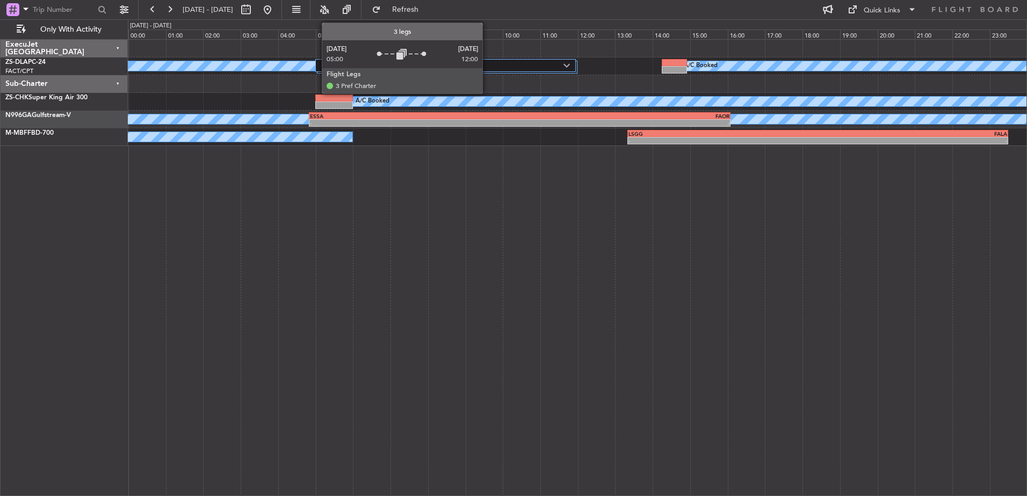
click at [487, 65] on label "3 Flight Legs" at bounding box center [442, 65] width 243 height 9
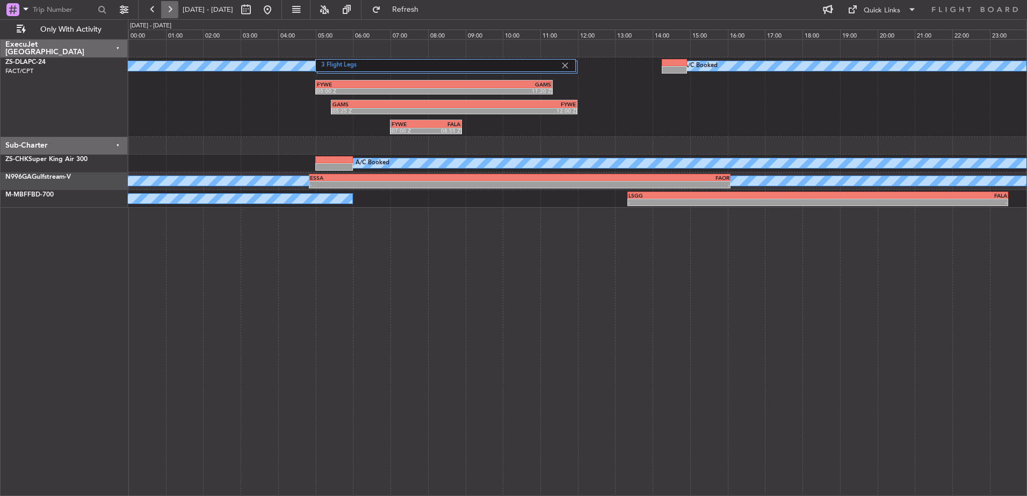
click at [171, 8] on button at bounding box center [169, 9] width 17 height 17
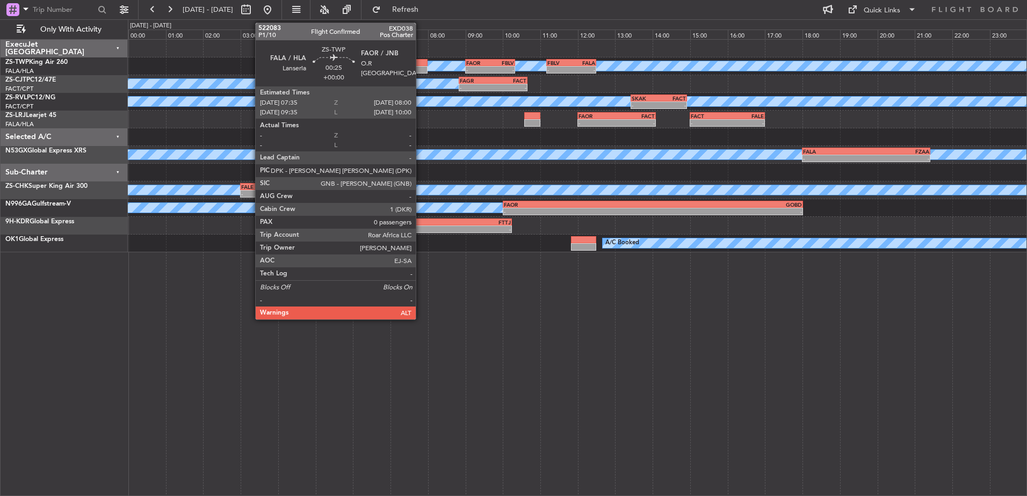
click at [419, 69] on div at bounding box center [420, 70] width 16 height 8
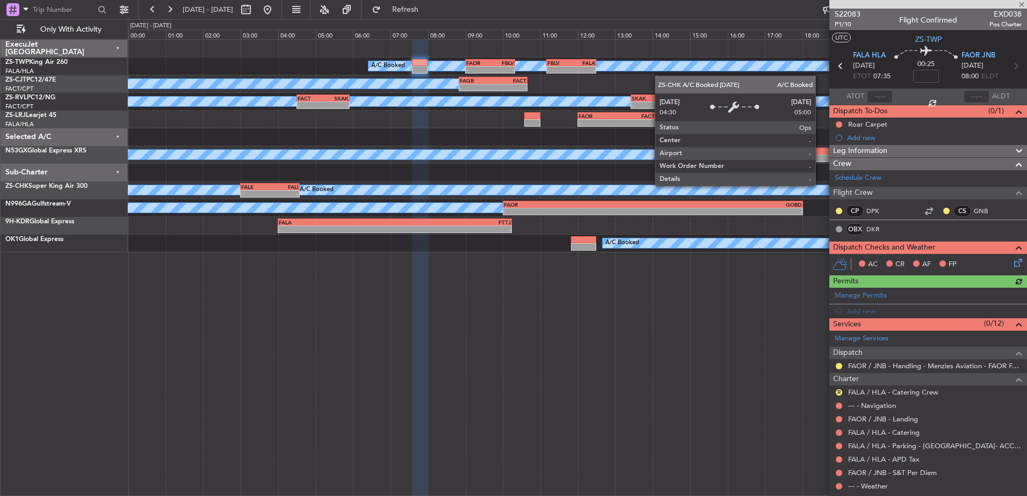
click at [878, 98] on div at bounding box center [880, 96] width 26 height 13
click at [876, 99] on input "text" at bounding box center [880, 96] width 26 height 13
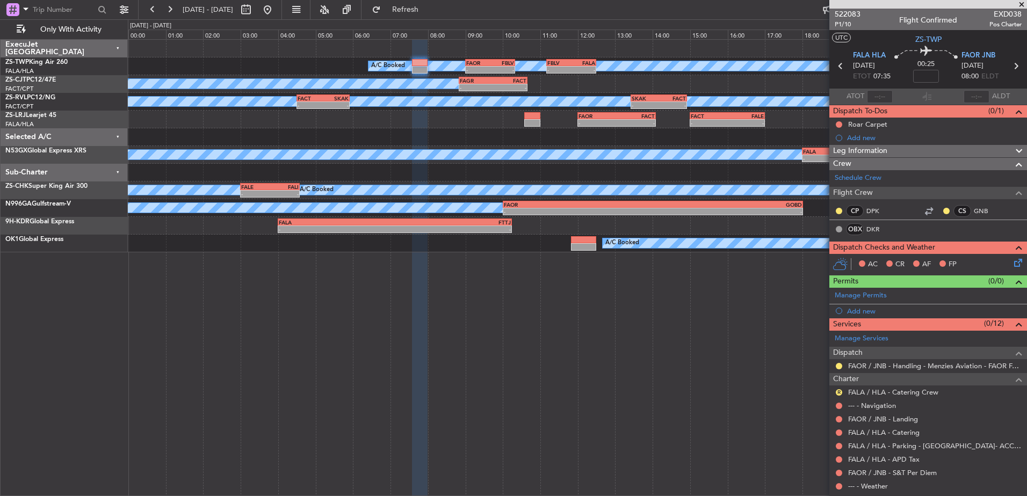
click at [1020, 4] on span at bounding box center [1021, 5] width 11 height 10
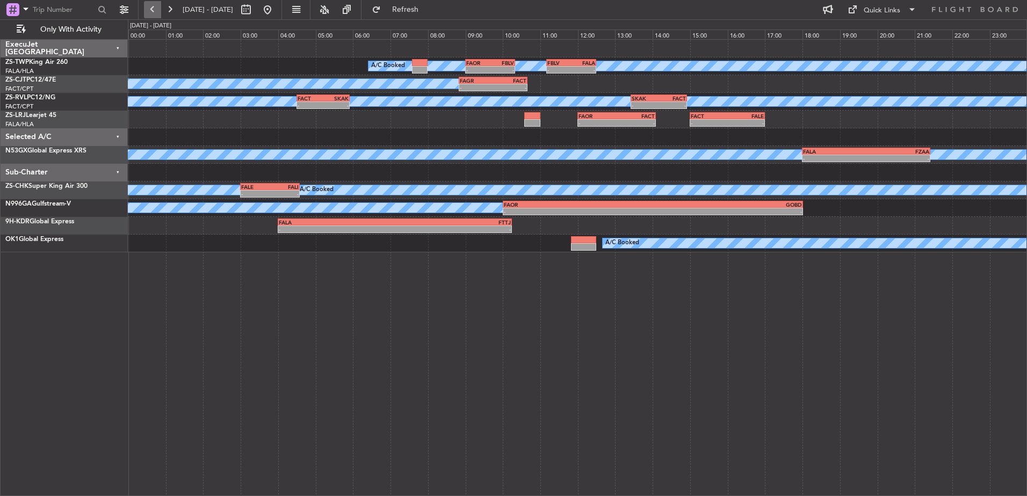
click at [154, 7] on button at bounding box center [152, 9] width 17 height 17
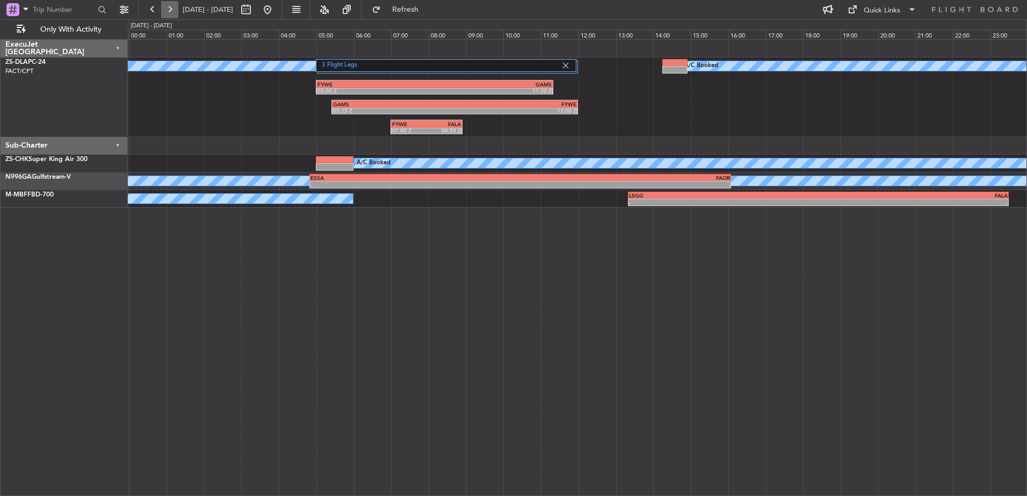
click at [173, 9] on button at bounding box center [169, 9] width 17 height 17
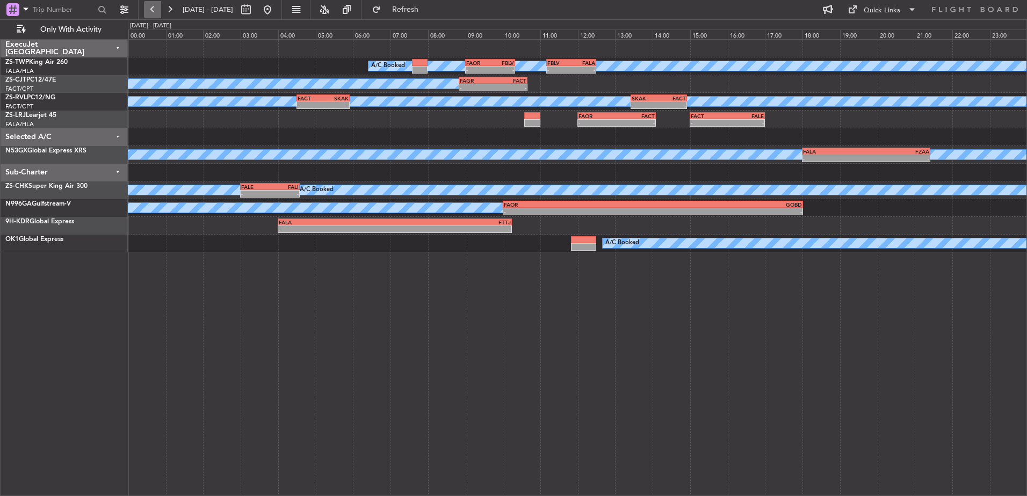
click at [153, 13] on button at bounding box center [152, 9] width 17 height 17
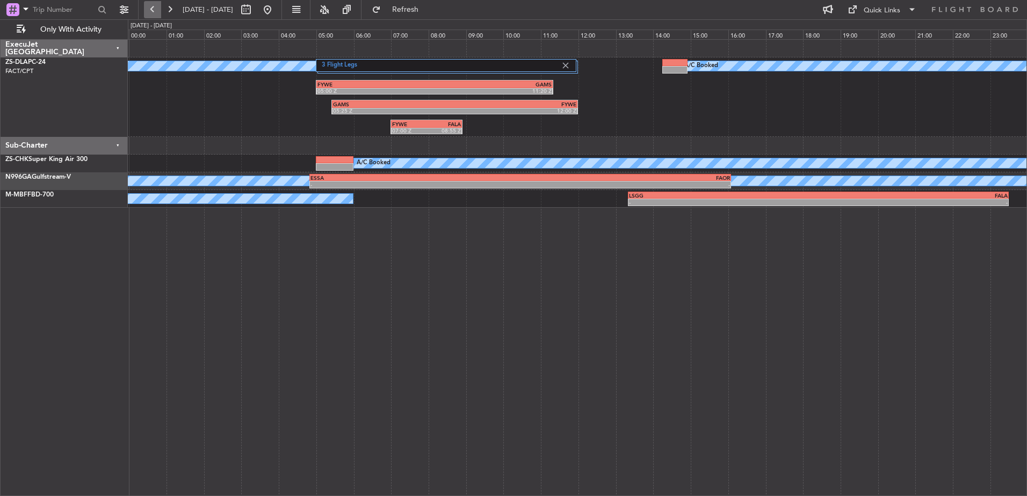
click at [151, 13] on button at bounding box center [152, 9] width 17 height 17
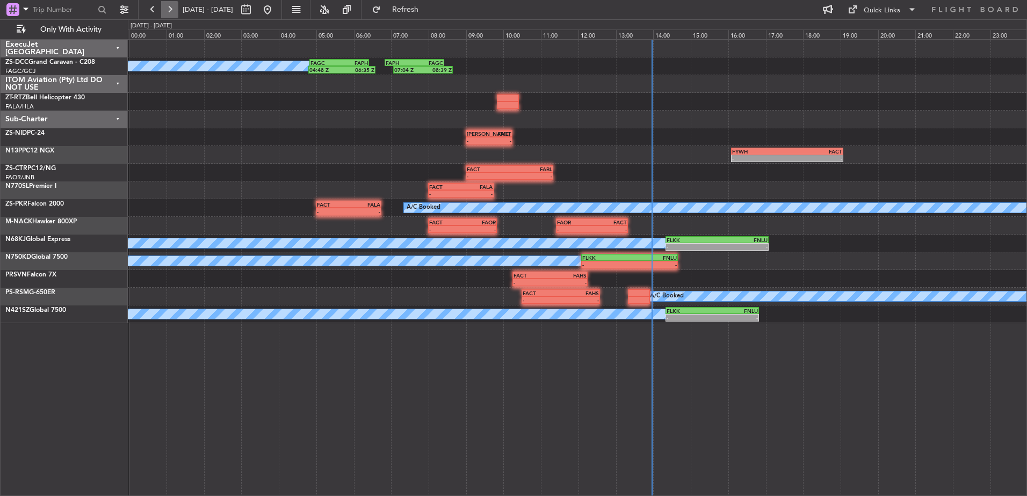
click at [172, 11] on button at bounding box center [169, 9] width 17 height 17
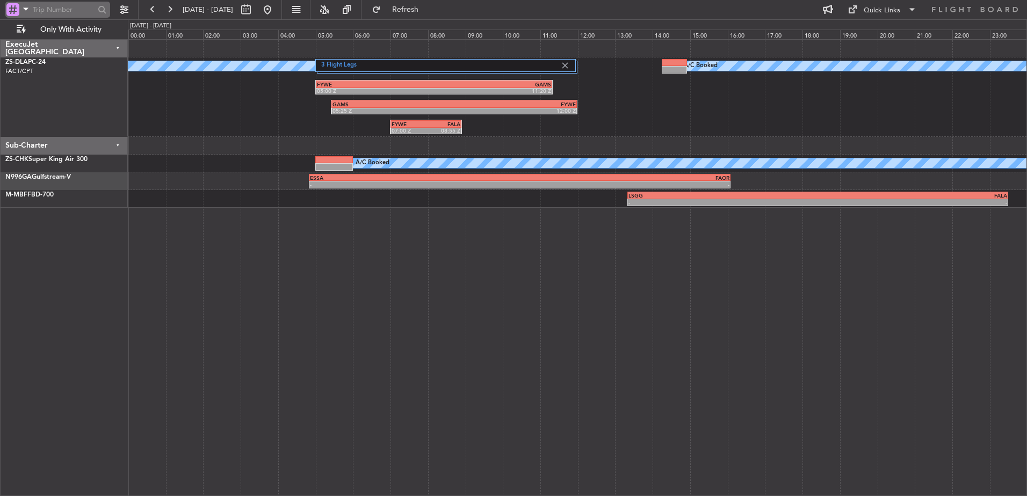
click at [27, 10] on span at bounding box center [25, 8] width 13 height 13
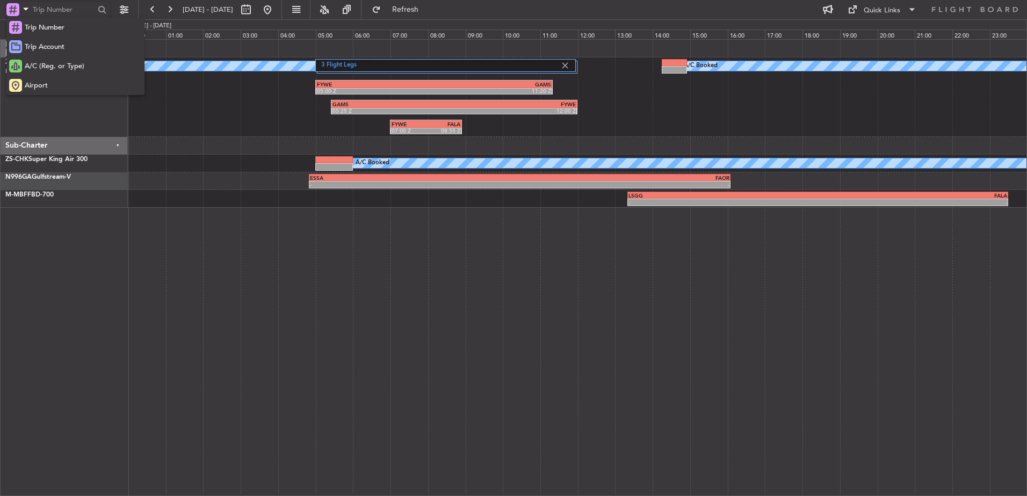
click at [42, 271] on div at bounding box center [513, 248] width 1027 height 496
click at [440, 119] on div "3 Flight Legs A/C Booked A/C Booked FYWE 05:00 Z GAMS 11:20 Z GAMS 05:25 Z FYWE…" at bounding box center [577, 96] width 899 height 79
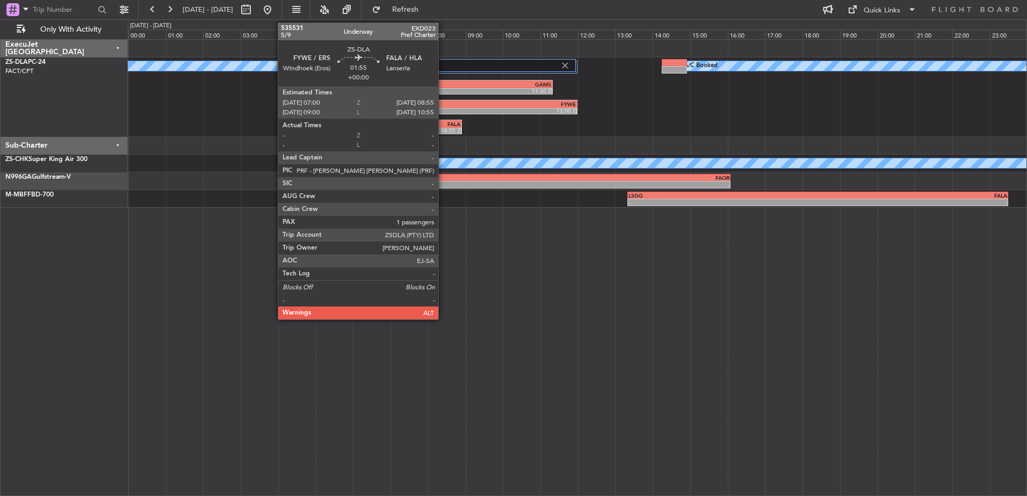
click at [443, 121] on div "FALA" at bounding box center [443, 124] width 34 height 6
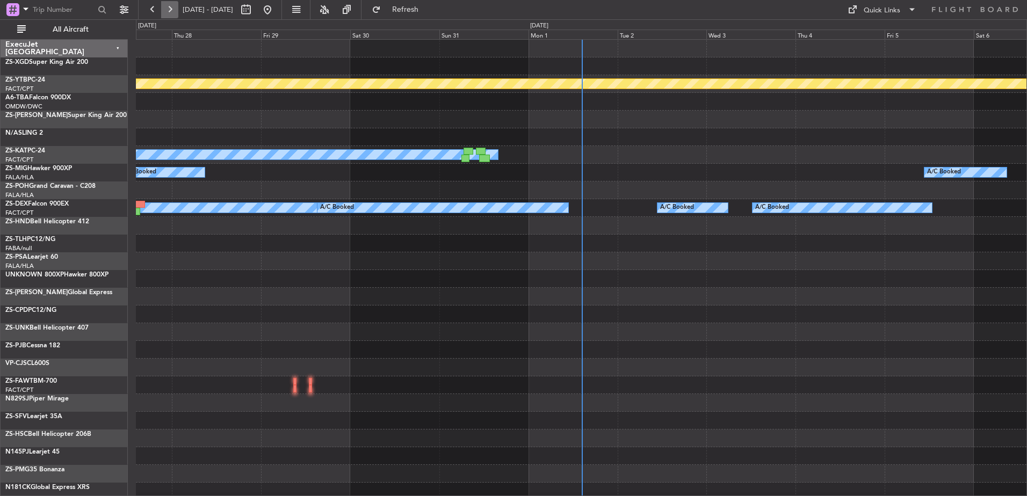
click at [168, 6] on button at bounding box center [169, 9] width 17 height 17
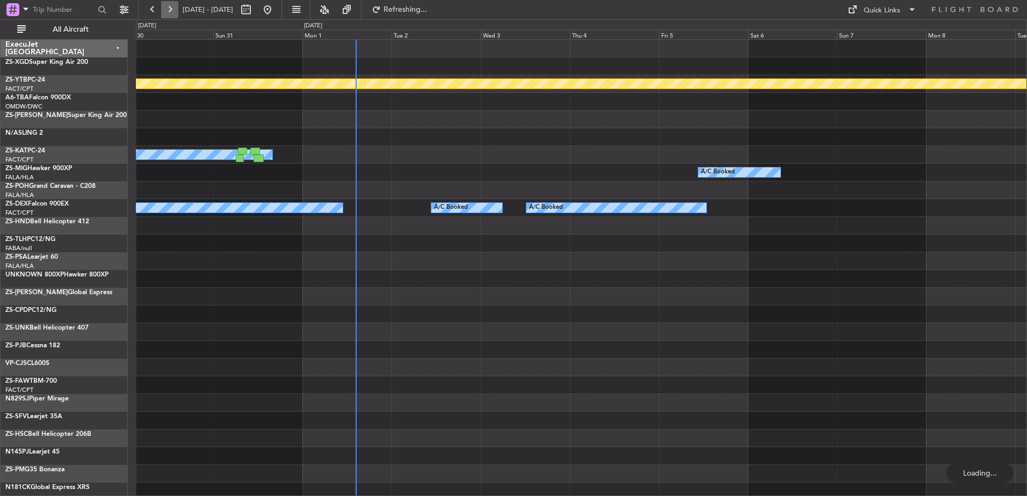
click at [168, 6] on button at bounding box center [169, 9] width 17 height 17
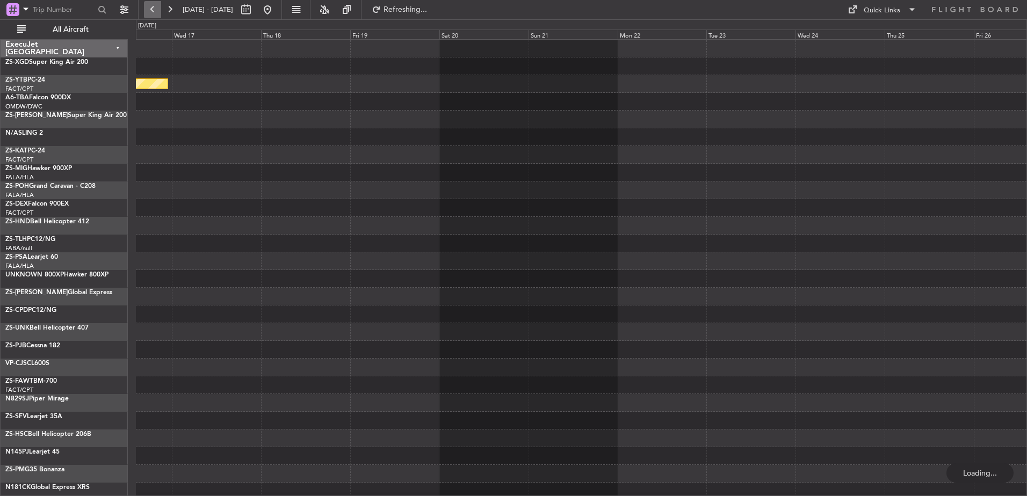
click at [154, 8] on button at bounding box center [152, 9] width 17 height 17
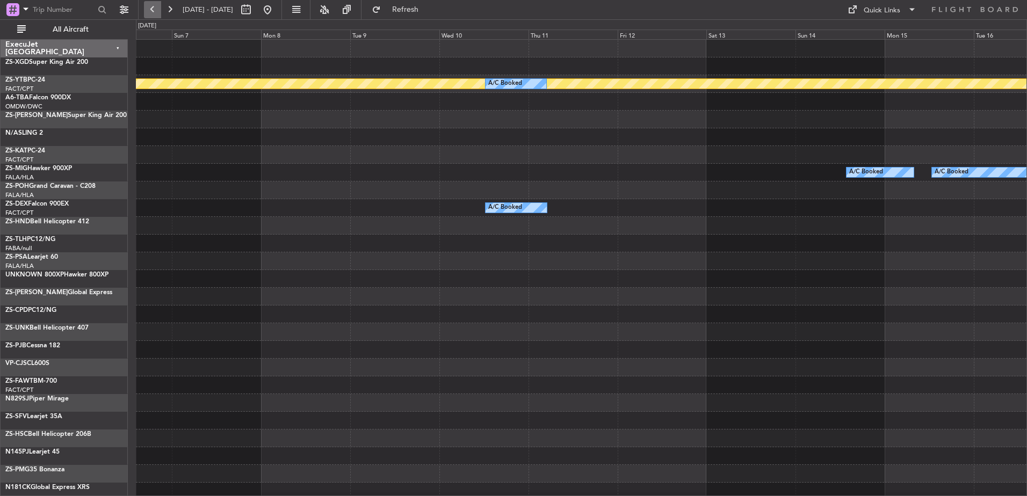
click at [152, 9] on button at bounding box center [152, 9] width 17 height 17
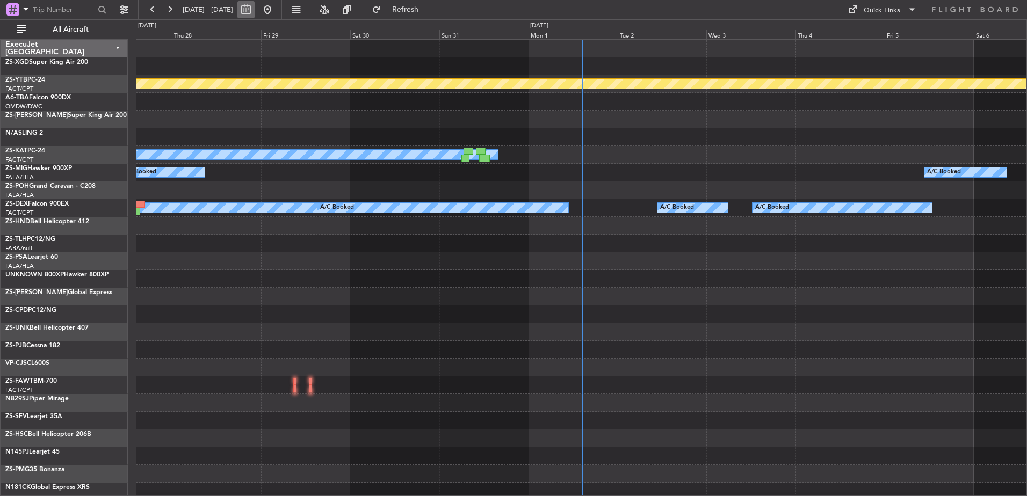
click at [255, 12] on button at bounding box center [245, 9] width 17 height 17
select select "8"
select select "2025"
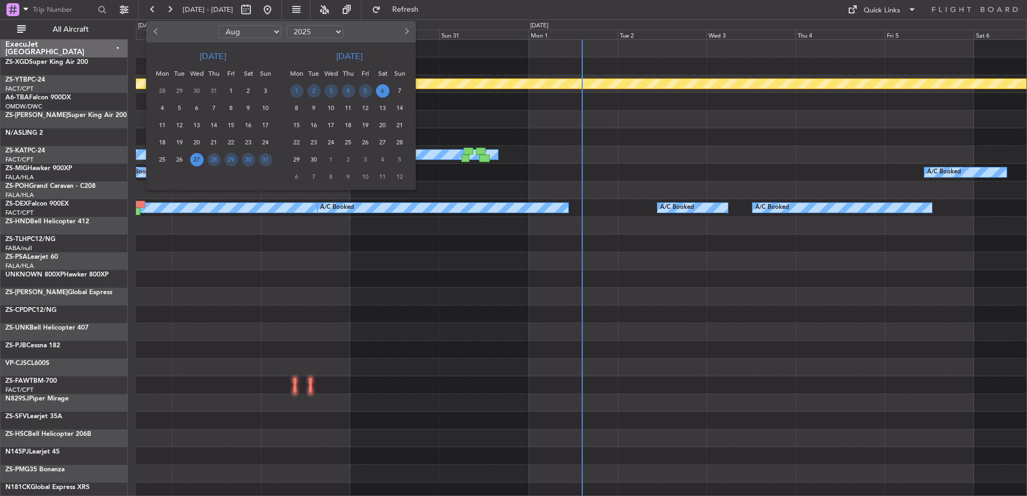
click at [271, 33] on select "Jan Feb Mar Apr May Jun Jul Aug Sep Oct Nov Dec" at bounding box center [250, 31] width 63 height 13
select select "9"
click at [219, 25] on select "Jan Feb Mar Apr May Jun Jul Aug Sep Oct Nov Dec" at bounding box center [250, 31] width 63 height 13
click at [165, 90] on span "1" at bounding box center [162, 90] width 13 height 13
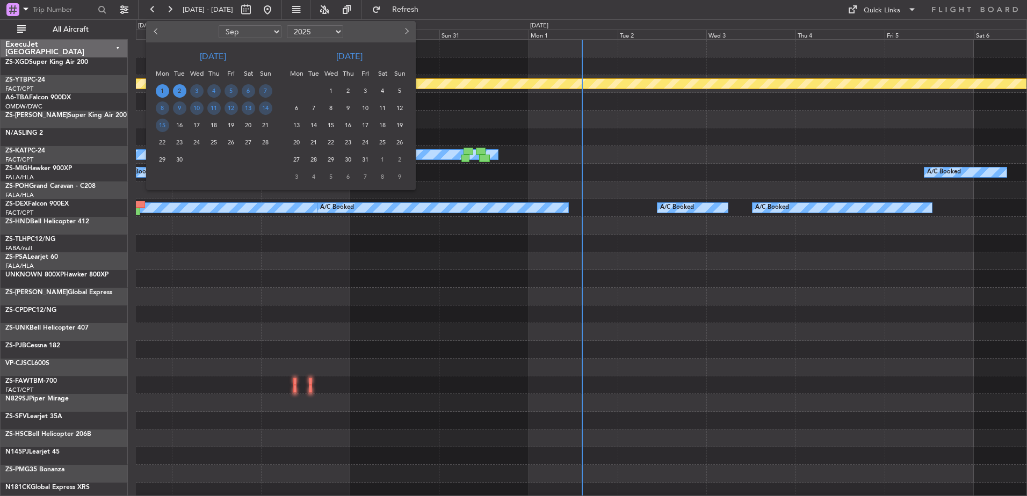
click at [178, 84] on span "2" at bounding box center [179, 90] width 13 height 13
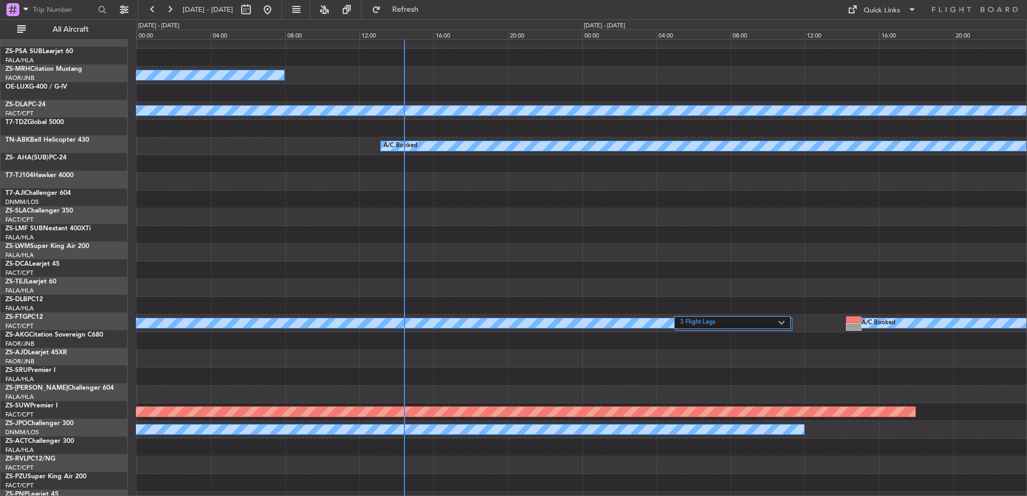
scroll to position [859, 0]
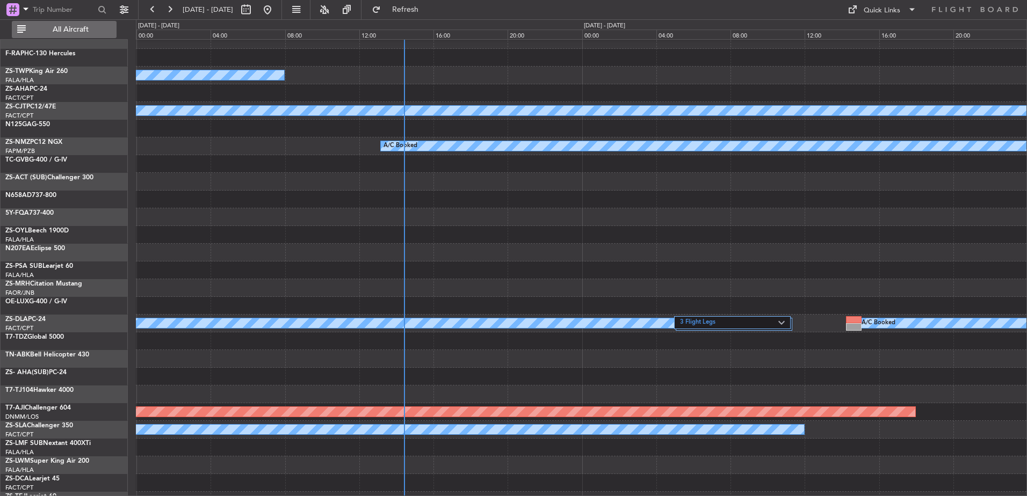
click at [61, 27] on span "All Aircraft" at bounding box center [70, 30] width 85 height 8
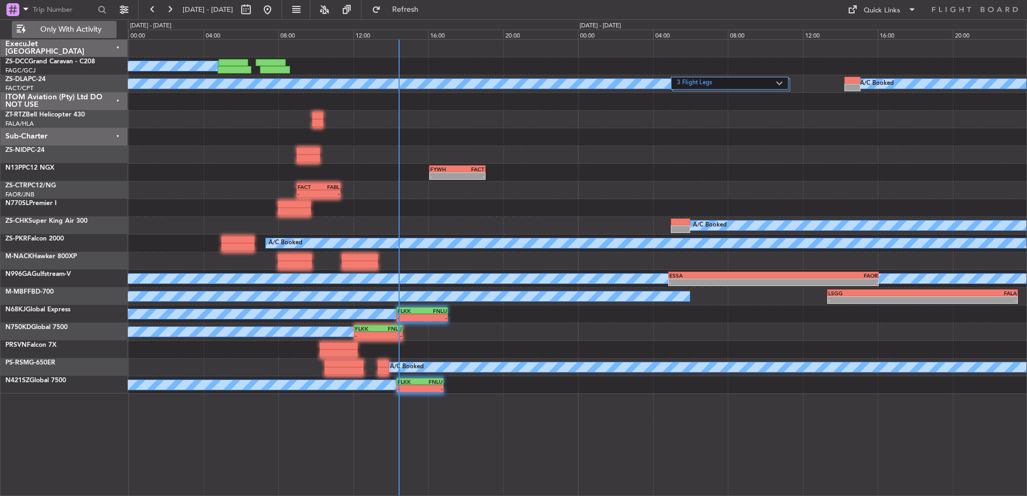
scroll to position [0, 0]
click at [26, 9] on span at bounding box center [25, 8] width 13 height 13
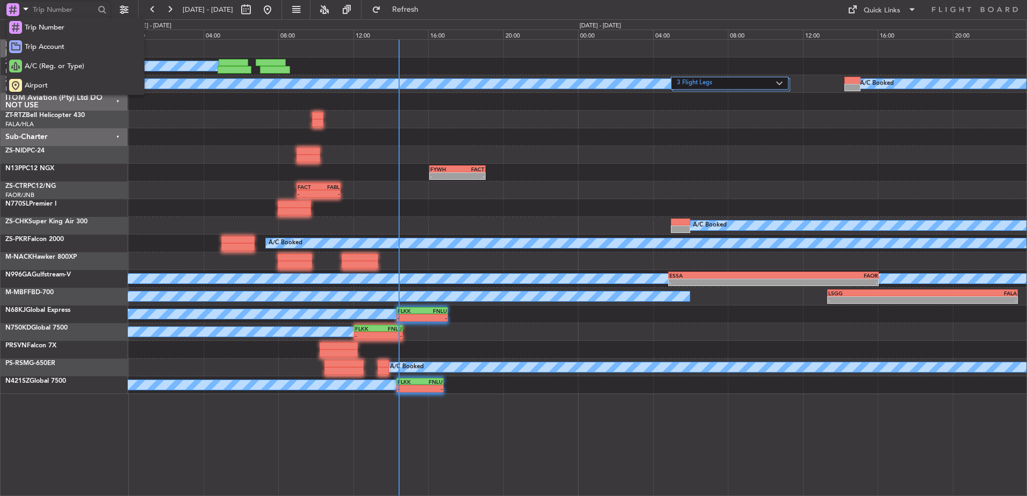
click at [468, 166] on div at bounding box center [513, 248] width 1027 height 496
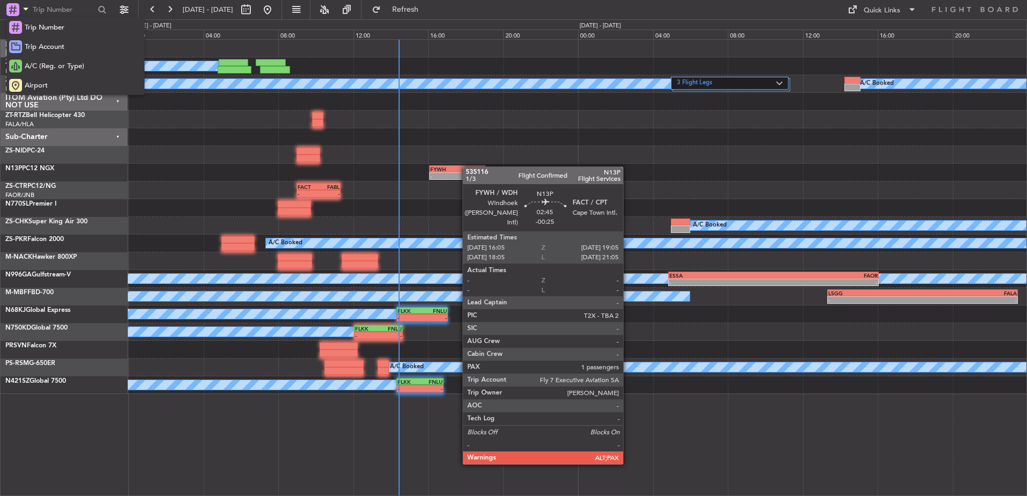
click at [468, 166] on div "FACT" at bounding box center [470, 169] width 27 height 6
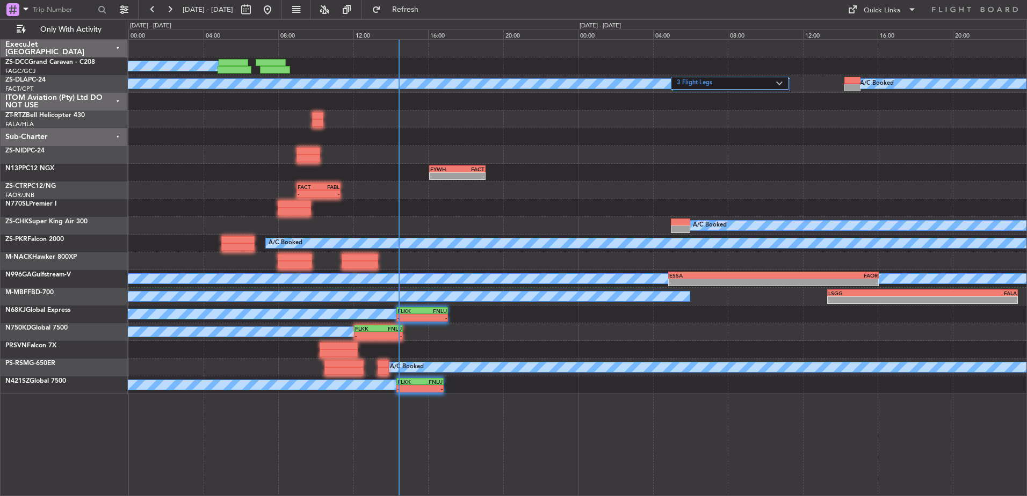
click at [223, 8] on span "[DATE] - [DATE]" at bounding box center [208, 10] width 50 height 10
click at [173, 11] on button at bounding box center [169, 9] width 17 height 17
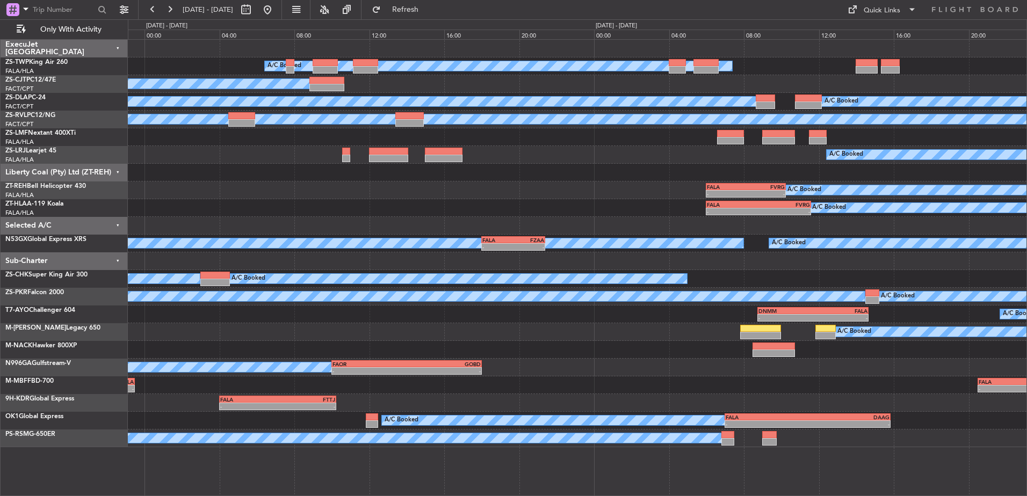
click at [302, 192] on div "FALA 06:00 Z FVRG 10:15 Z - - A/C Booked A/C Booked" at bounding box center [577, 191] width 899 height 18
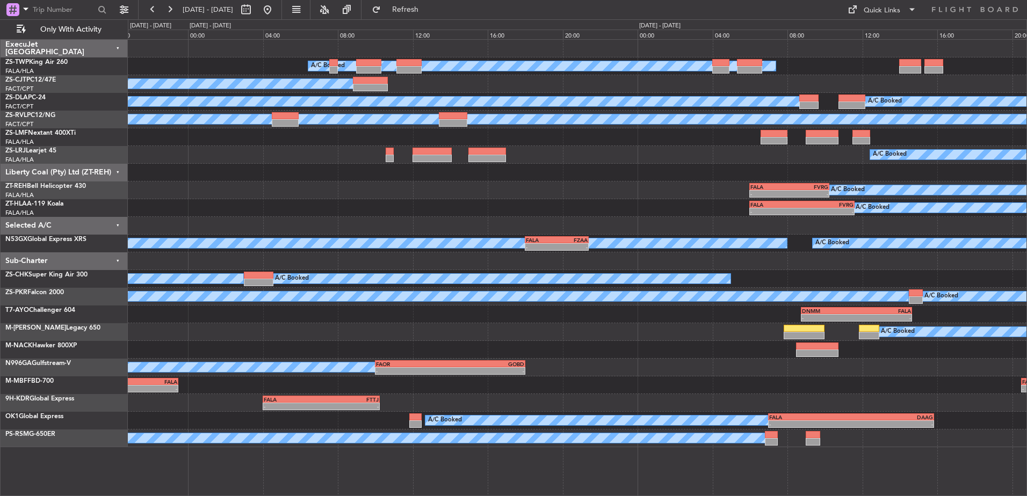
click at [343, 224] on div "A/C Booked A/C Booked A/C Booked A/C Booked A/C Booked 3 Flight Legs A/C Booked…" at bounding box center [577, 244] width 899 height 408
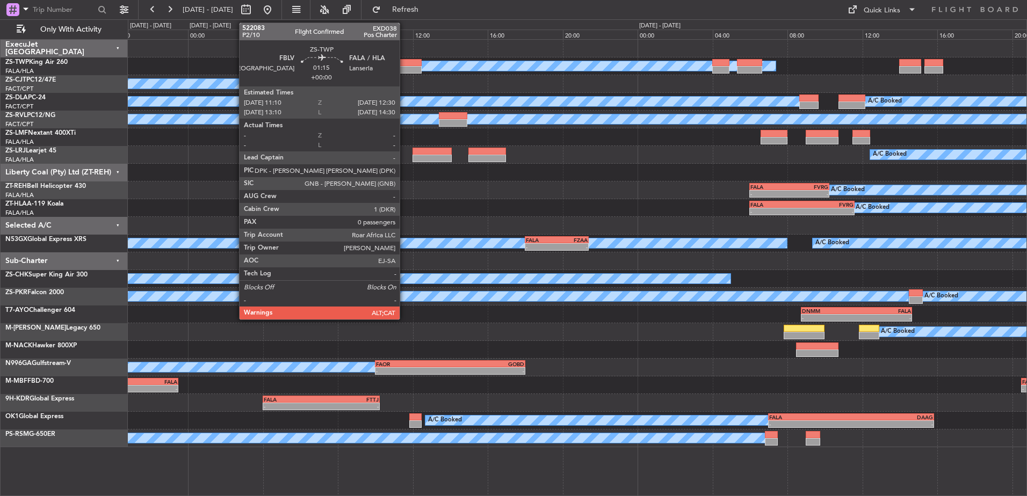
click at [404, 62] on div at bounding box center [408, 63] width 25 height 8
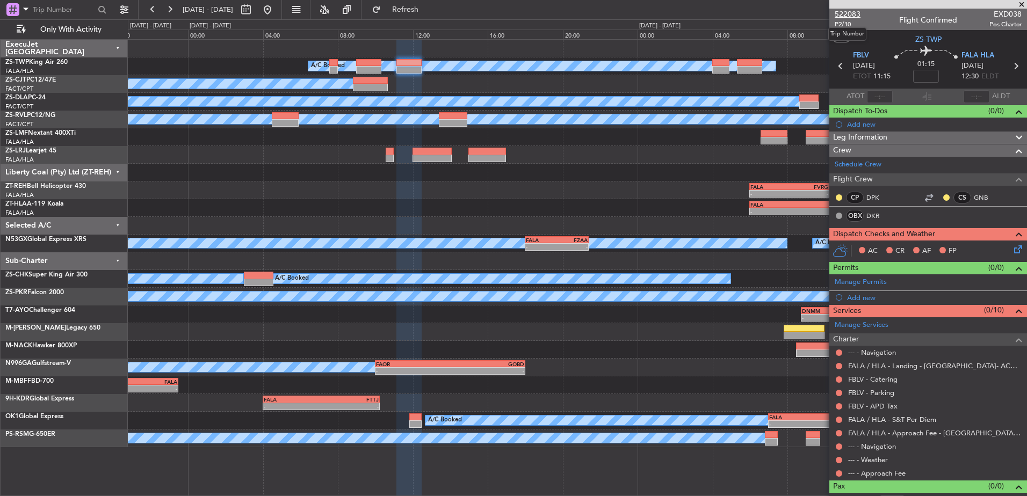
click at [842, 13] on span "522083" at bounding box center [848, 14] width 26 height 11
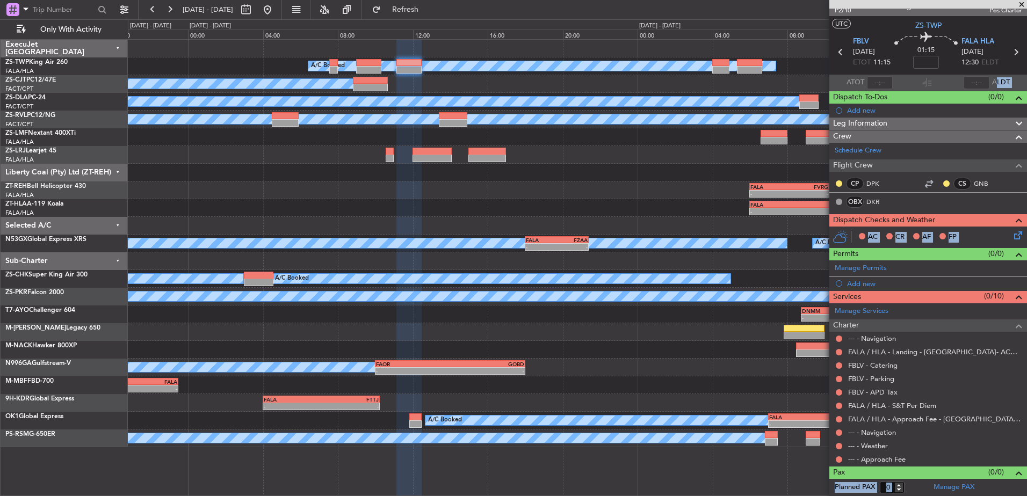
click at [762, 394] on div "- - FALA 04:00 Z FTTJ 10:15 Z A/C Booked" at bounding box center [577, 403] width 899 height 18
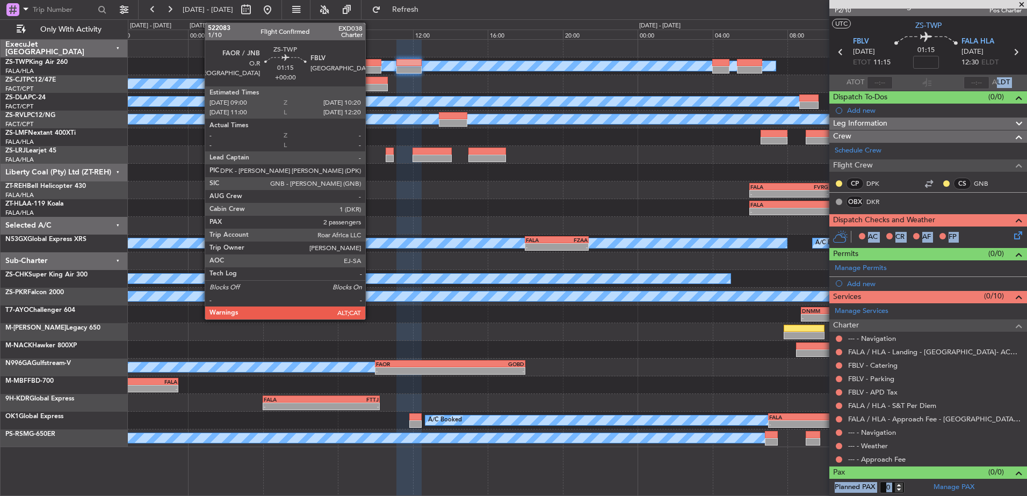
click at [370, 67] on div at bounding box center [368, 70] width 25 height 8
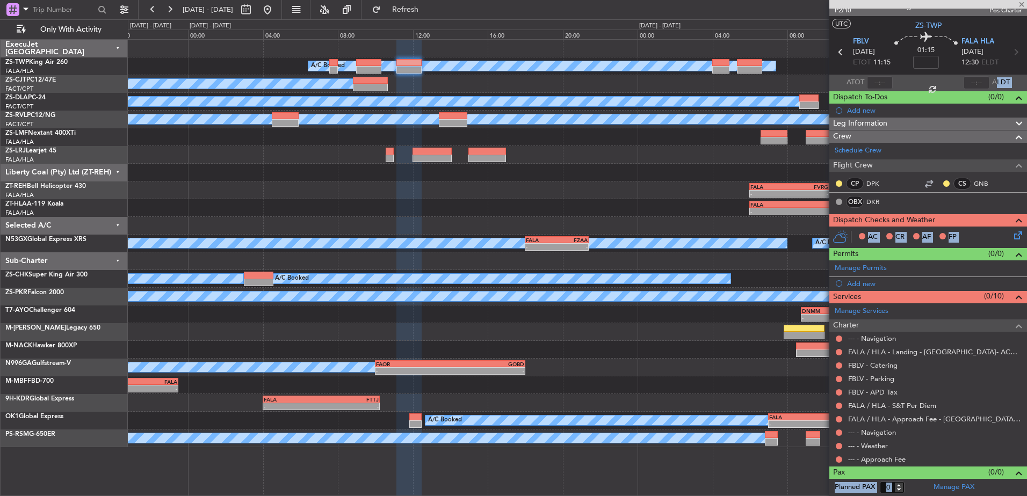
type input "2"
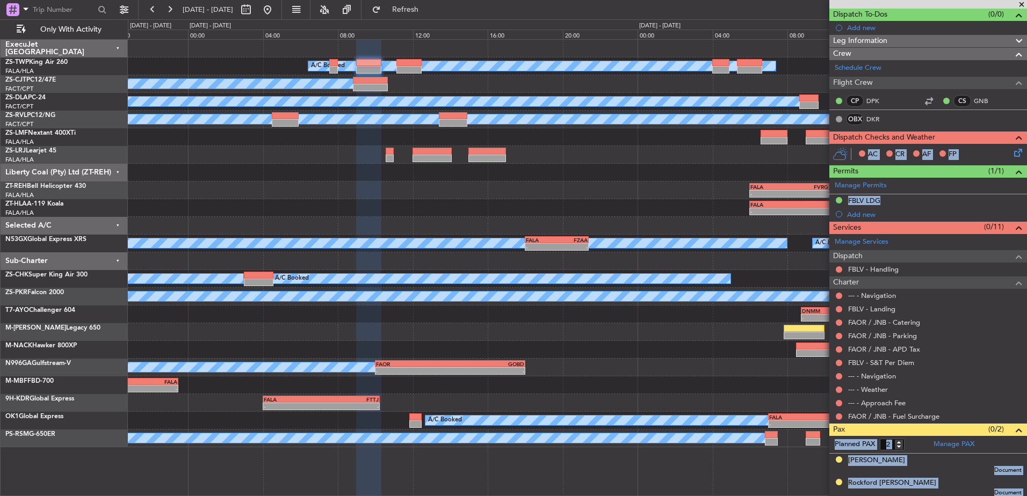
scroll to position [99, 0]
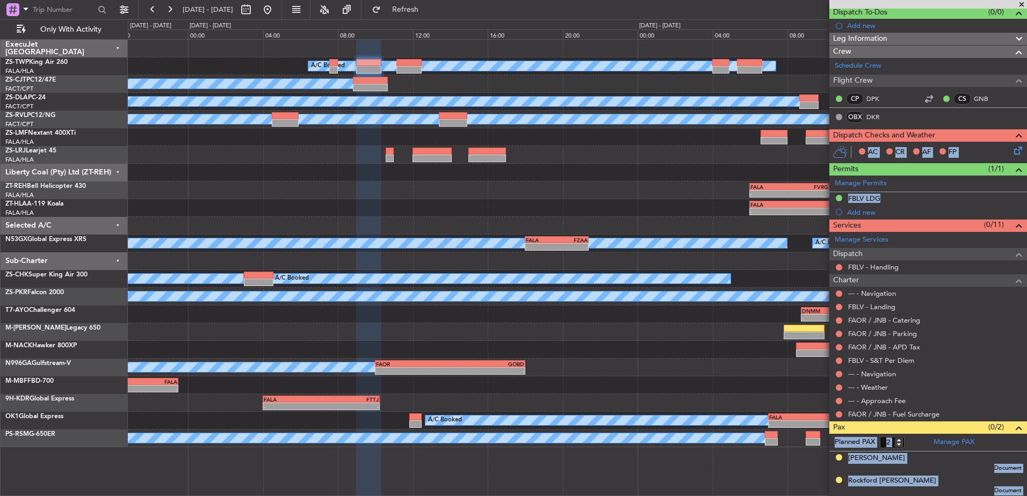
click at [912, 465] on div "Gail Breen Document" at bounding box center [934, 462] width 173 height 19
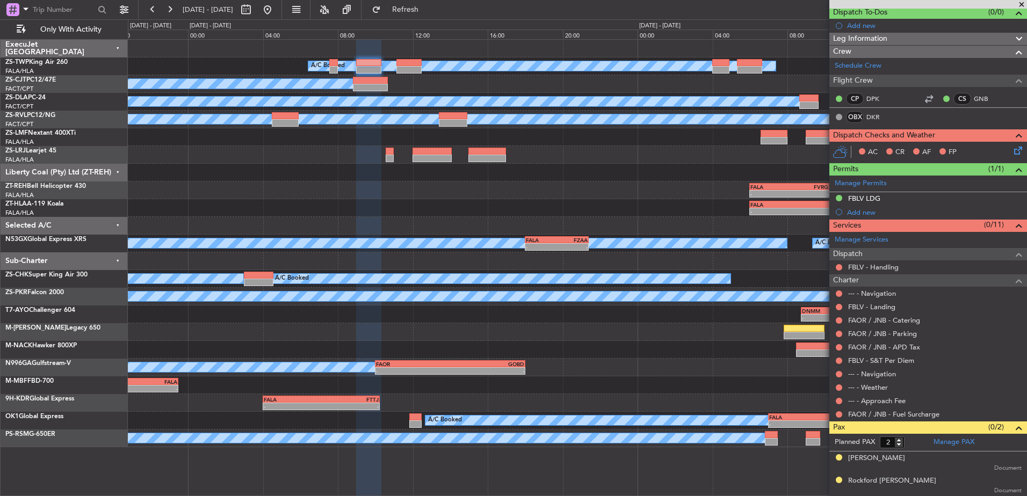
scroll to position [0, 0]
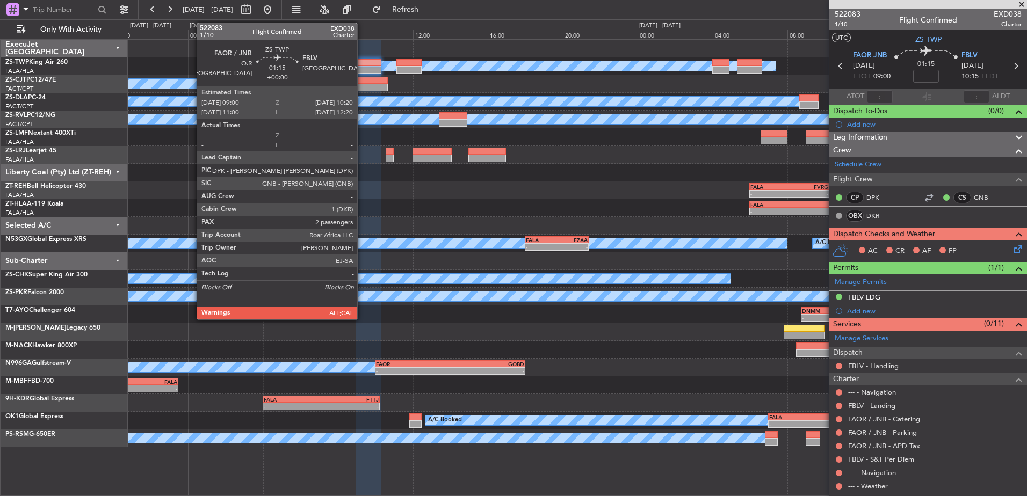
click at [362, 66] on div at bounding box center [368, 70] width 25 height 8
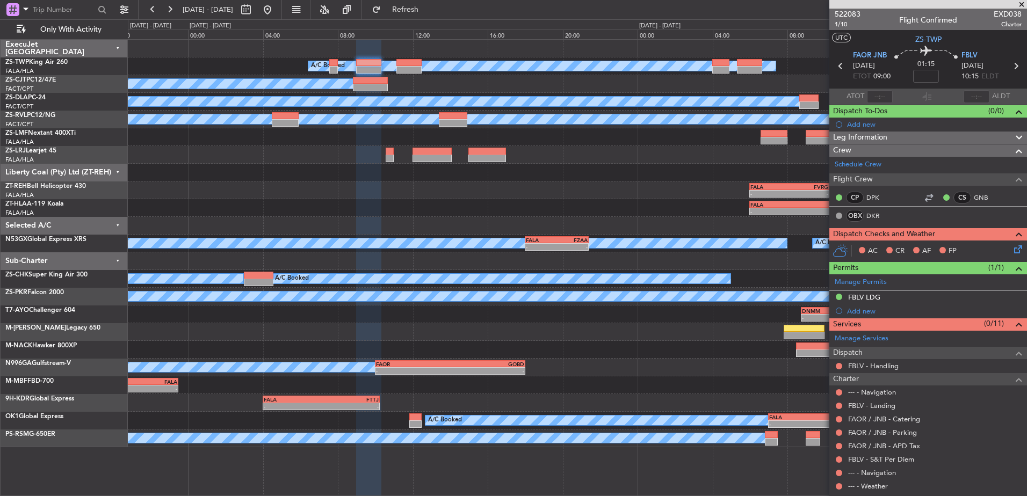
click at [1022, 3] on span at bounding box center [1021, 5] width 11 height 10
